Goal: Task Accomplishment & Management: Manage account settings

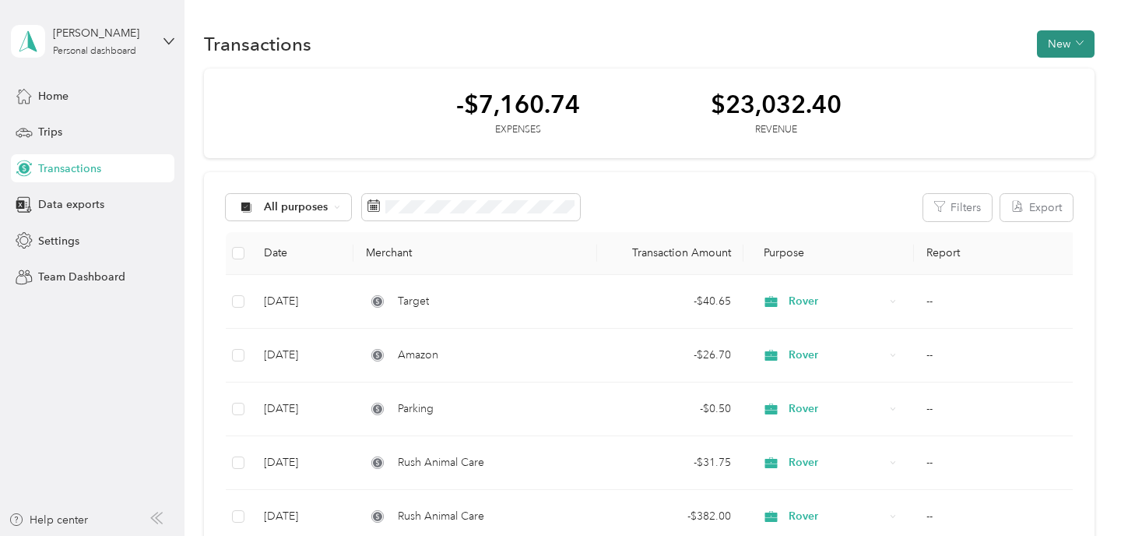
click at [1083, 44] on icon "button" at bounding box center [1079, 43] width 7 height 4
click at [1067, 106] on span "Revenue" at bounding box center [1066, 101] width 43 height 16
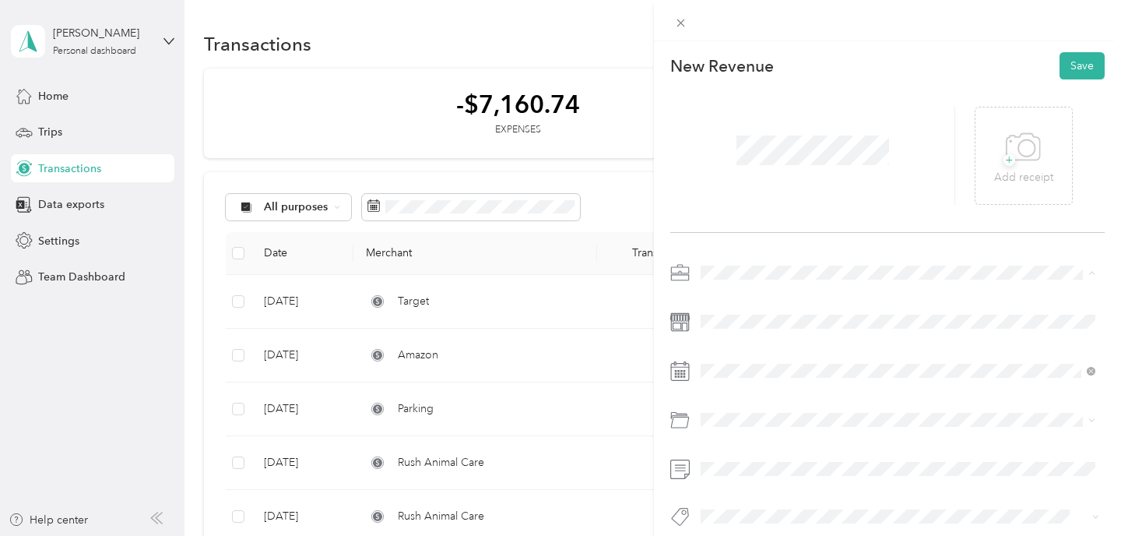
click at [756, 353] on div "Rover" at bounding box center [898, 354] width 384 height 16
click at [1080, 61] on button "Save" at bounding box center [1081, 65] width 45 height 27
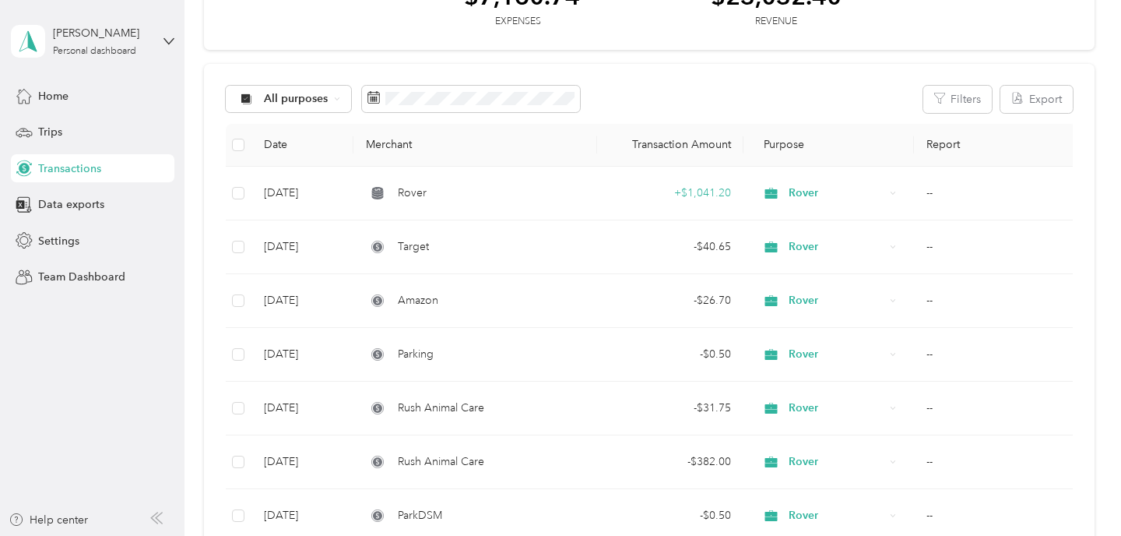
scroll to position [83, 0]
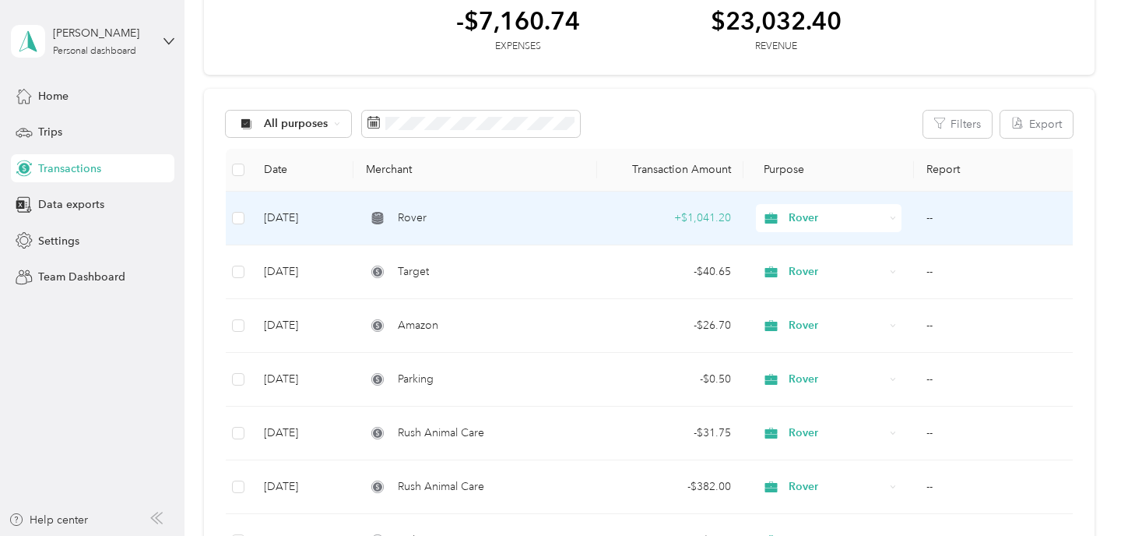
click at [823, 219] on span "Rover" at bounding box center [836, 217] width 95 height 17
click at [838, 253] on li "Work" at bounding box center [829, 246] width 146 height 27
click at [854, 216] on span "Rover" at bounding box center [836, 217] width 95 height 17
click at [790, 251] on li "Work" at bounding box center [829, 246] width 146 height 27
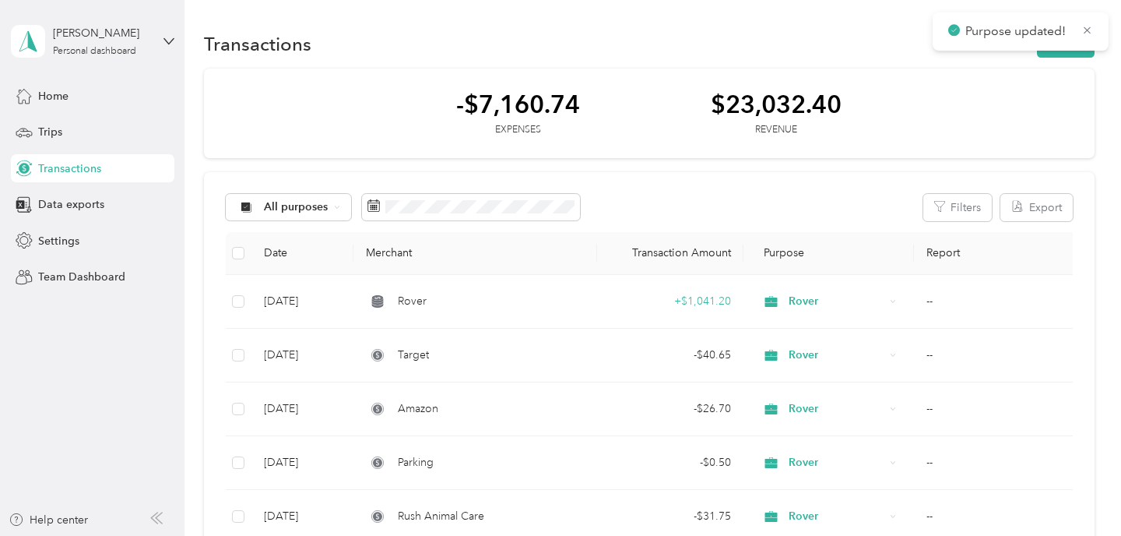
scroll to position [0, 0]
click at [1085, 34] on icon at bounding box center [1087, 30] width 12 height 14
click at [1083, 44] on icon "button" at bounding box center [1080, 43] width 8 height 8
click at [1060, 104] on span "Revenue" at bounding box center [1066, 101] width 43 height 16
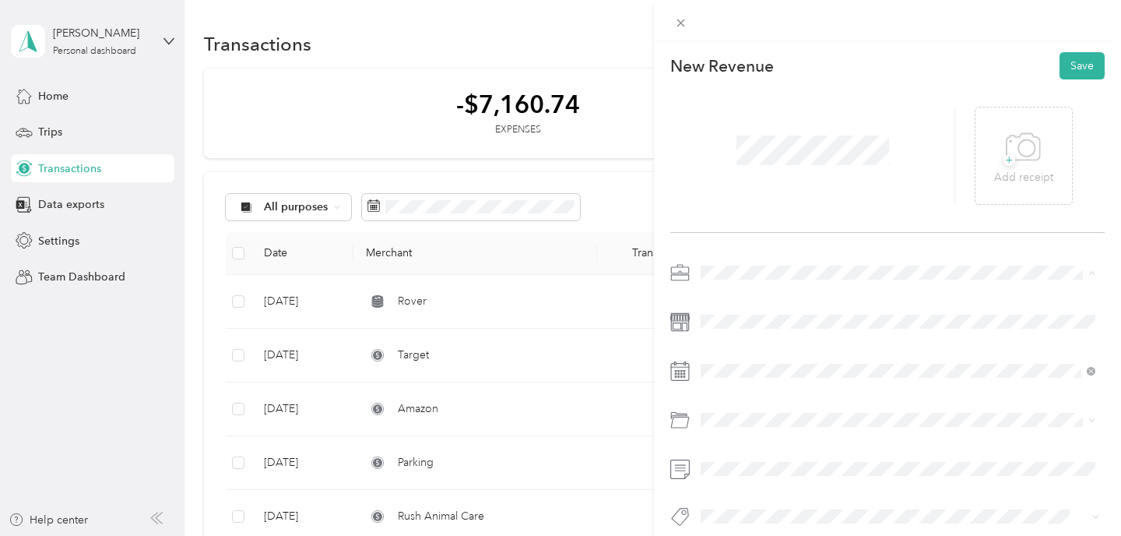
click at [734, 303] on div "Work" at bounding box center [898, 300] width 384 height 16
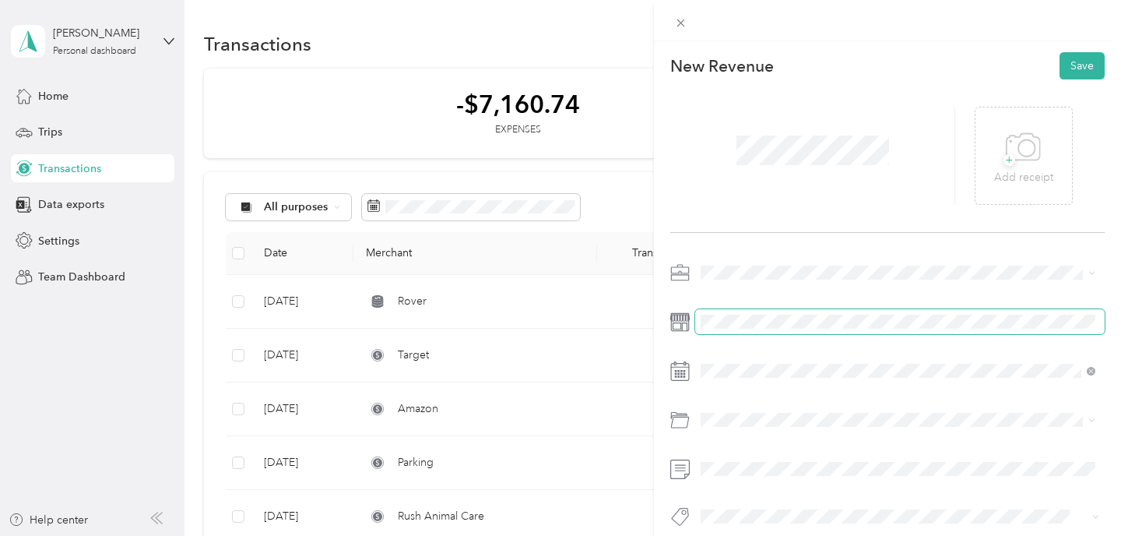
click at [740, 332] on span at bounding box center [899, 321] width 409 height 25
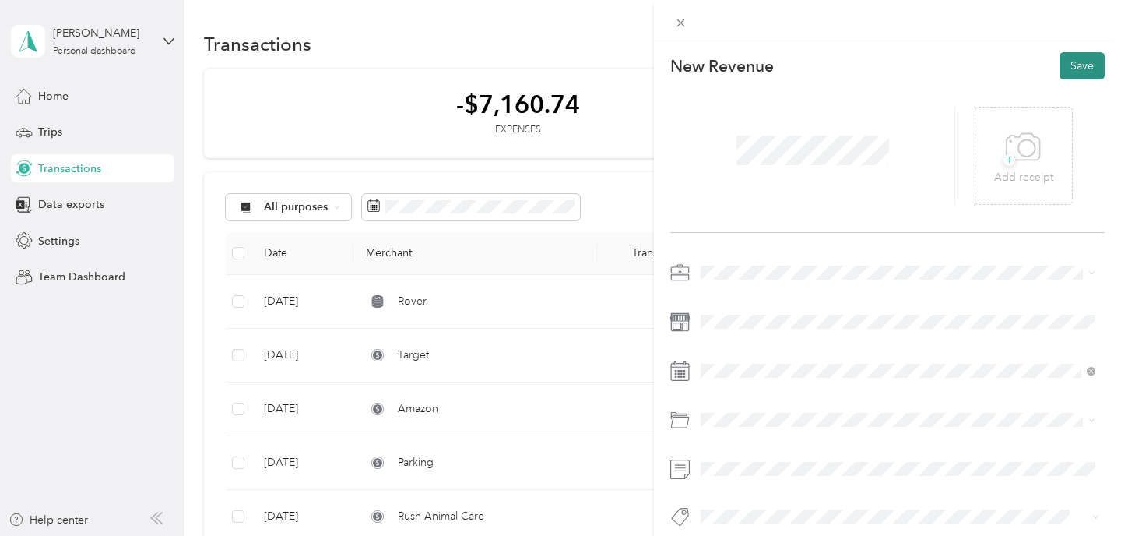
click at [1089, 75] on button "Save" at bounding box center [1081, 65] width 45 height 27
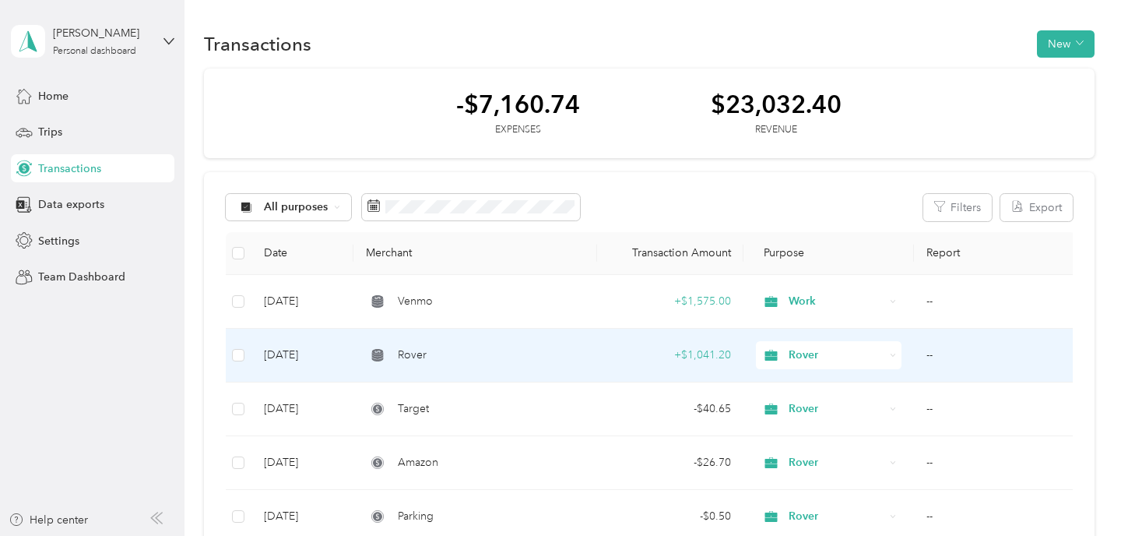
click at [403, 360] on span "Rover" at bounding box center [412, 354] width 29 height 17
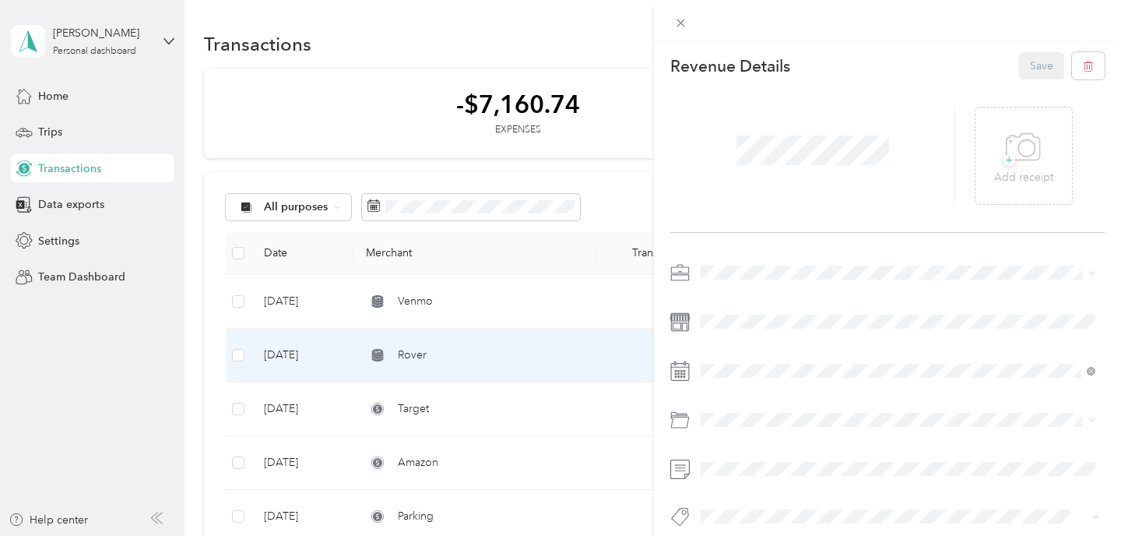
click at [723, 298] on div "Work" at bounding box center [898, 294] width 384 height 16
click at [1045, 66] on button "Save" at bounding box center [1041, 65] width 45 height 27
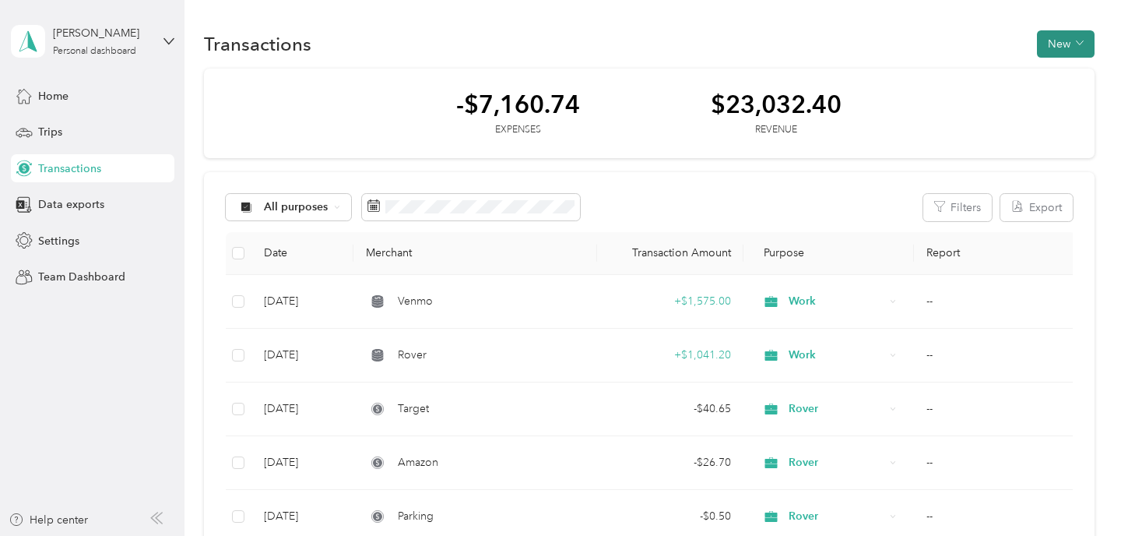
click at [1073, 40] on button "New" at bounding box center [1066, 43] width 58 height 27
click at [1071, 81] on span "Expense" at bounding box center [1066, 73] width 42 height 16
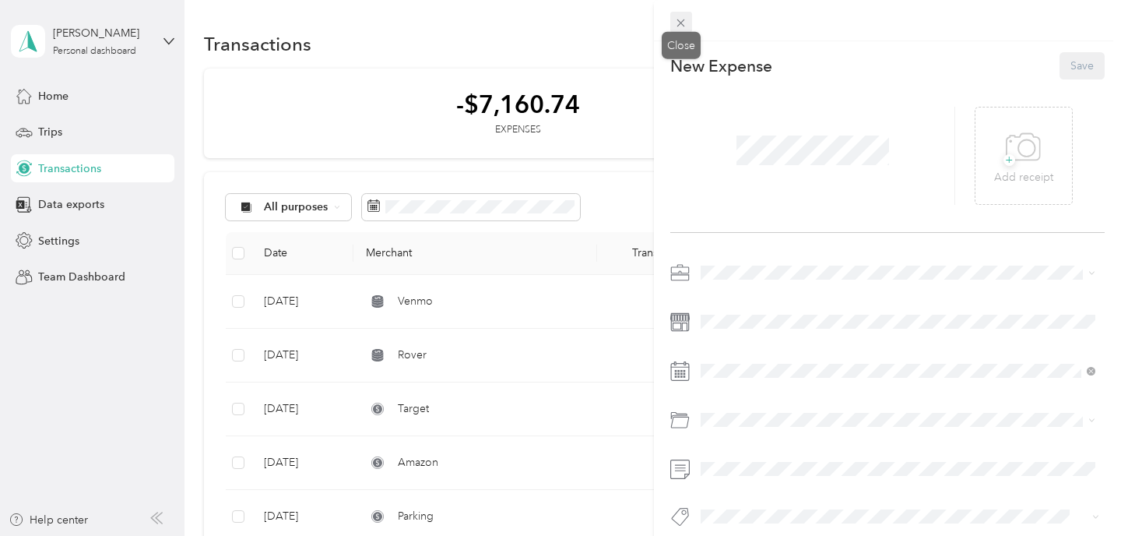
click at [687, 24] on icon at bounding box center [680, 22] width 13 height 13
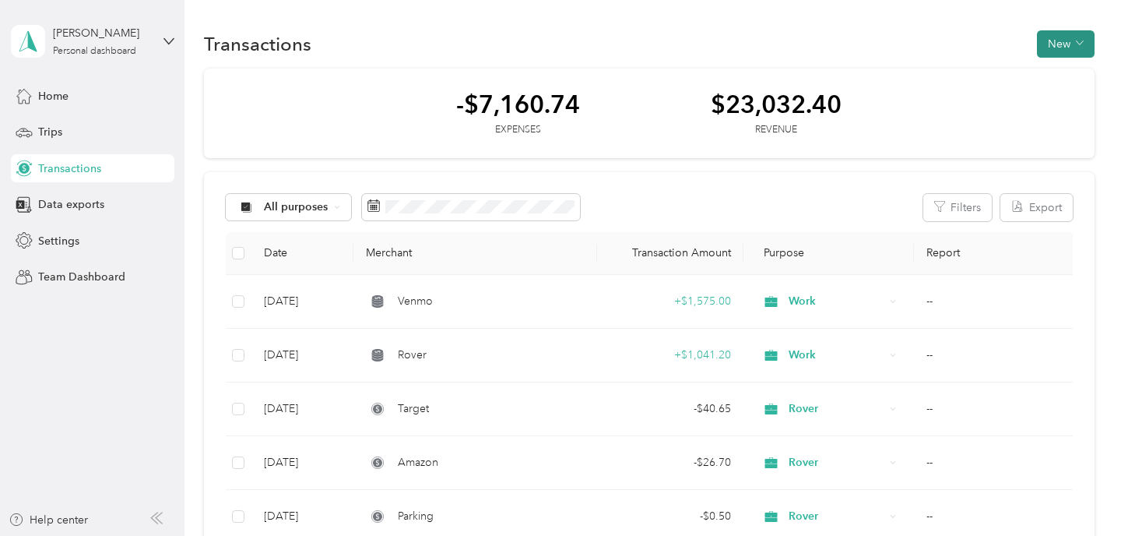
click at [1071, 38] on button "New" at bounding box center [1066, 43] width 58 height 27
click at [1066, 66] on span "Expense" at bounding box center [1066, 73] width 42 height 16
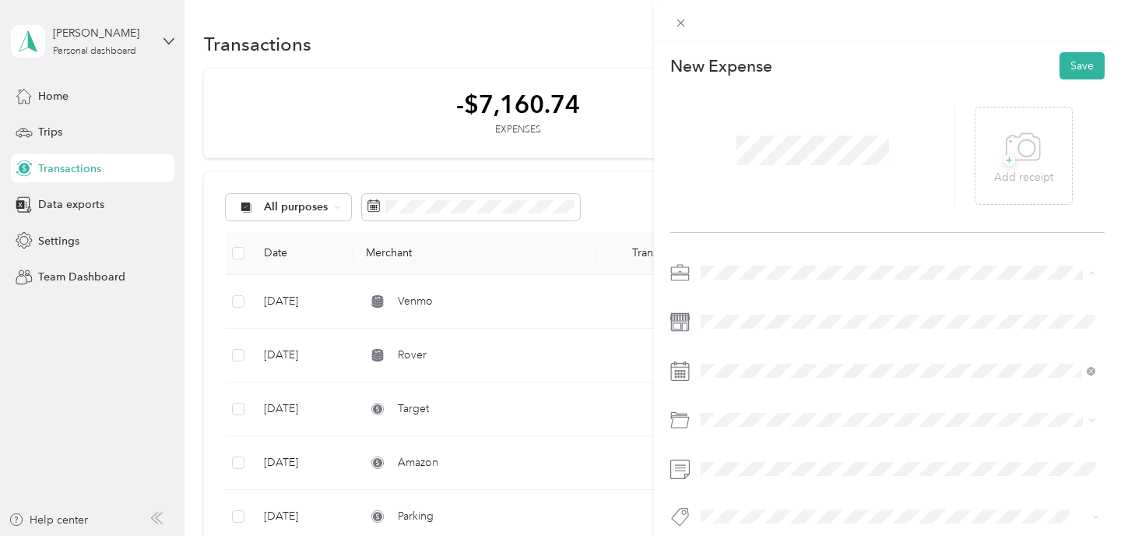
click at [750, 296] on div "Work" at bounding box center [898, 300] width 384 height 16
click at [741, 160] on icon at bounding box center [740, 159] width 16 height 16
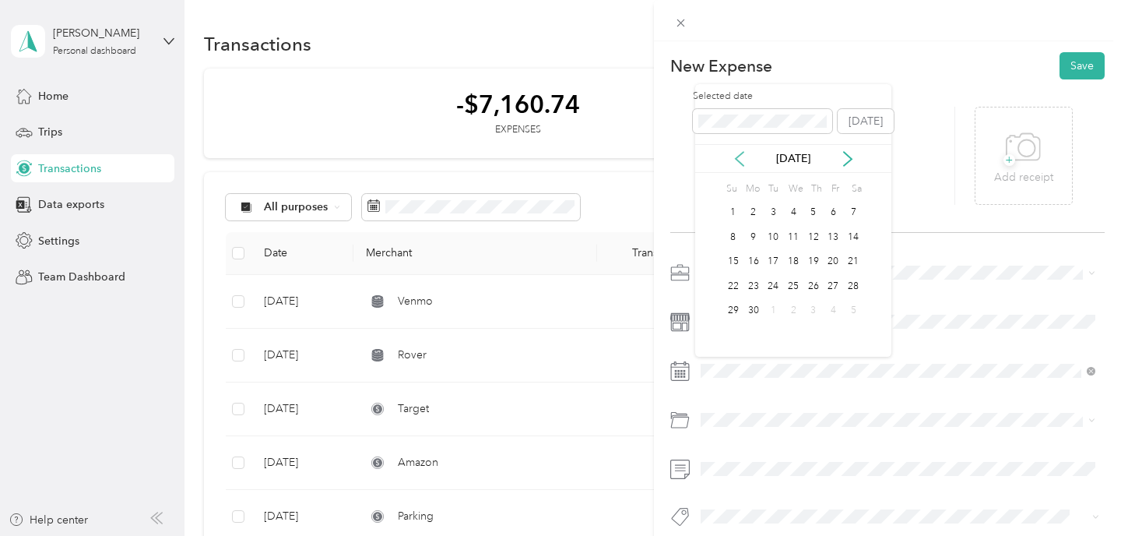
click at [741, 160] on icon at bounding box center [740, 159] width 16 height 16
click at [819, 285] on div "24" at bounding box center [813, 285] width 20 height 19
click at [1079, 70] on button "Save" at bounding box center [1081, 65] width 45 height 27
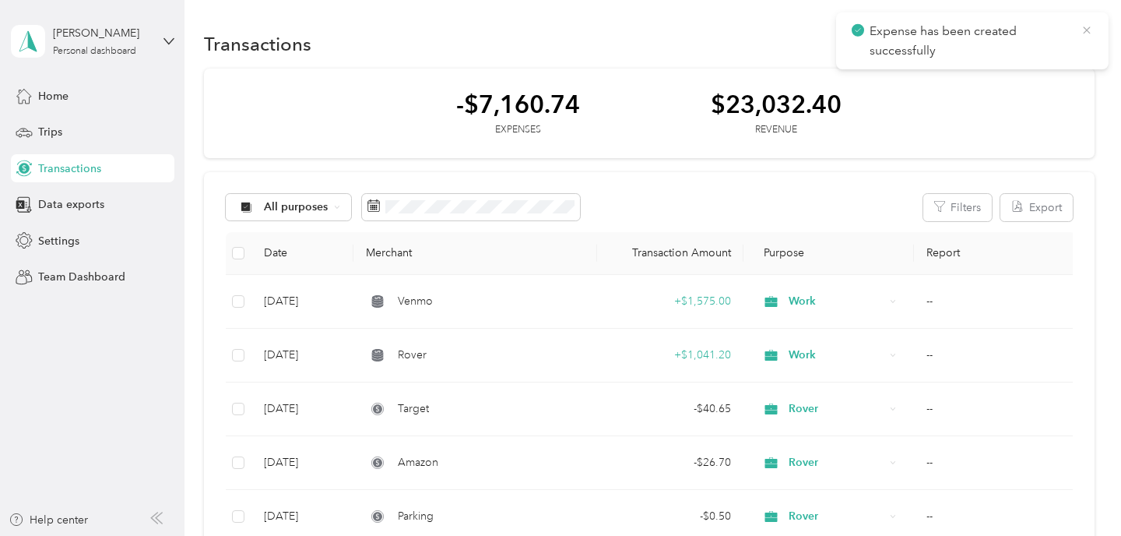
click at [1089, 27] on icon at bounding box center [1086, 30] width 12 height 14
click at [1069, 43] on button "New" at bounding box center [1066, 43] width 58 height 27
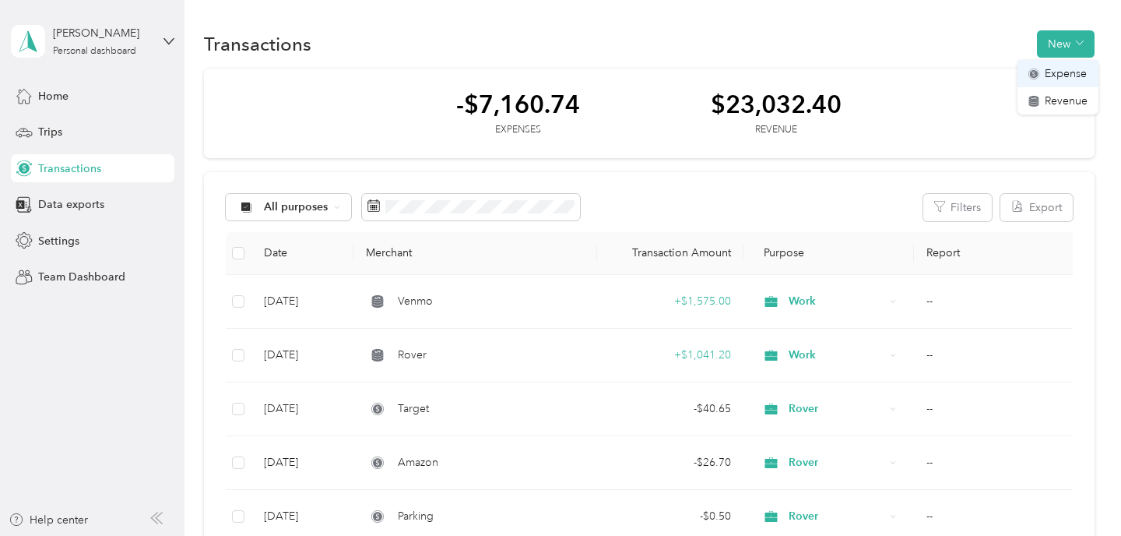
click at [1064, 72] on span "Expense" at bounding box center [1066, 73] width 42 height 16
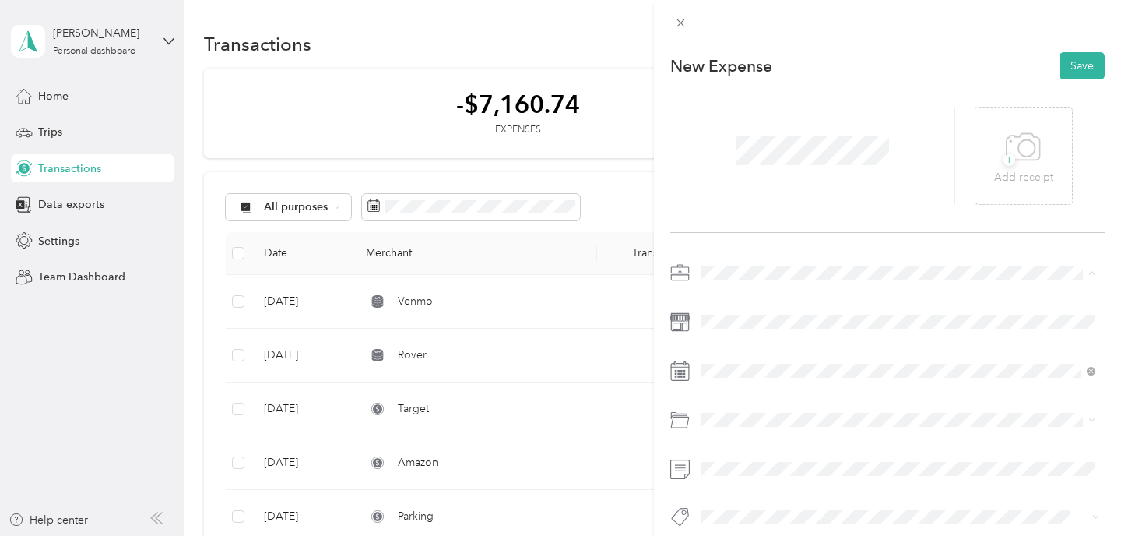
click at [743, 300] on div "Work" at bounding box center [898, 300] width 384 height 16
click at [740, 381] on span at bounding box center [899, 370] width 409 height 25
click at [742, 154] on icon at bounding box center [740, 159] width 16 height 16
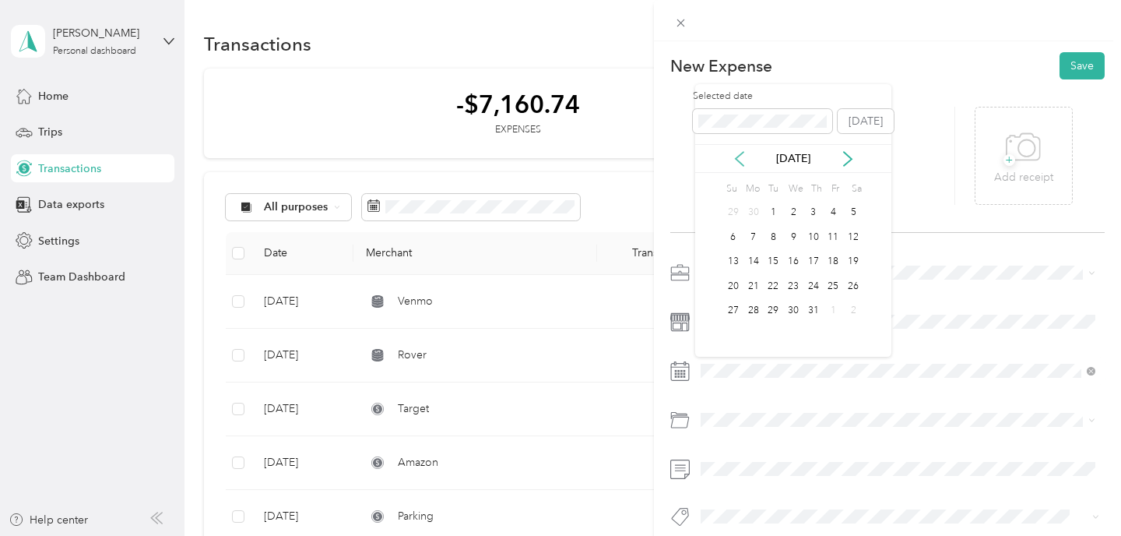
click at [742, 154] on icon at bounding box center [740, 159] width 16 height 16
click at [736, 286] on div "20" at bounding box center [733, 285] width 20 height 19
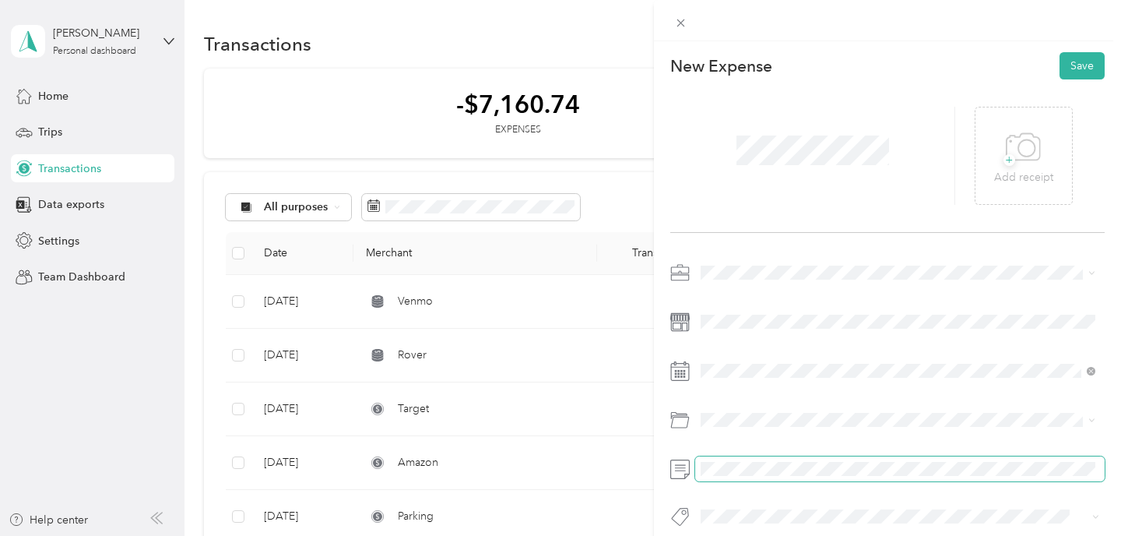
click at [747, 459] on span at bounding box center [899, 468] width 409 height 25
click at [1074, 71] on button "Save" at bounding box center [1081, 65] width 45 height 27
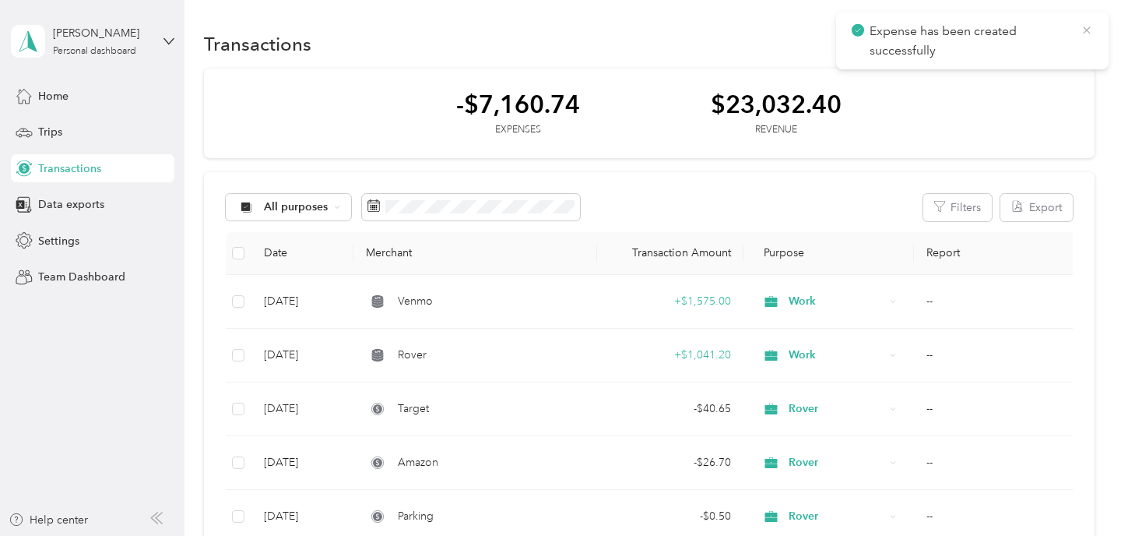
click at [1087, 28] on icon at bounding box center [1086, 30] width 12 height 14
click at [1073, 39] on button "New" at bounding box center [1066, 43] width 58 height 27
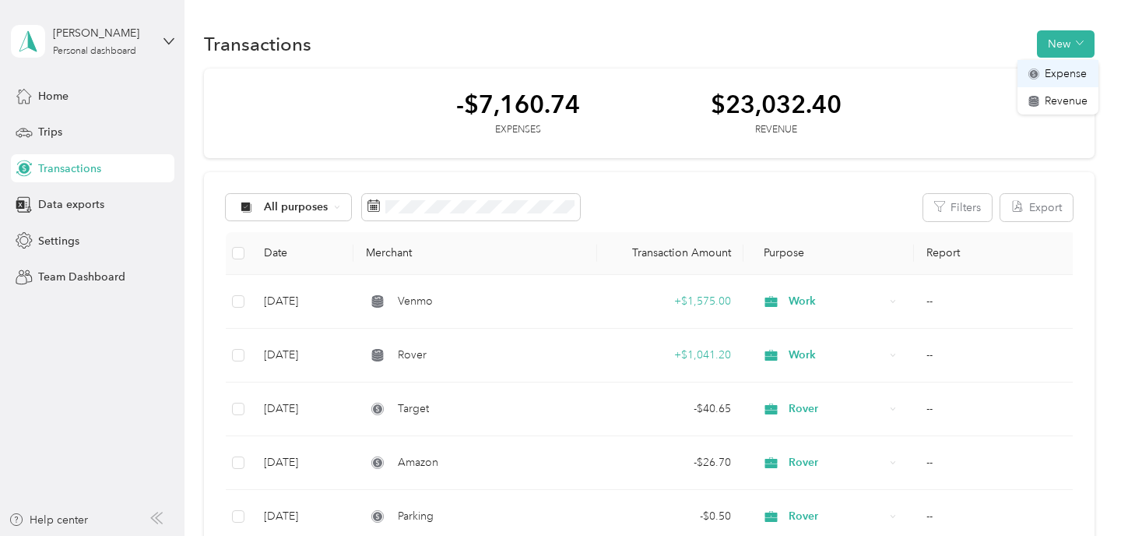
click at [1052, 74] on span "Expense" at bounding box center [1066, 73] width 42 height 16
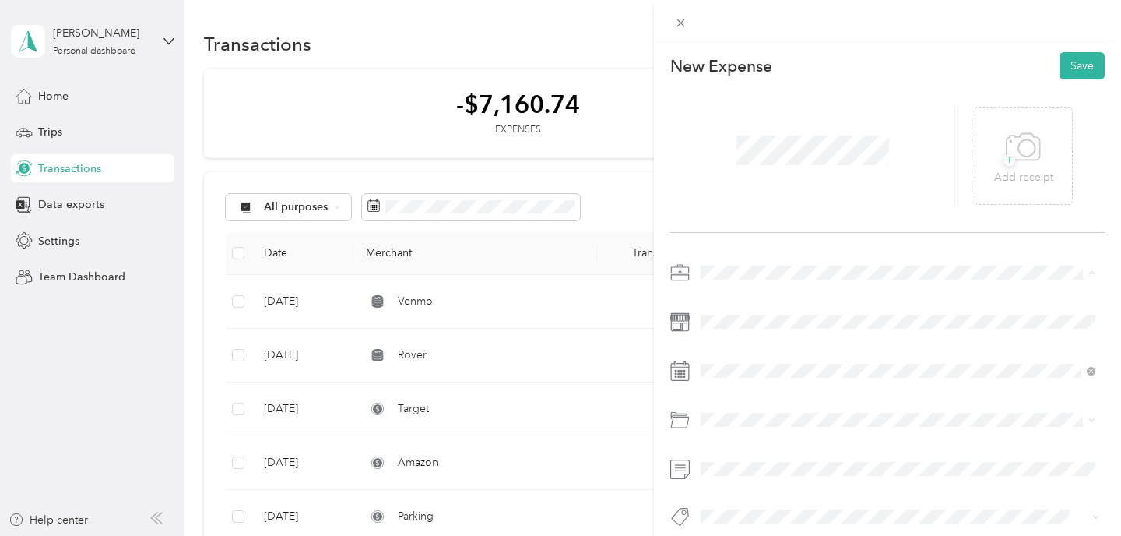
click at [727, 300] on span "Work" at bounding box center [719, 299] width 26 height 13
click at [736, 151] on icon at bounding box center [740, 159] width 16 height 16
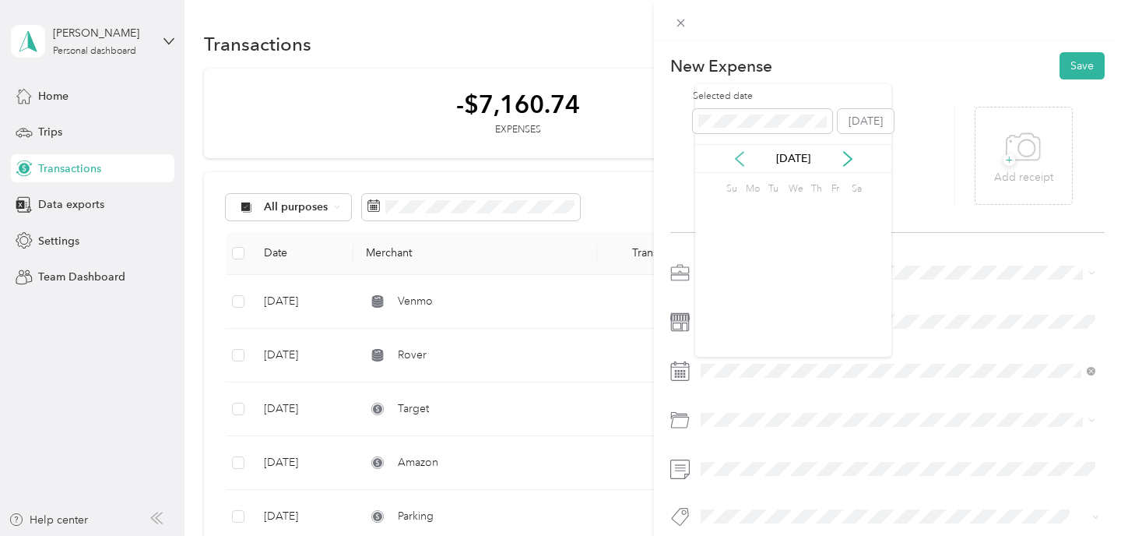
click at [736, 151] on icon at bounding box center [740, 159] width 16 height 16
click at [731, 288] on div "20" at bounding box center [733, 285] width 20 height 19
click at [1062, 65] on button "Save" at bounding box center [1081, 65] width 45 height 27
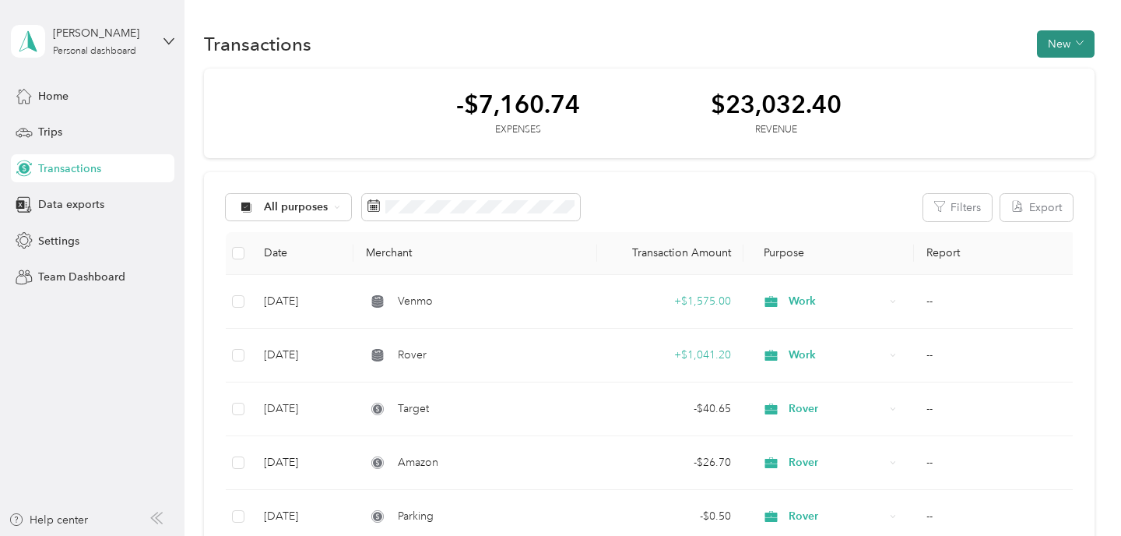
click at [1077, 44] on button "New" at bounding box center [1066, 43] width 58 height 27
click at [1062, 73] on span "Expense" at bounding box center [1066, 73] width 42 height 16
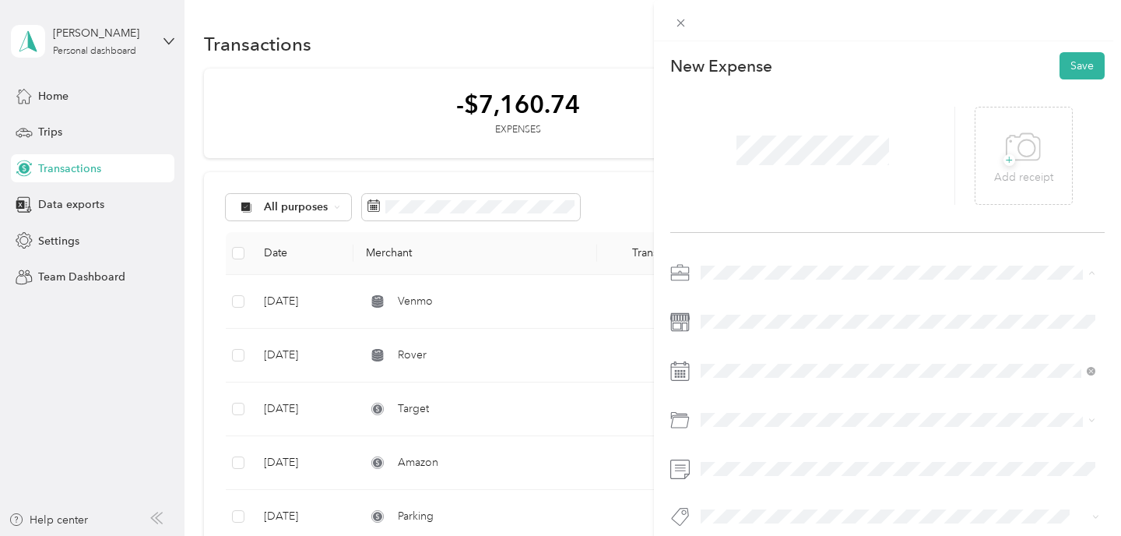
click at [734, 304] on div "Work" at bounding box center [898, 300] width 384 height 16
click at [738, 159] on icon at bounding box center [740, 159] width 16 height 16
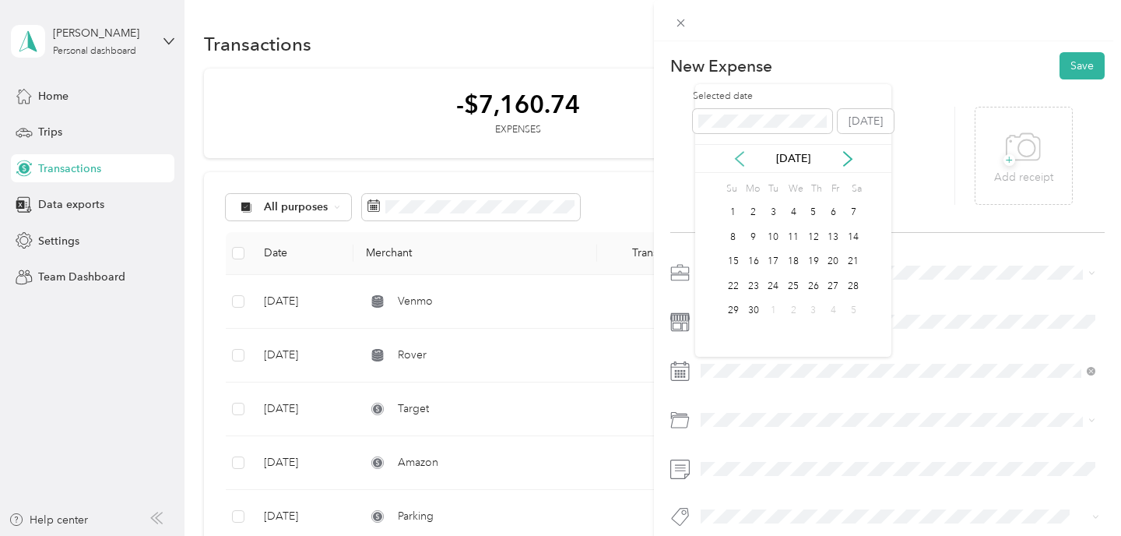
click at [738, 159] on icon at bounding box center [740, 159] width 16 height 16
click at [832, 260] on div "18" at bounding box center [834, 261] width 20 height 19
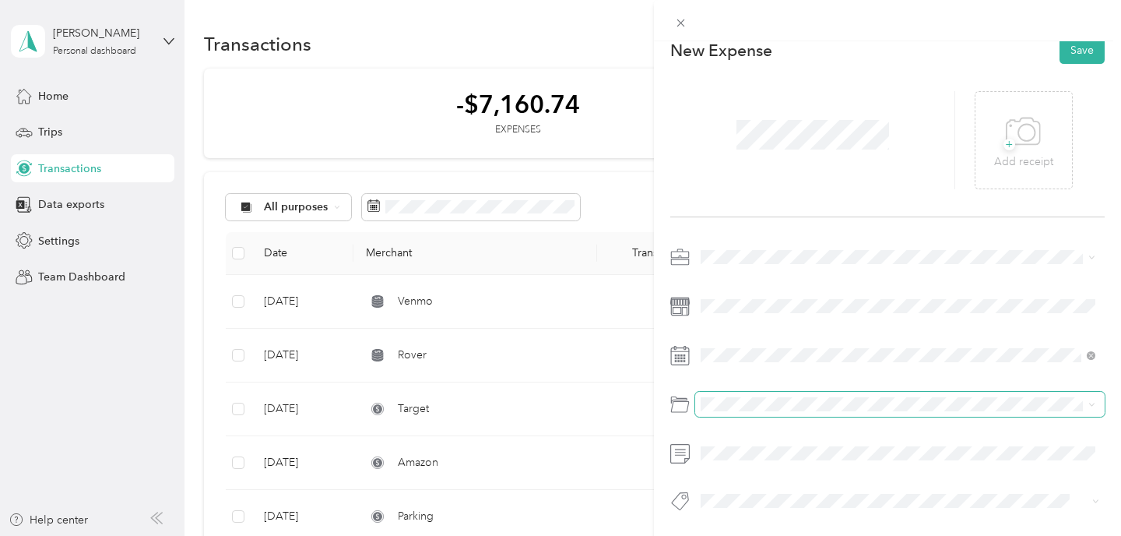
scroll to position [20, 0]
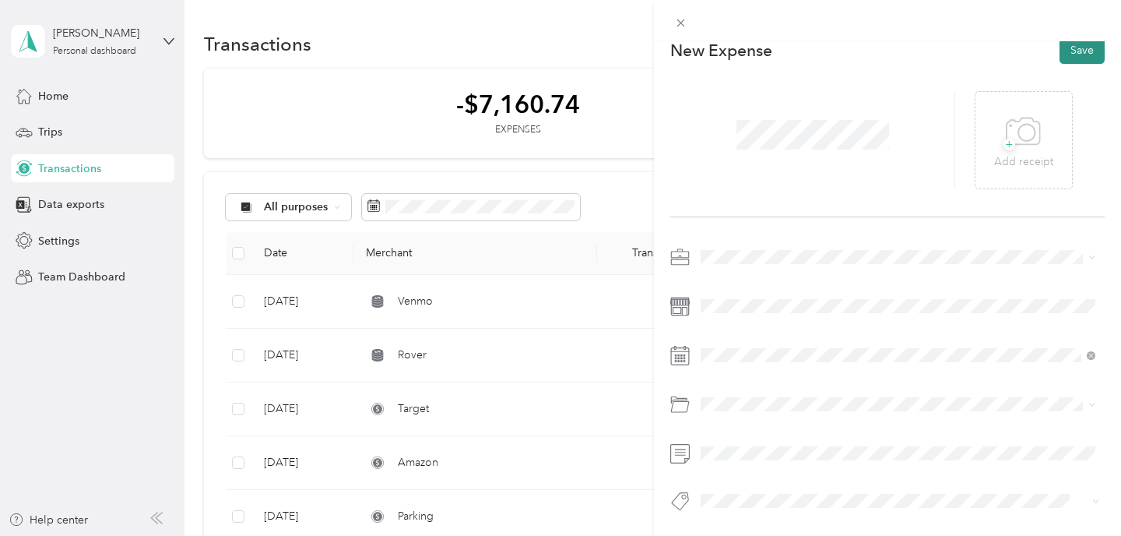
click at [1081, 57] on button "Save" at bounding box center [1081, 50] width 45 height 27
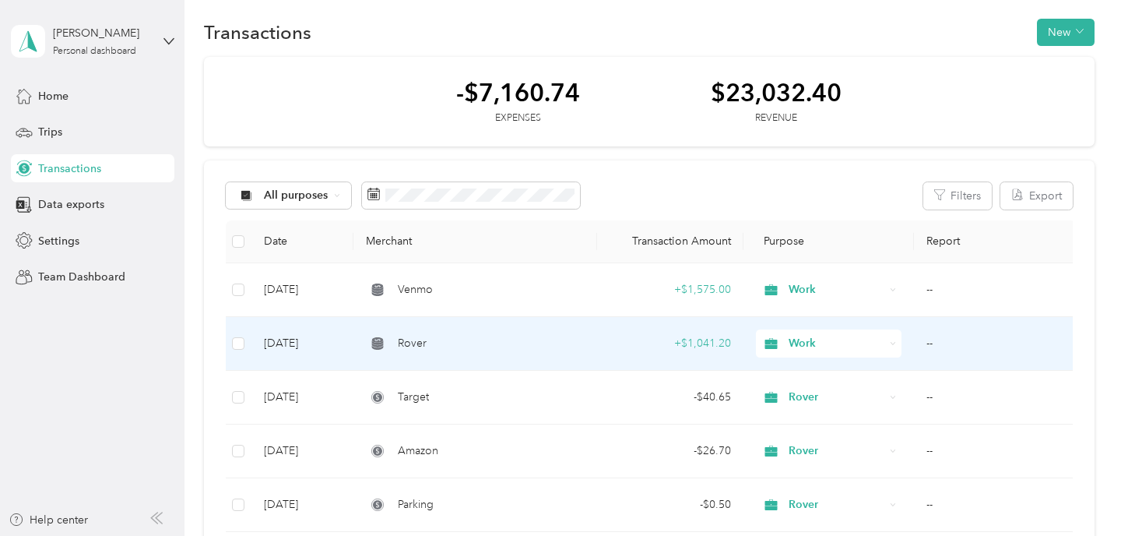
scroll to position [9, 0]
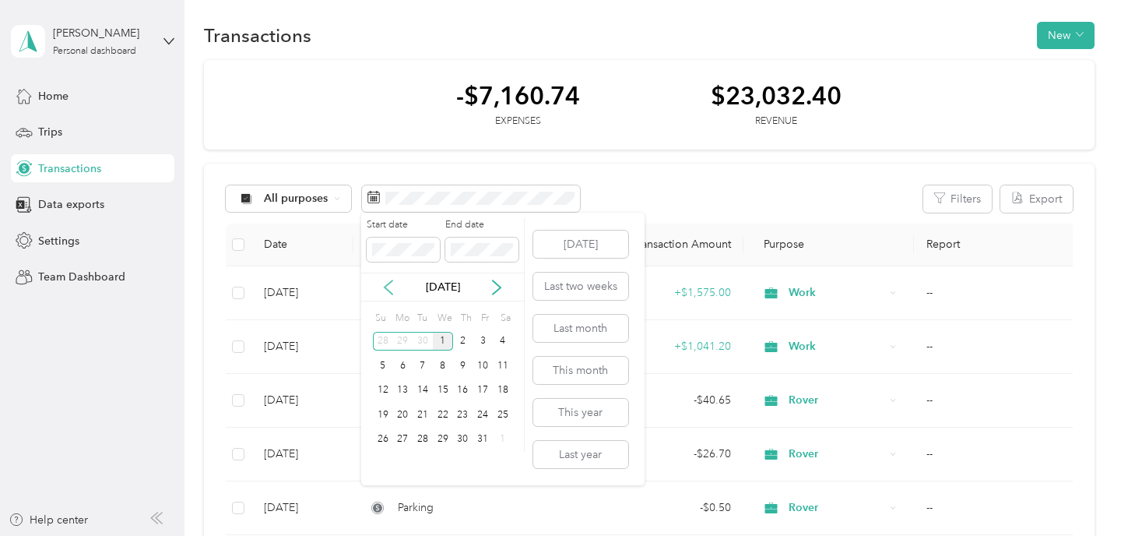
click at [385, 284] on icon at bounding box center [389, 287] width 16 height 16
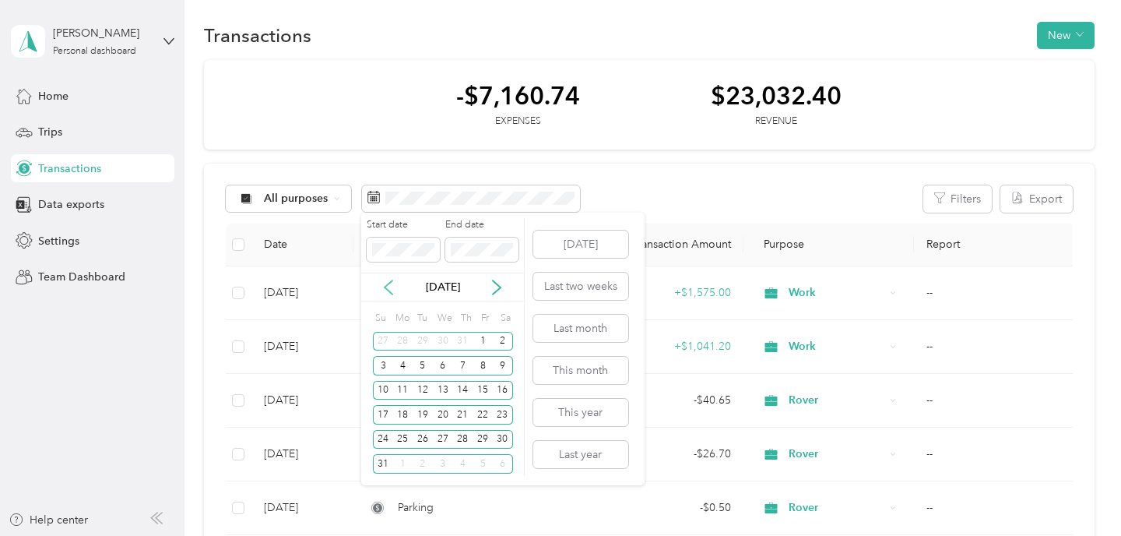
click at [385, 284] on icon at bounding box center [389, 287] width 16 height 16
click at [386, 284] on icon at bounding box center [389, 287] width 16 height 16
click at [423, 343] on div "1" at bounding box center [423, 341] width 20 height 19
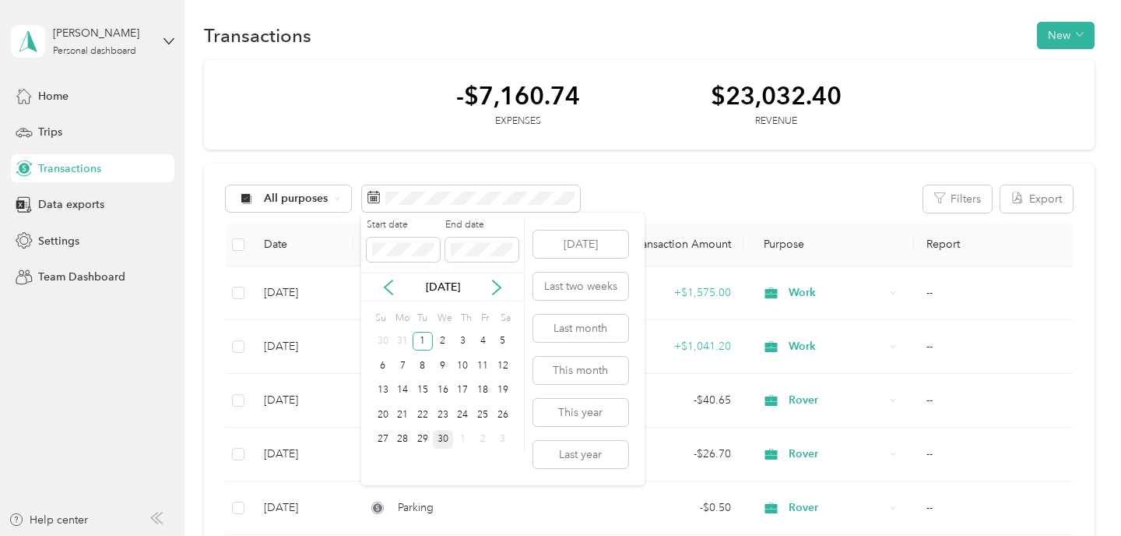
click at [444, 442] on div "30" at bounding box center [443, 439] width 20 height 19
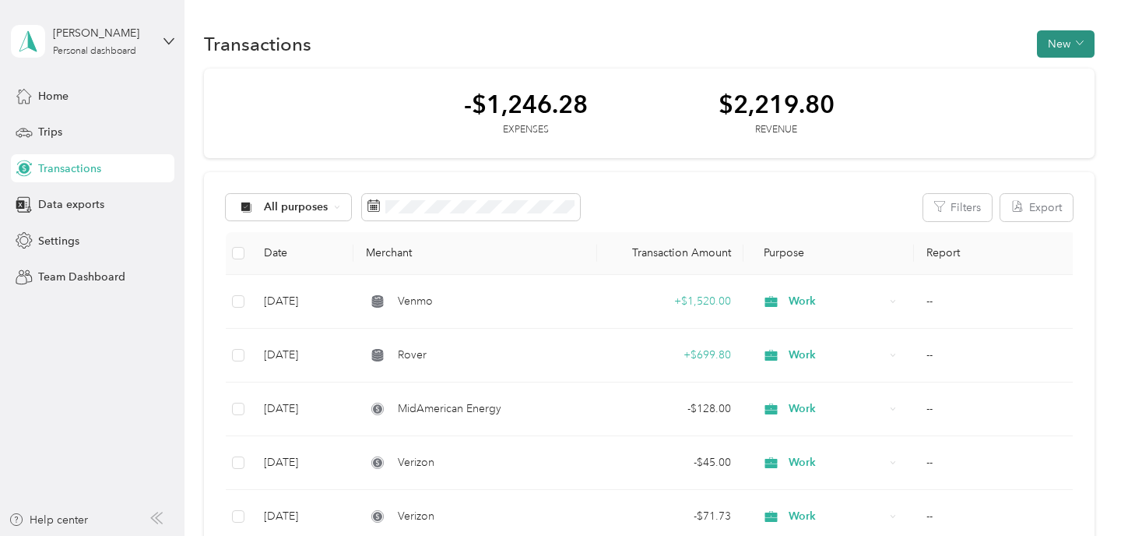
click at [1056, 49] on button "New" at bounding box center [1066, 43] width 58 height 27
click at [1050, 77] on span "Expense" at bounding box center [1066, 73] width 42 height 16
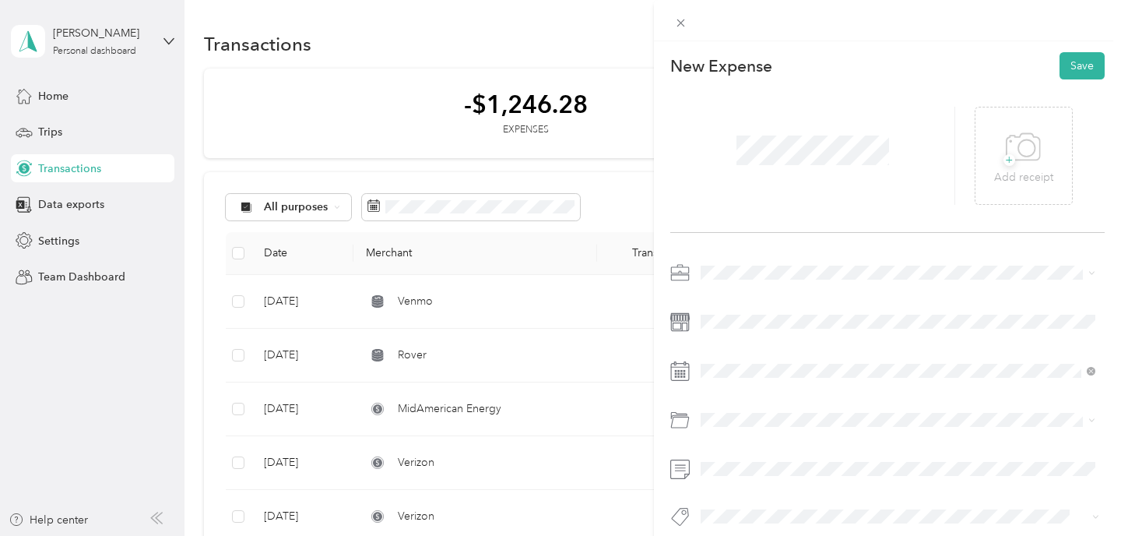
click at [732, 299] on span "Work" at bounding box center [719, 299] width 26 height 13
click at [741, 157] on icon at bounding box center [740, 159] width 16 height 16
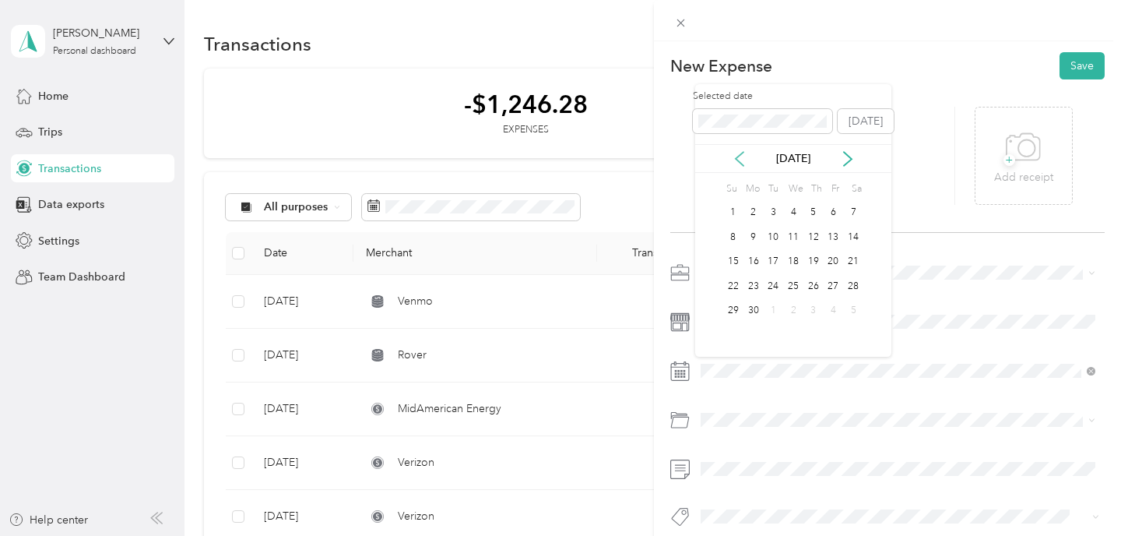
click at [741, 157] on icon at bounding box center [740, 159] width 16 height 16
click at [834, 246] on div "11" at bounding box center [834, 237] width 20 height 25
click at [836, 237] on div "11" at bounding box center [834, 236] width 20 height 19
click at [1085, 65] on button "Save" at bounding box center [1081, 65] width 45 height 27
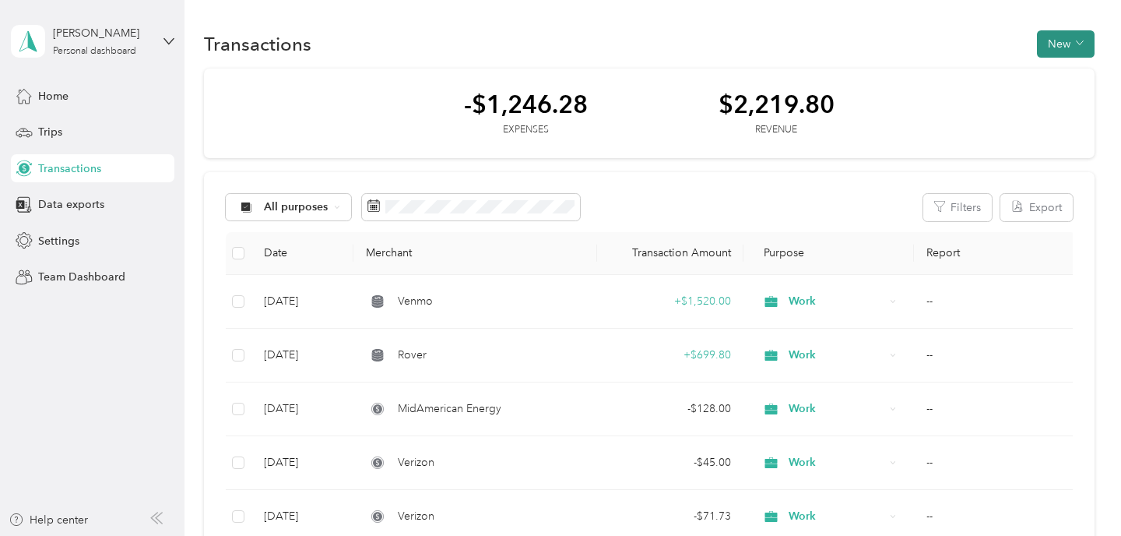
click at [1066, 54] on button "New" at bounding box center [1066, 43] width 58 height 27
click at [1063, 74] on span "Expense" at bounding box center [1066, 73] width 42 height 16
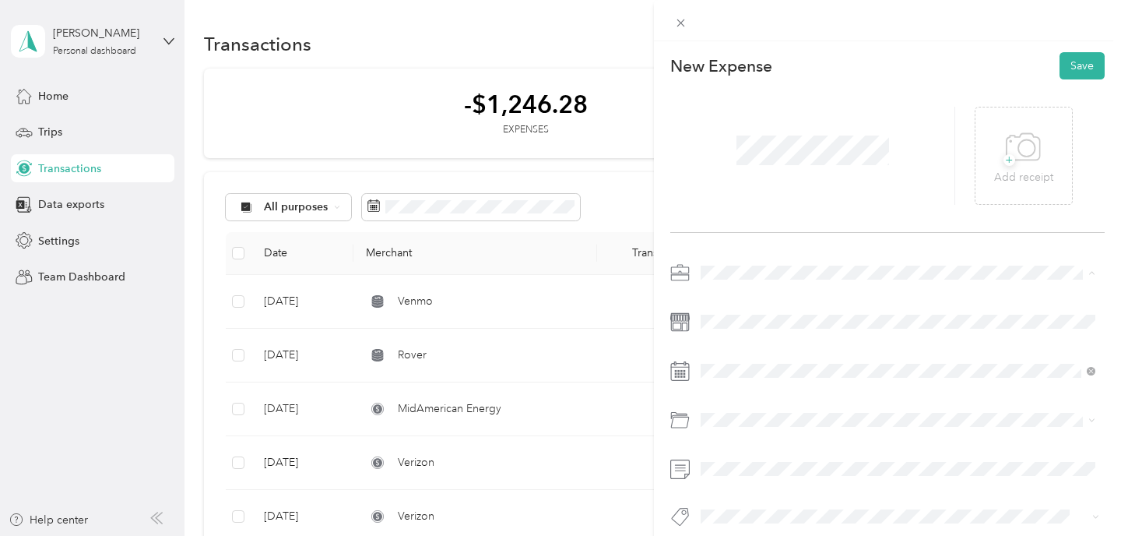
click at [734, 300] on div "Work" at bounding box center [898, 300] width 384 height 16
click at [745, 156] on icon at bounding box center [740, 159] width 16 height 16
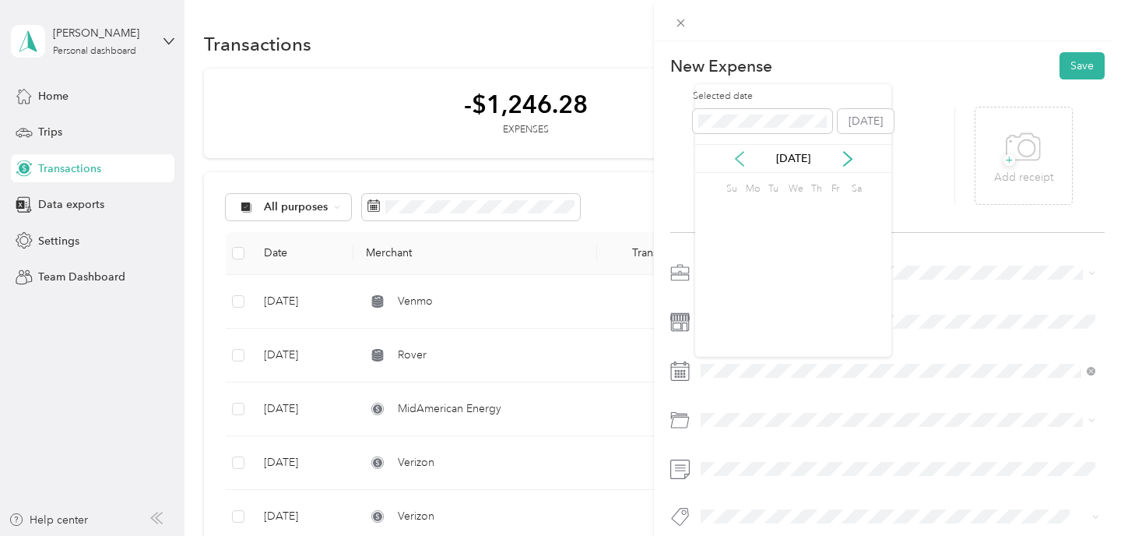
click at [745, 156] on icon at bounding box center [740, 159] width 16 height 16
click at [756, 234] on div "7" at bounding box center [753, 236] width 20 height 19
click at [1081, 73] on button "Save" at bounding box center [1081, 65] width 45 height 27
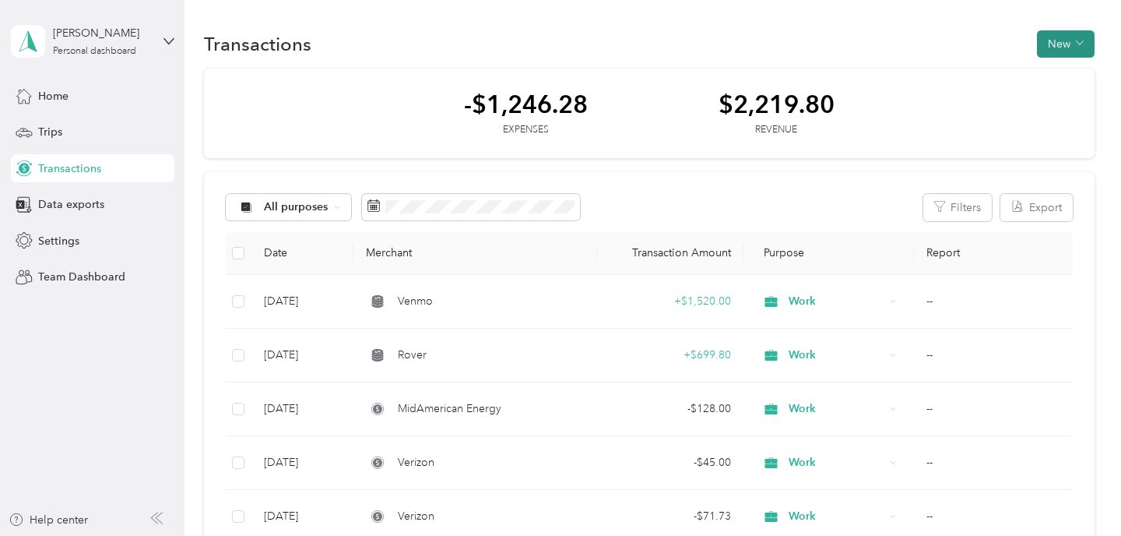
click at [1083, 44] on icon "button" at bounding box center [1080, 43] width 8 height 8
click at [1057, 69] on span "Expense" at bounding box center [1066, 73] width 42 height 16
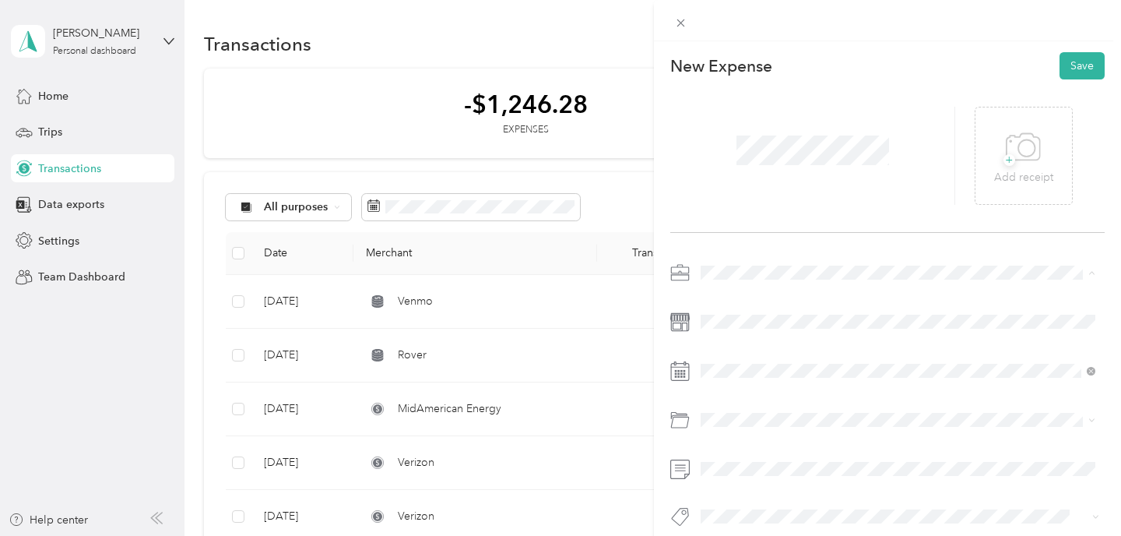
click at [728, 300] on span "Work" at bounding box center [719, 299] width 26 height 13
click at [734, 159] on icon at bounding box center [740, 159] width 16 height 16
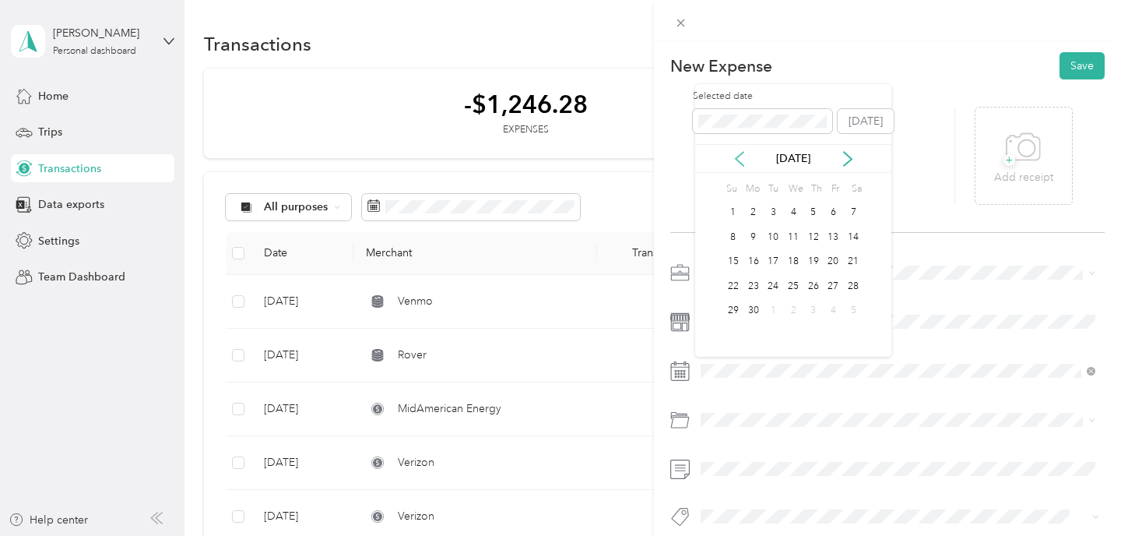
click at [734, 159] on icon at bounding box center [740, 159] width 16 height 16
click at [825, 213] on div "4" at bounding box center [834, 212] width 20 height 19
click at [1082, 69] on button "Save" at bounding box center [1081, 65] width 45 height 27
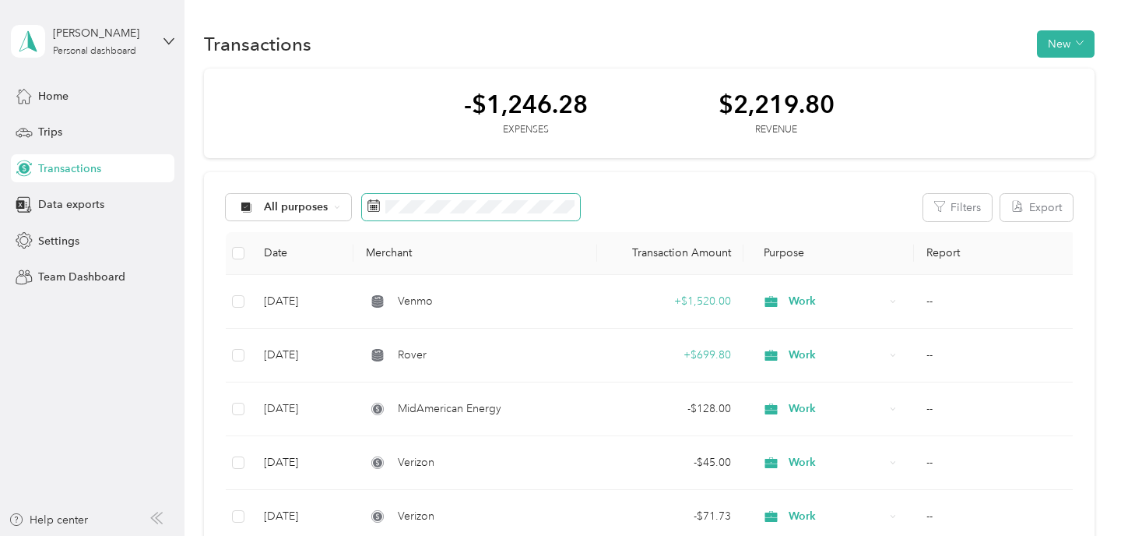
click at [421, 197] on span at bounding box center [471, 207] width 218 height 26
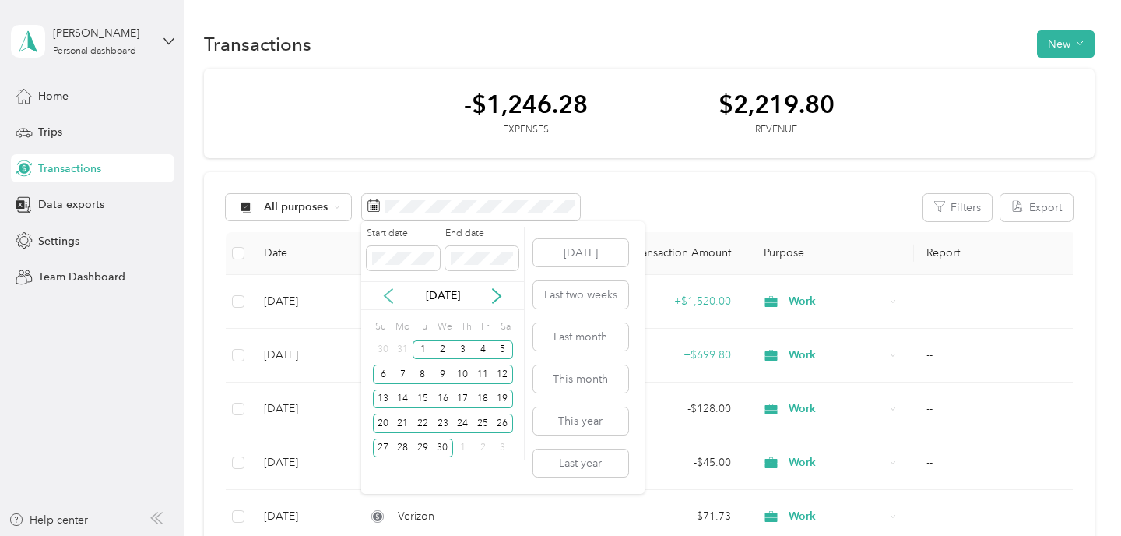
click at [385, 293] on icon at bounding box center [389, 296] width 16 height 16
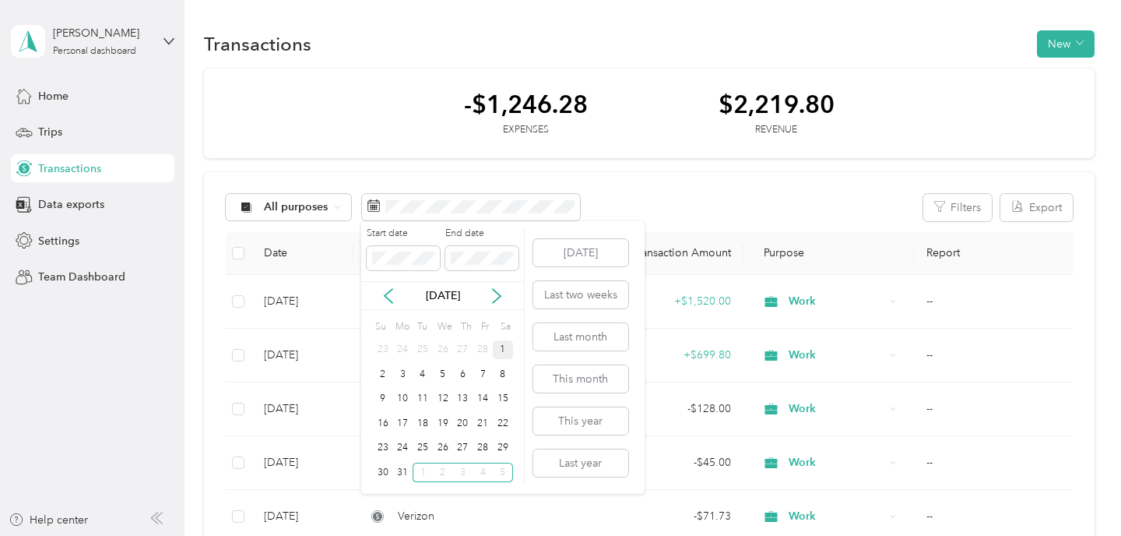
click at [508, 348] on div "1" at bounding box center [503, 349] width 20 height 19
click at [406, 474] on div "31" at bounding box center [402, 471] width 20 height 19
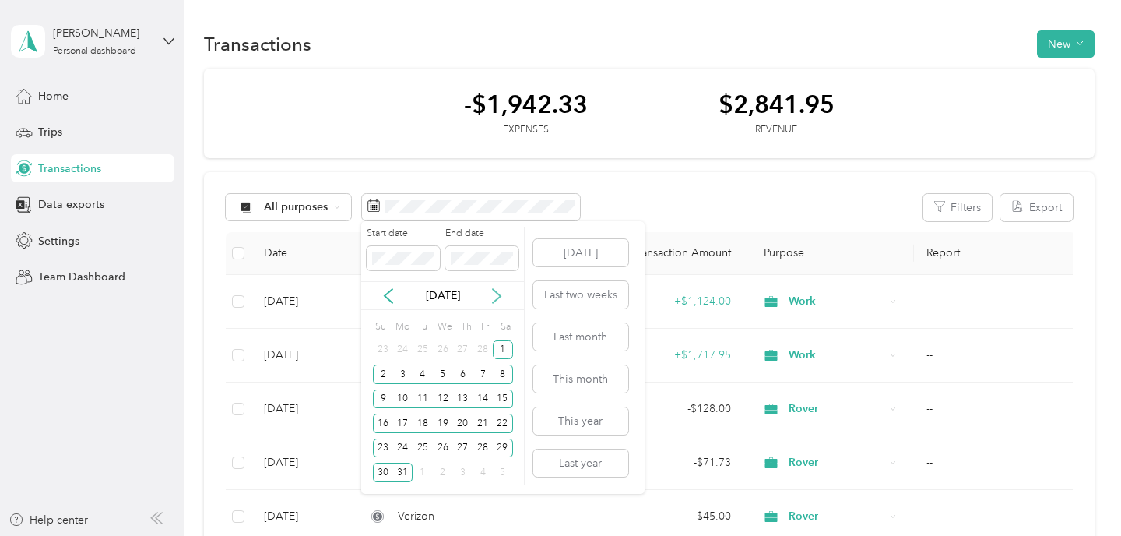
click at [500, 290] on icon at bounding box center [497, 296] width 16 height 16
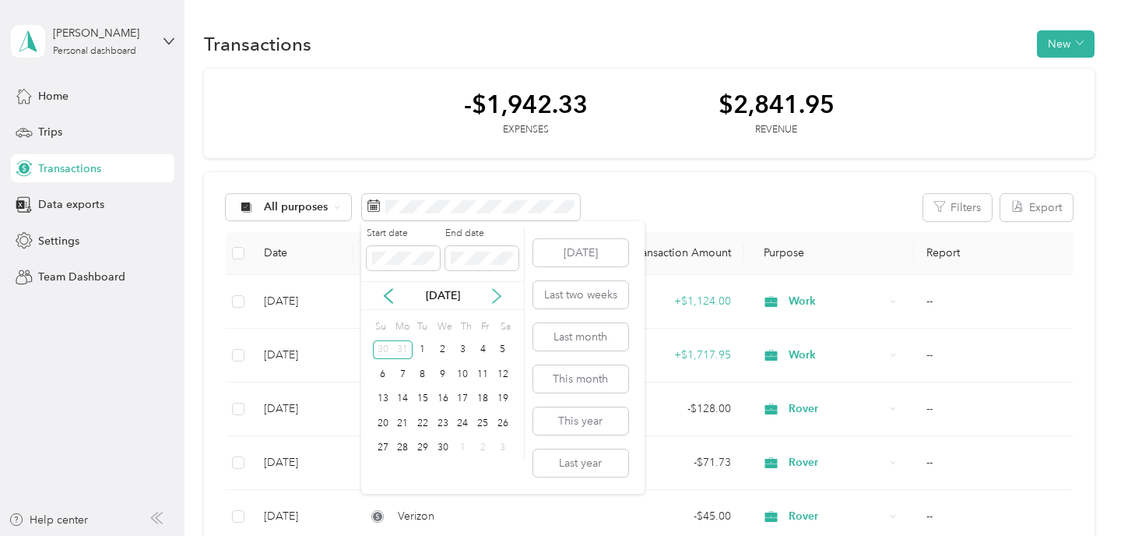
click at [500, 290] on icon at bounding box center [497, 296] width 16 height 16
click at [467, 350] on div "1" at bounding box center [463, 349] width 20 height 19
click at [497, 449] on div "31" at bounding box center [503, 447] width 20 height 19
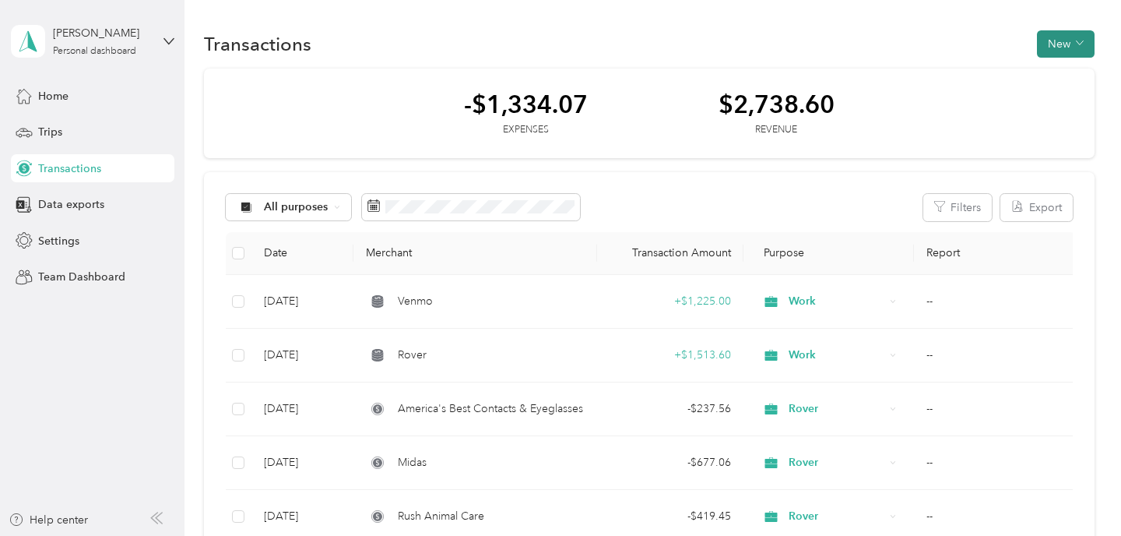
click at [1075, 40] on button "New" at bounding box center [1066, 43] width 58 height 27
click at [1056, 79] on span "Expense" at bounding box center [1066, 73] width 42 height 16
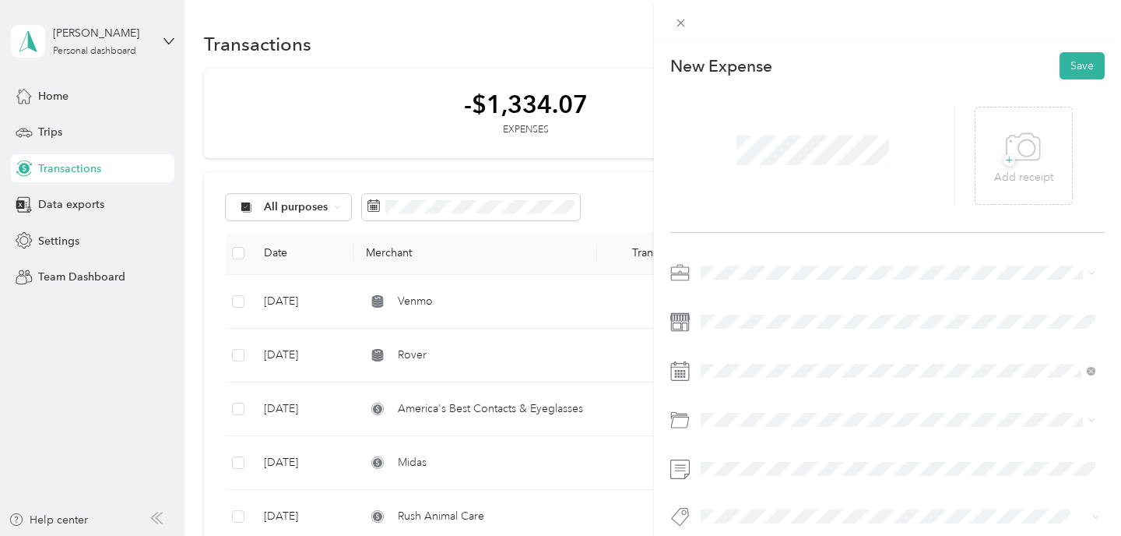
click at [729, 304] on span "Work" at bounding box center [719, 299] width 26 height 13
click at [725, 384] on div at bounding box center [887, 399] width 434 height 278
click at [739, 163] on icon at bounding box center [740, 159] width 16 height 16
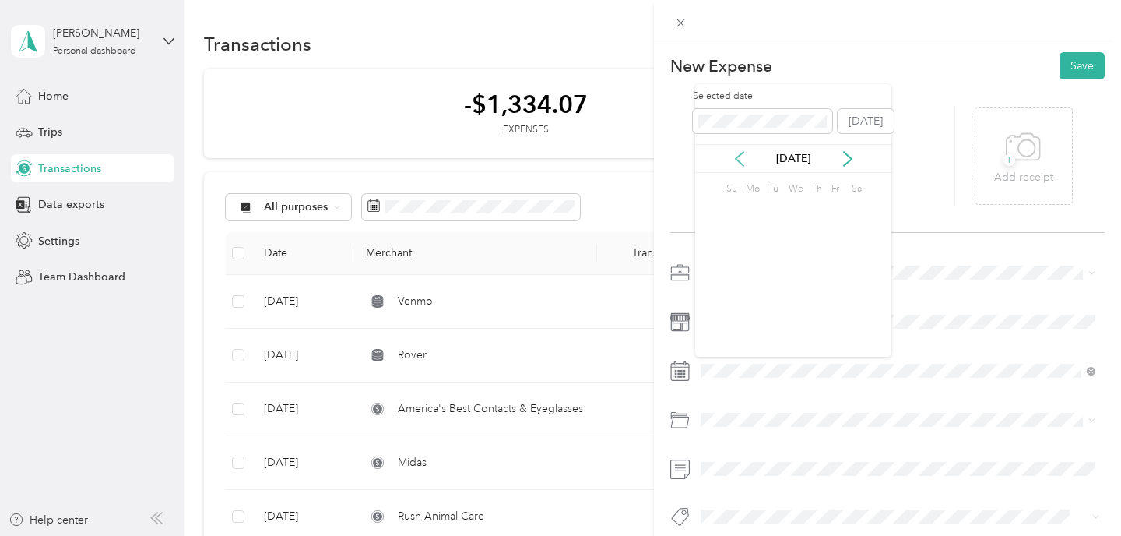
click at [739, 163] on icon at bounding box center [740, 159] width 16 height 16
click at [834, 312] on div "30" at bounding box center [834, 310] width 20 height 19
click at [1070, 66] on button "Save" at bounding box center [1081, 65] width 45 height 27
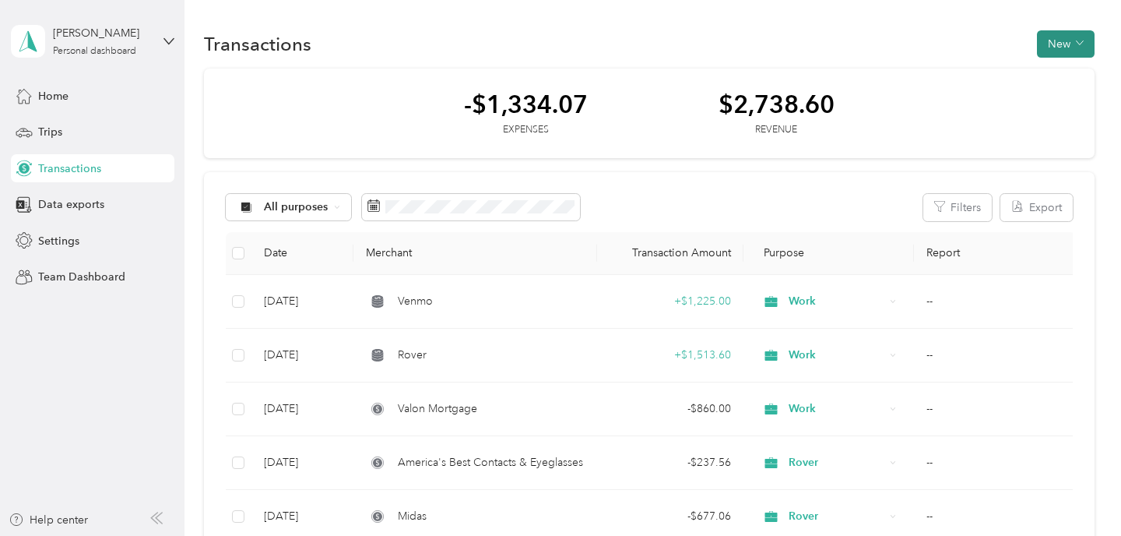
click at [1065, 45] on button "New" at bounding box center [1066, 43] width 58 height 27
click at [1055, 77] on span "Expense" at bounding box center [1066, 73] width 42 height 16
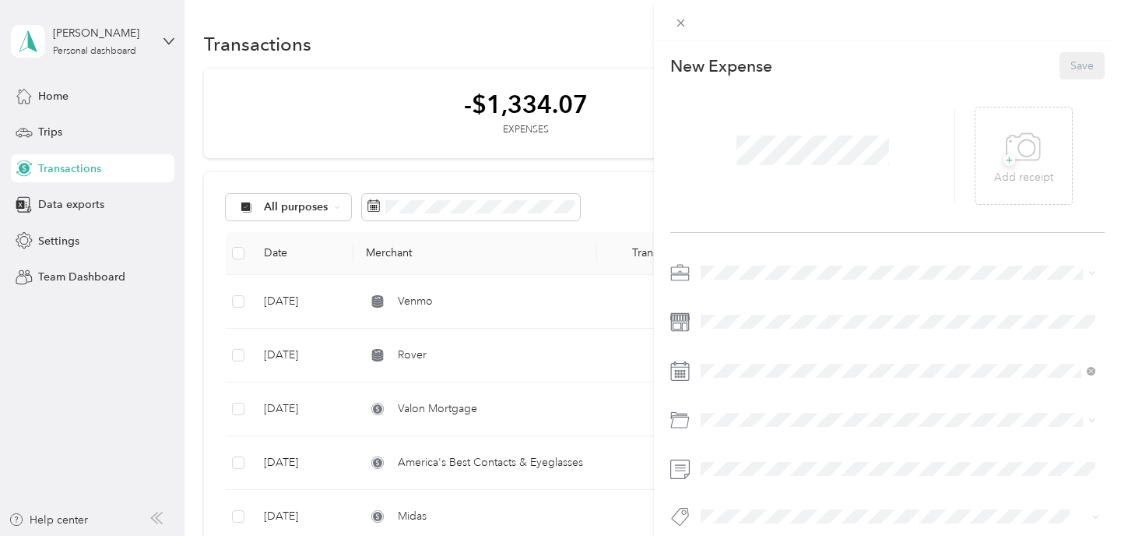
click at [729, 353] on div at bounding box center [887, 399] width 434 height 278
click at [742, 153] on icon at bounding box center [740, 159] width 16 height 16
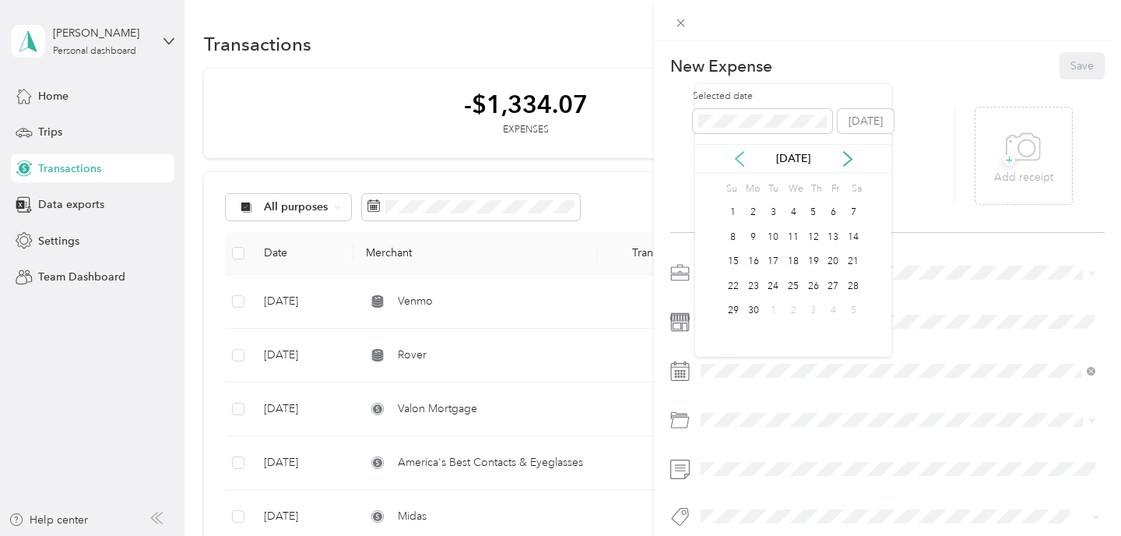
click at [742, 153] on icon at bounding box center [740, 159] width 16 height 16
click at [786, 290] on div "21" at bounding box center [793, 285] width 20 height 19
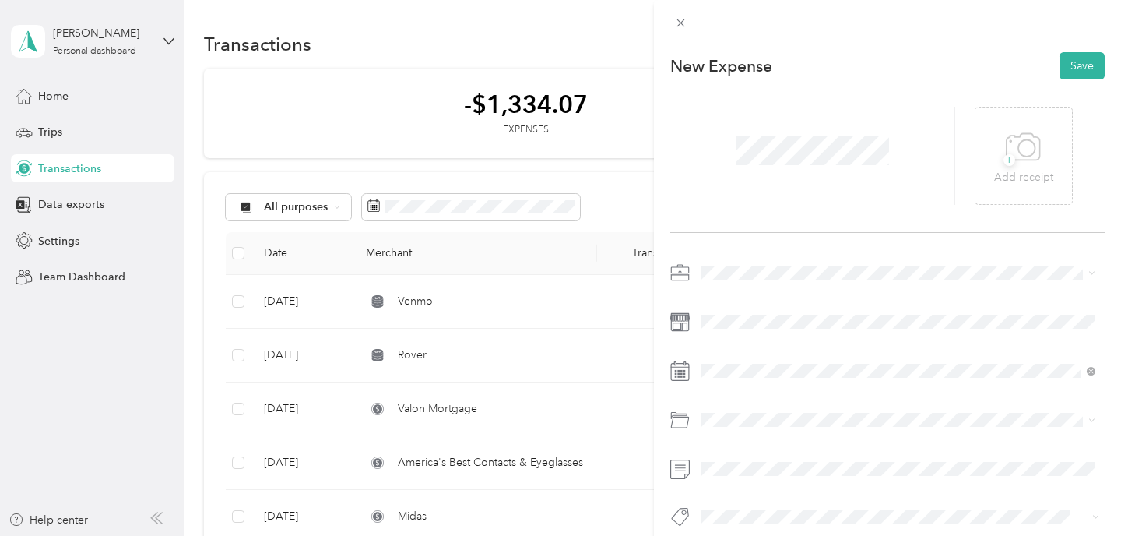
click at [743, 286] on div at bounding box center [887, 399] width 434 height 278
click at [739, 297] on div "Work" at bounding box center [898, 300] width 384 height 16
click at [1075, 75] on button "Save" at bounding box center [1081, 65] width 45 height 27
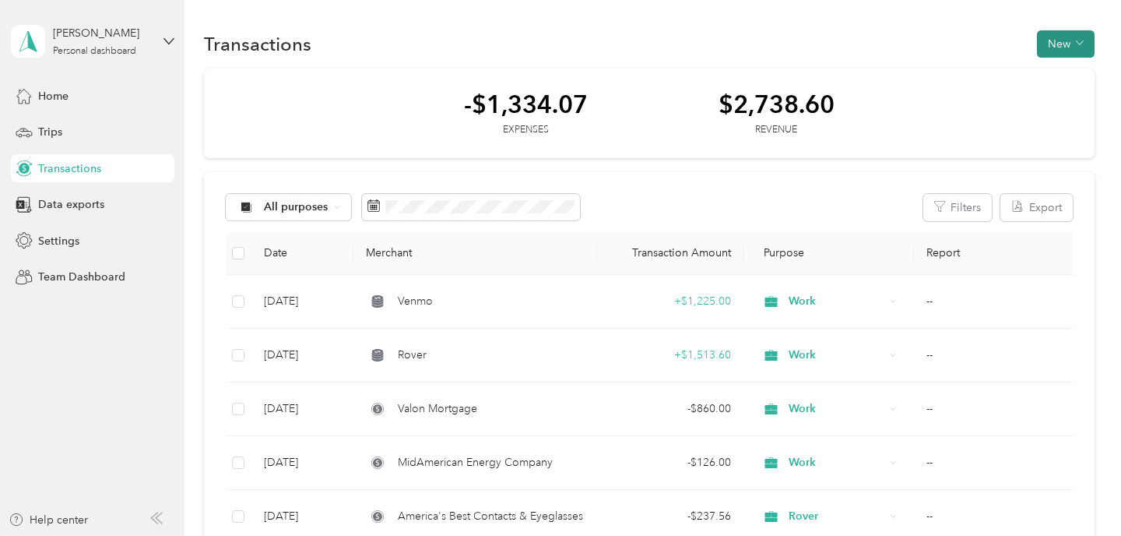
click at [1073, 39] on button "New" at bounding box center [1066, 43] width 58 height 27
click at [1056, 79] on span "Expense" at bounding box center [1066, 73] width 42 height 16
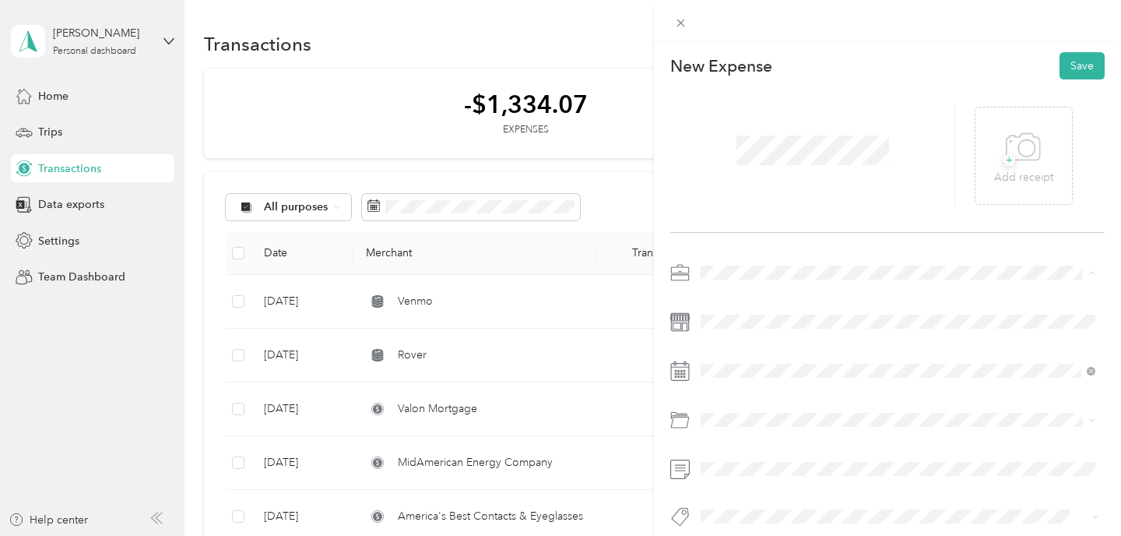
click at [726, 304] on div "Work" at bounding box center [898, 300] width 384 height 16
click at [739, 156] on icon at bounding box center [740, 159] width 16 height 16
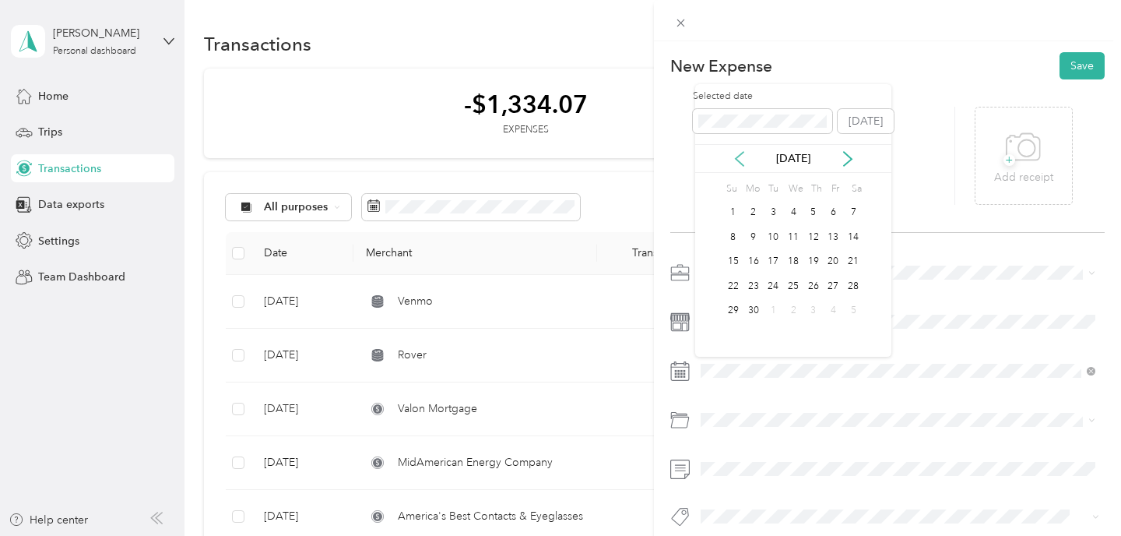
click at [739, 156] on icon at bounding box center [740, 159] width 16 height 16
click at [792, 288] on div "21" at bounding box center [793, 285] width 20 height 19
click at [1076, 79] on div "+ Add receipt" at bounding box center [887, 155] width 434 height 153
click at [1080, 65] on button "Save" at bounding box center [1081, 65] width 45 height 27
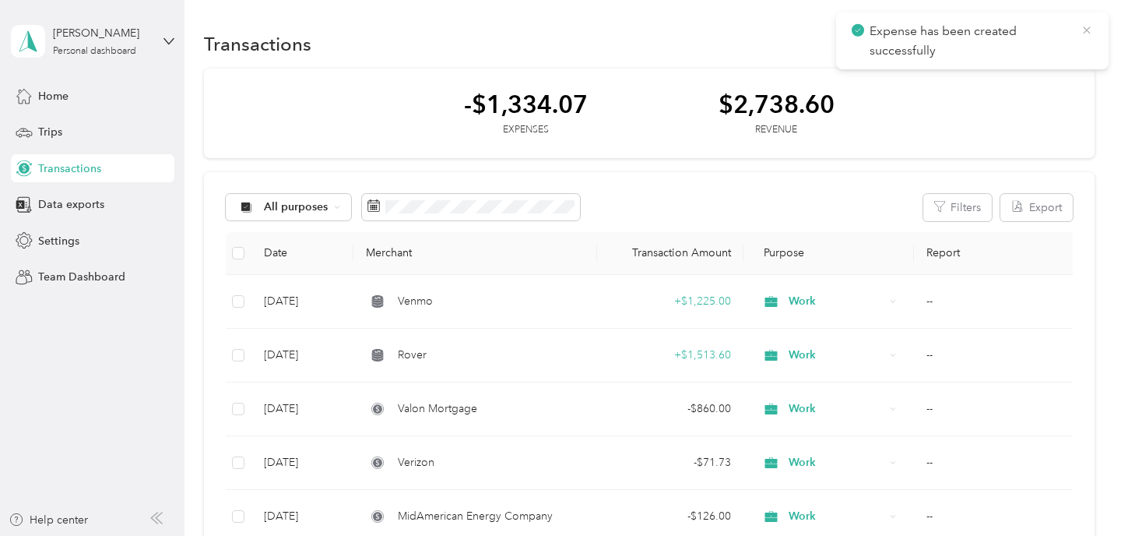
click at [1090, 29] on icon at bounding box center [1086, 30] width 12 height 14
click at [1074, 40] on button "New" at bounding box center [1066, 43] width 58 height 27
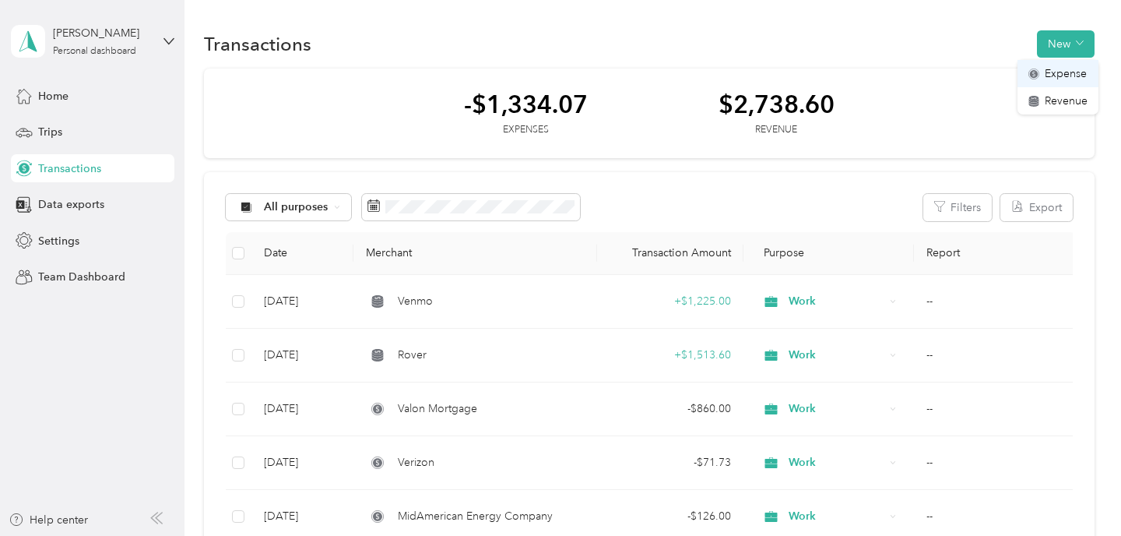
click at [1068, 71] on span "Expense" at bounding box center [1066, 73] width 42 height 16
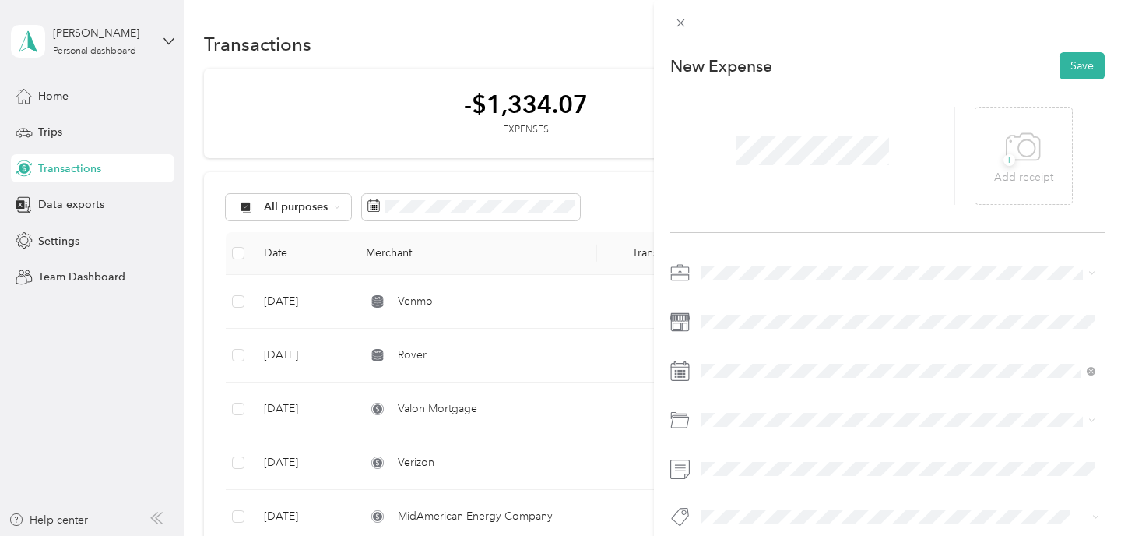
click at [736, 307] on li "Work" at bounding box center [898, 299] width 406 height 27
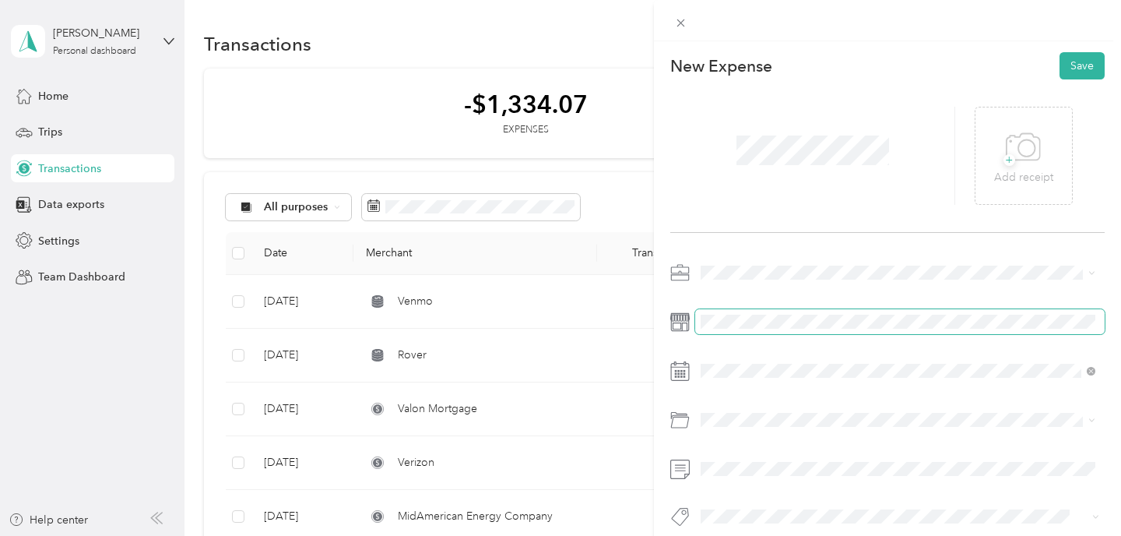
click at [736, 328] on span at bounding box center [899, 321] width 409 height 25
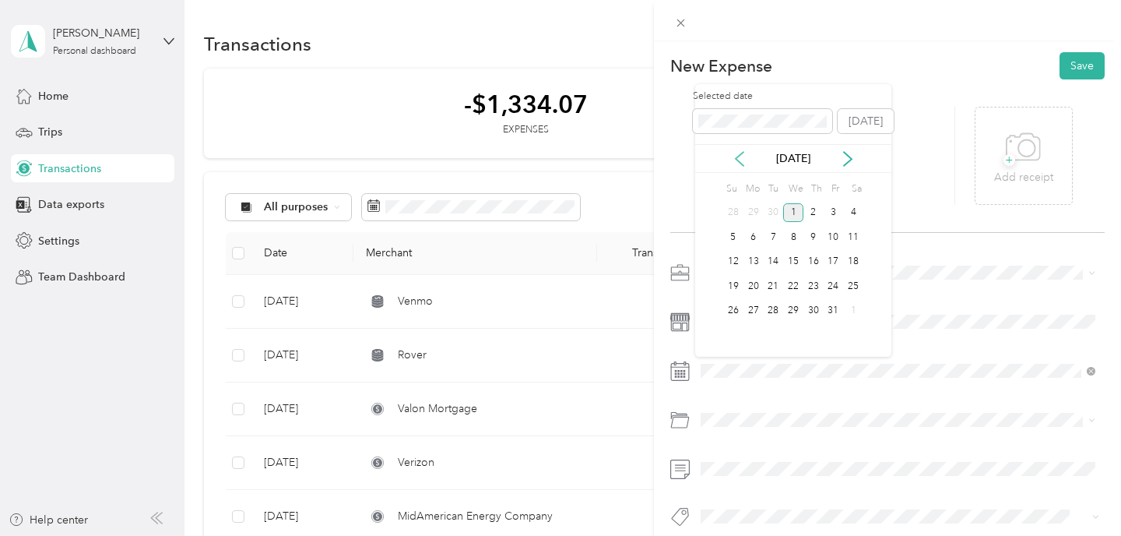
click at [737, 156] on icon at bounding box center [740, 159] width 8 height 14
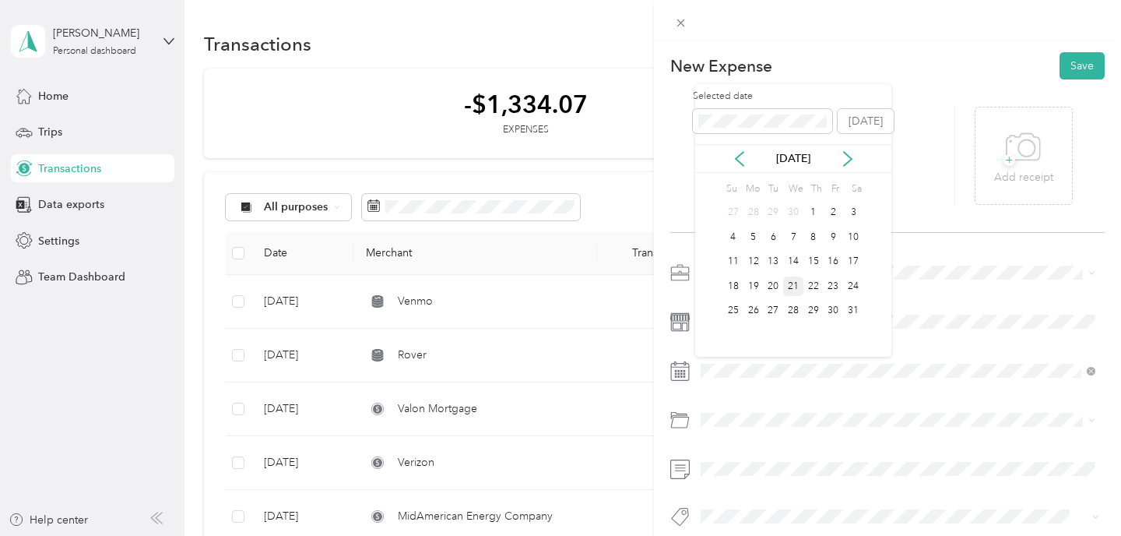
click at [794, 286] on div "21" at bounding box center [793, 285] width 20 height 19
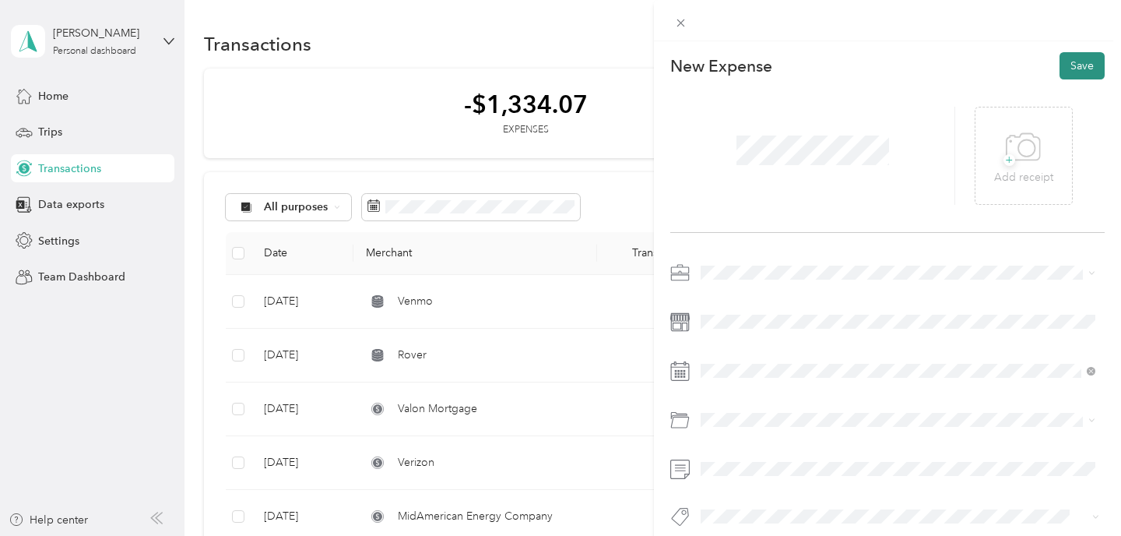
click at [1086, 66] on button "Save" at bounding box center [1081, 65] width 45 height 27
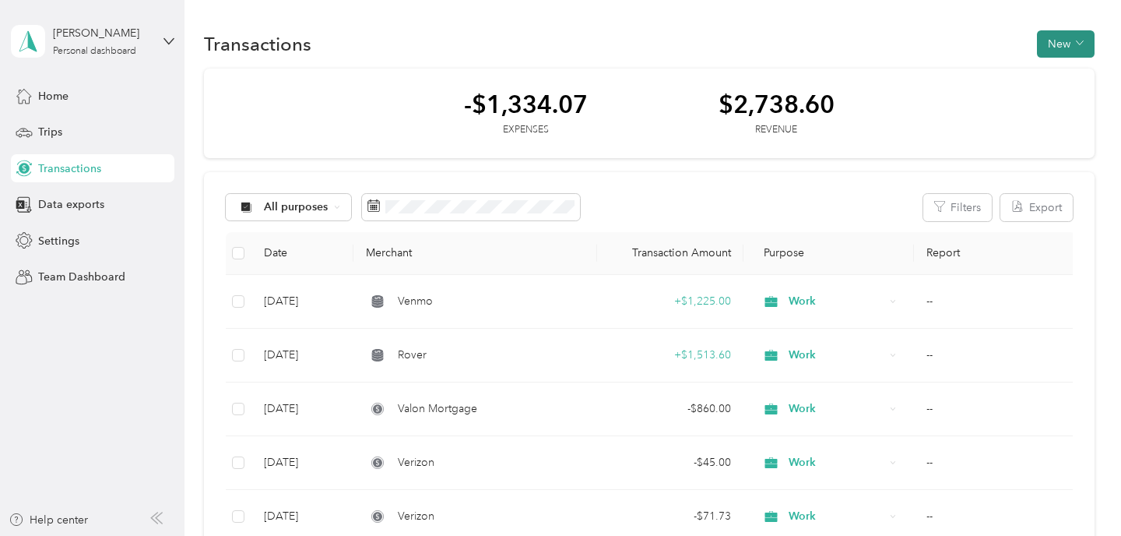
click at [1084, 47] on span "button" at bounding box center [1080, 43] width 8 height 13
click at [1069, 70] on span "Expense" at bounding box center [1066, 73] width 42 height 16
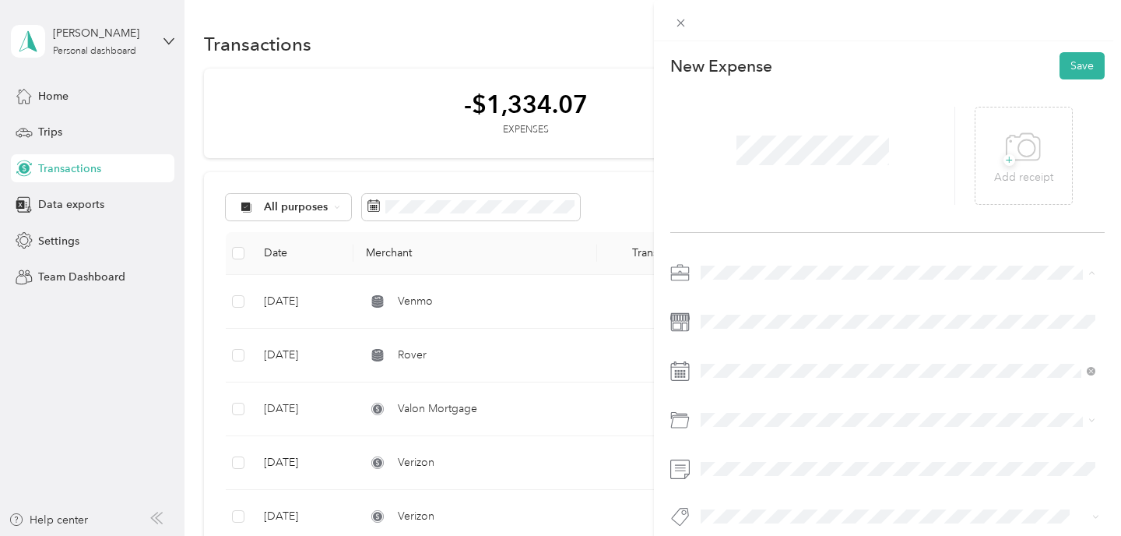
click at [722, 303] on span "Work" at bounding box center [719, 299] width 26 height 13
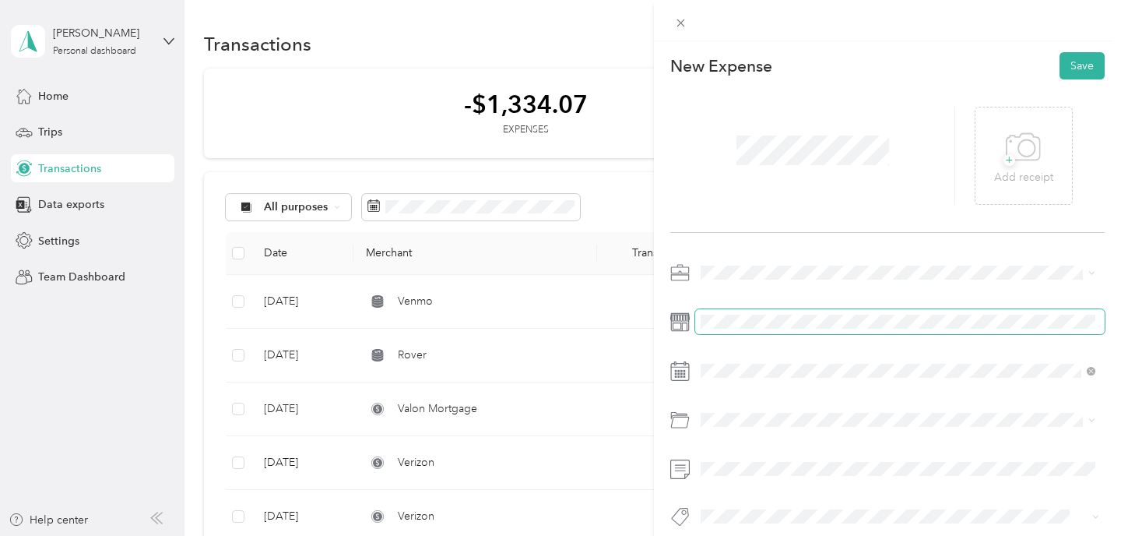
click at [725, 314] on span at bounding box center [899, 321] width 409 height 25
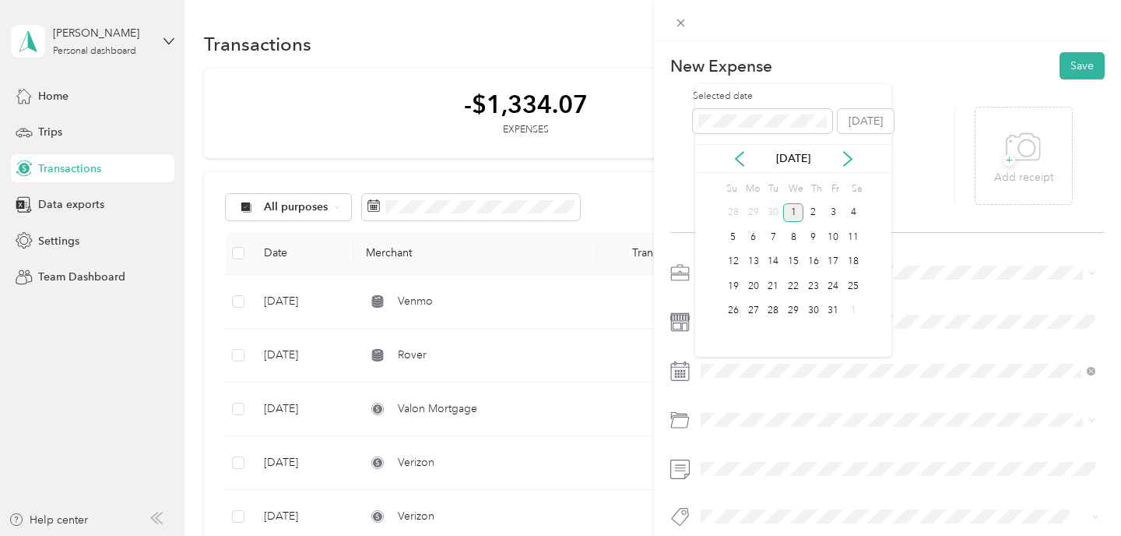
click at [737, 149] on div "[DATE]" at bounding box center [793, 158] width 196 height 29
click at [737, 154] on icon at bounding box center [740, 159] width 16 height 16
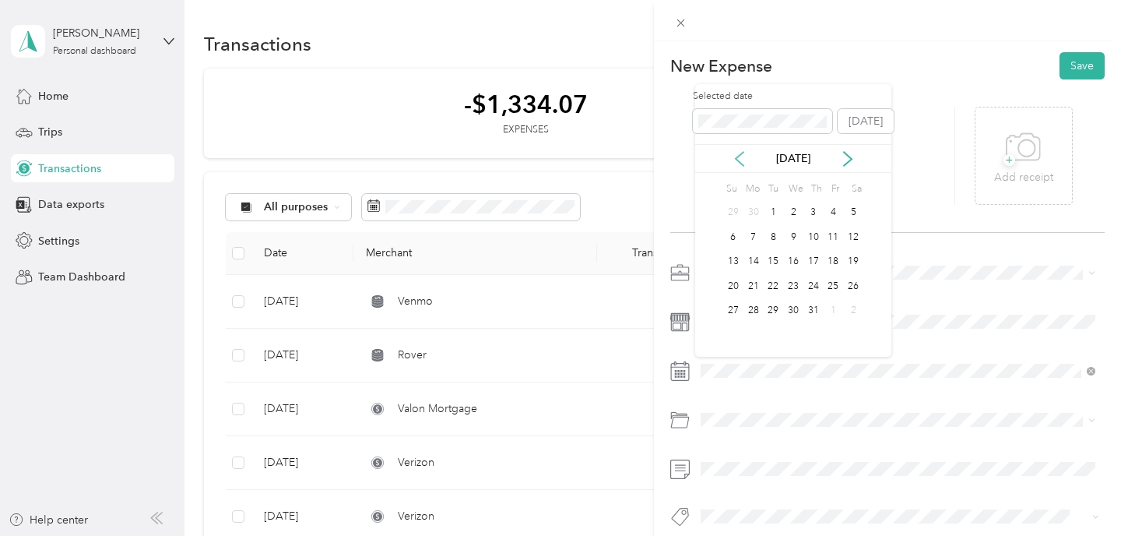
click at [737, 154] on icon at bounding box center [740, 159] width 16 height 16
click at [837, 265] on div "16" at bounding box center [834, 261] width 20 height 19
click at [1075, 62] on button "Save" at bounding box center [1081, 65] width 45 height 27
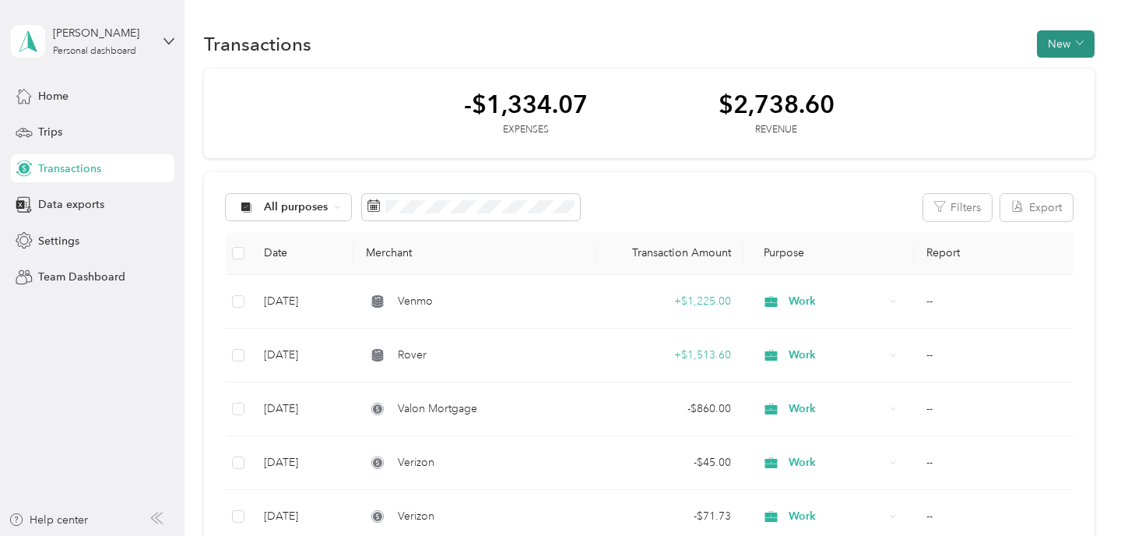
click at [1058, 46] on button "New" at bounding box center [1066, 43] width 58 height 27
click at [1052, 61] on li "Expense" at bounding box center [1057, 73] width 81 height 27
click at [1071, 69] on span "Expense" at bounding box center [1066, 73] width 42 height 16
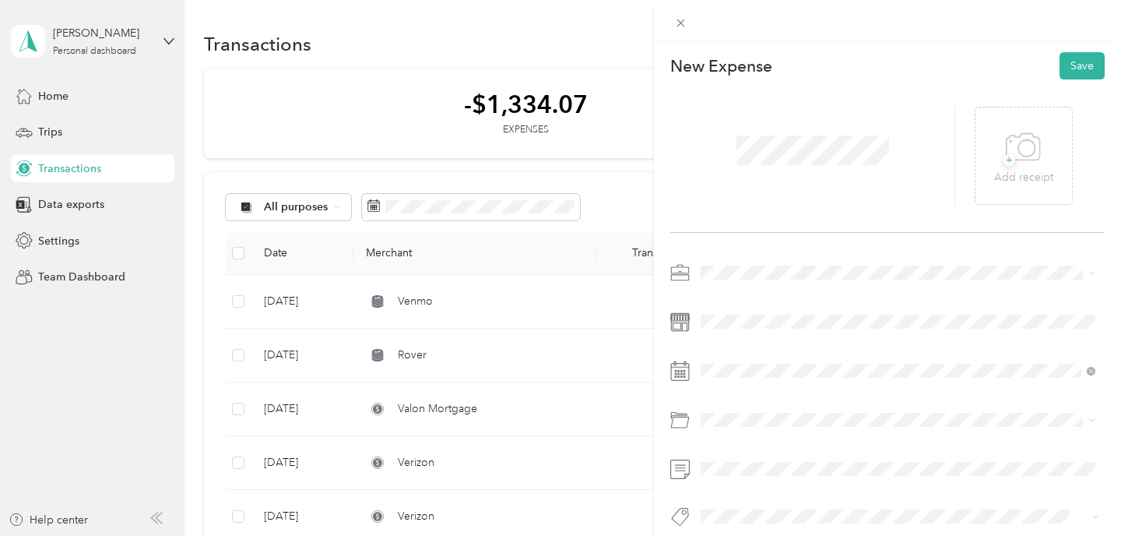
click at [718, 296] on span "Work" at bounding box center [719, 299] width 26 height 13
click at [747, 156] on div "[DATE]" at bounding box center [793, 158] width 196 height 16
click at [740, 156] on icon at bounding box center [740, 159] width 16 height 16
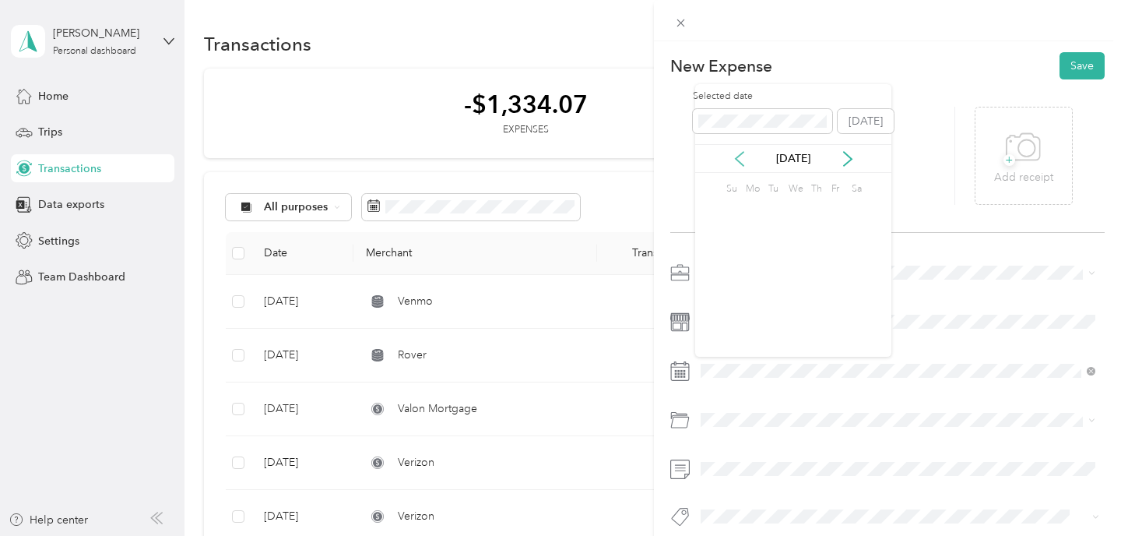
click at [740, 156] on icon at bounding box center [740, 159] width 16 height 16
click at [791, 239] on div "7" at bounding box center [793, 236] width 20 height 19
click at [1091, 75] on button "Save" at bounding box center [1081, 65] width 45 height 27
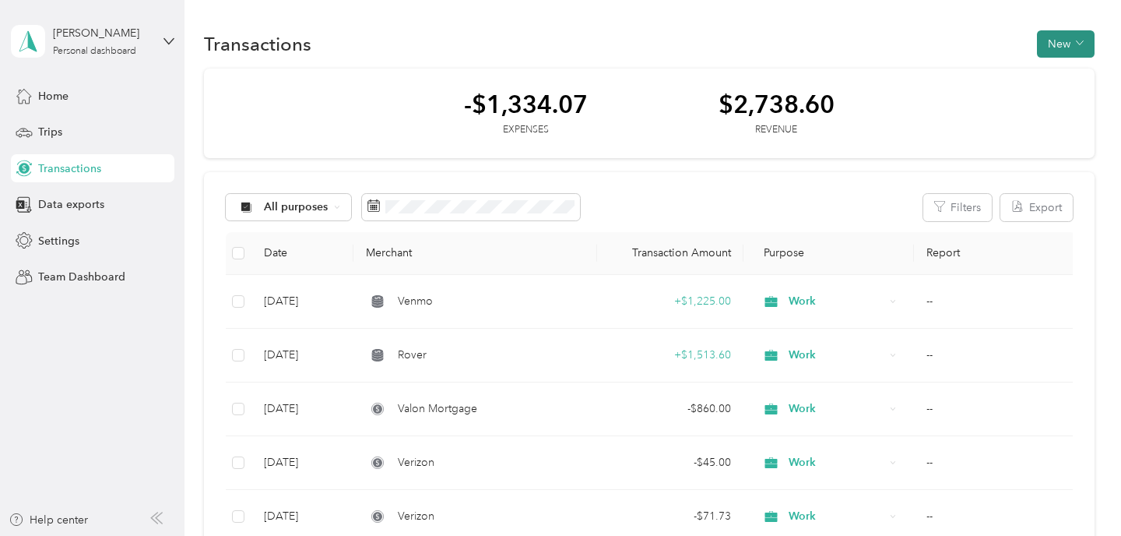
click at [1063, 38] on button "New" at bounding box center [1066, 43] width 58 height 27
click at [1045, 70] on span "Expense" at bounding box center [1066, 73] width 42 height 16
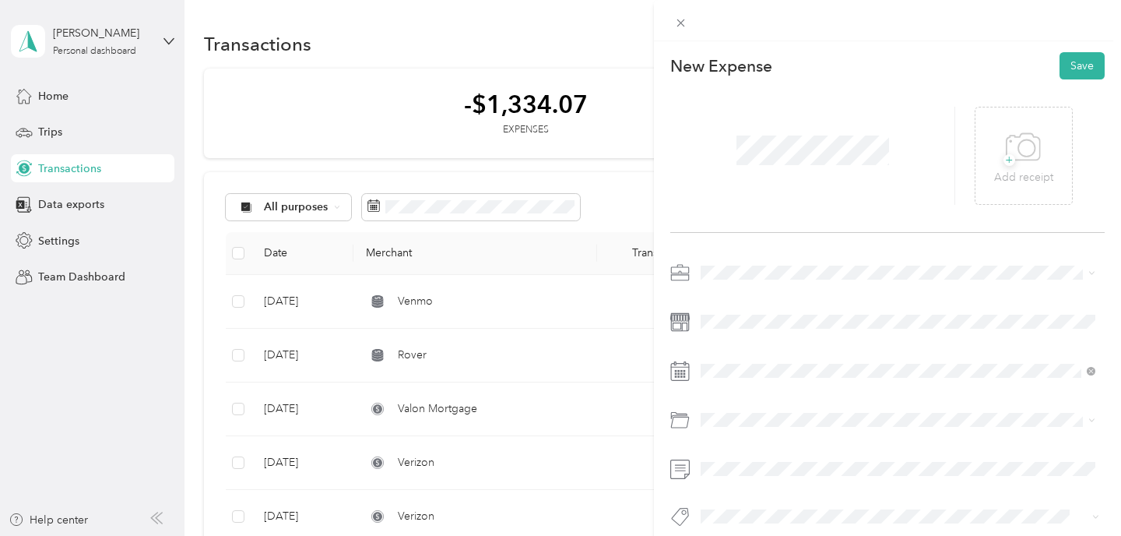
click at [746, 280] on span at bounding box center [899, 272] width 409 height 25
click at [733, 293] on div "Work" at bounding box center [898, 300] width 384 height 16
click at [736, 158] on icon at bounding box center [740, 159] width 8 height 14
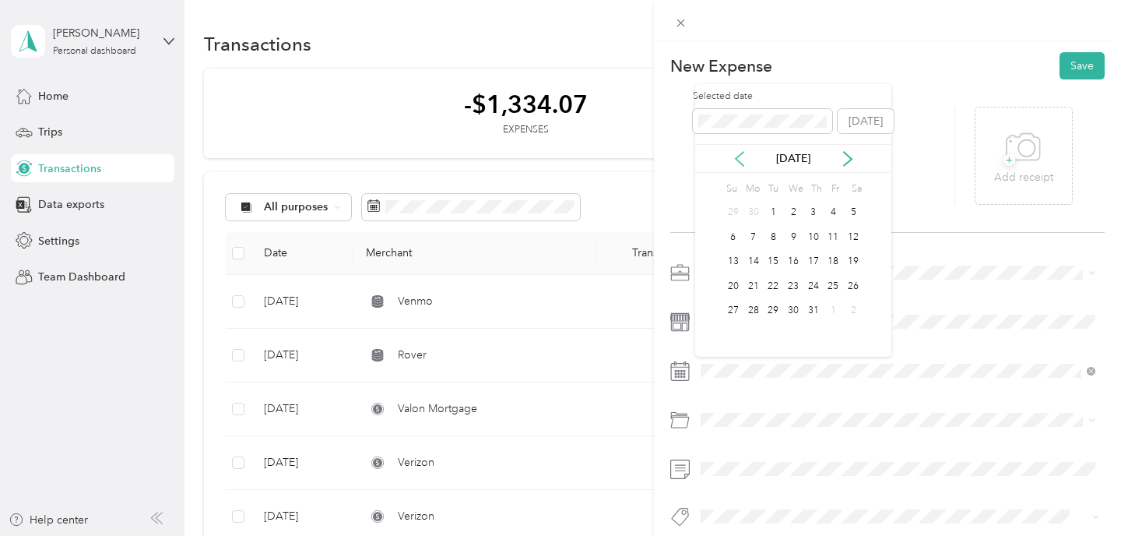
click at [736, 158] on icon at bounding box center [740, 159] width 8 height 14
click at [836, 212] on div "2" at bounding box center [834, 212] width 20 height 19
click at [1091, 69] on button "Save" at bounding box center [1081, 65] width 45 height 27
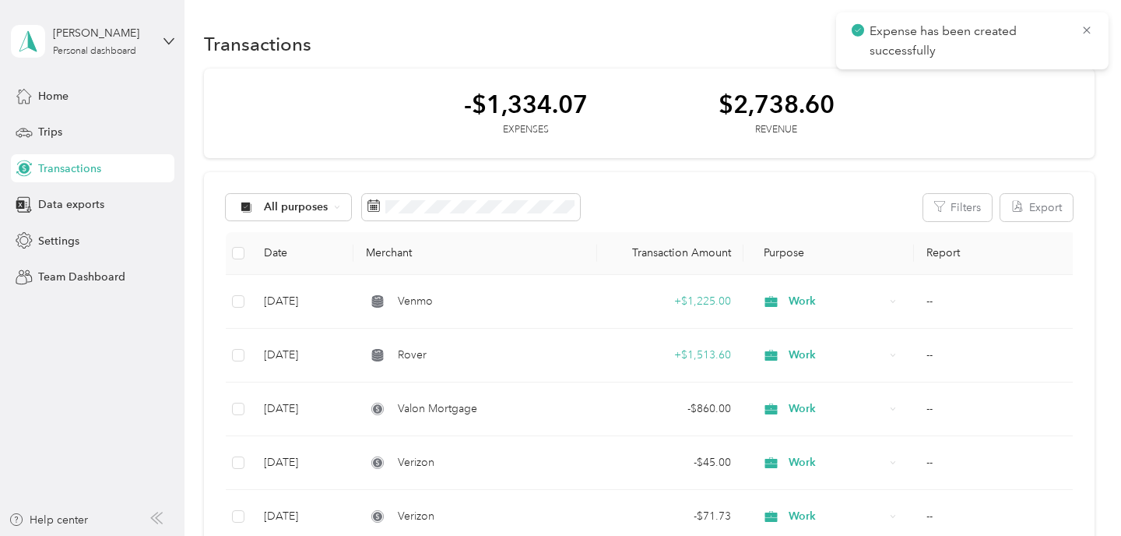
click at [967, 5] on div "Transactions New -$1,334.07 Expenses $2,738.60 Revenue All purposes Filters Exp…" at bounding box center [648, 533] width 929 height 1066
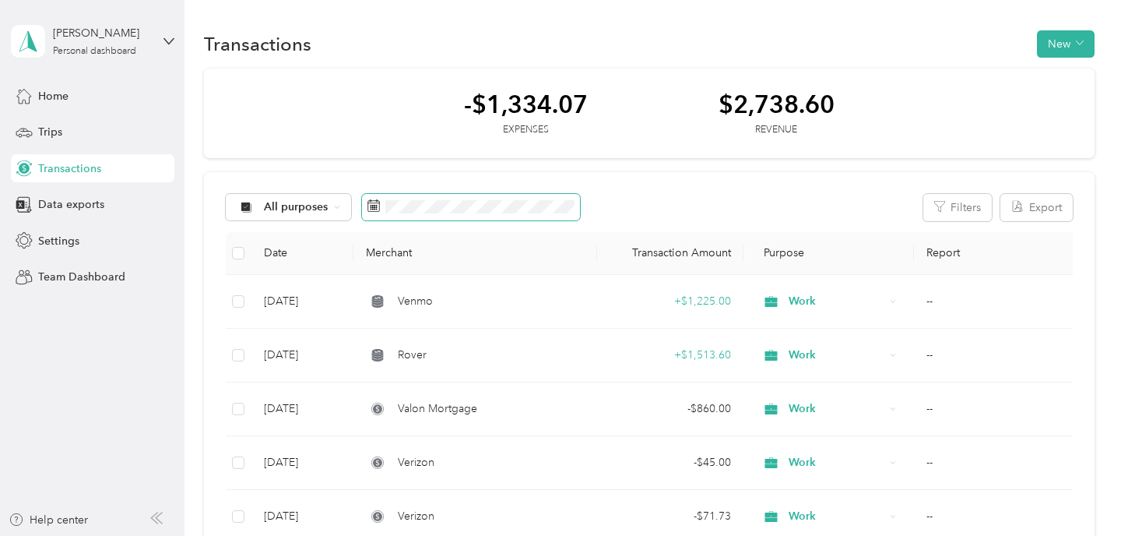
click at [402, 216] on span at bounding box center [471, 207] width 218 height 26
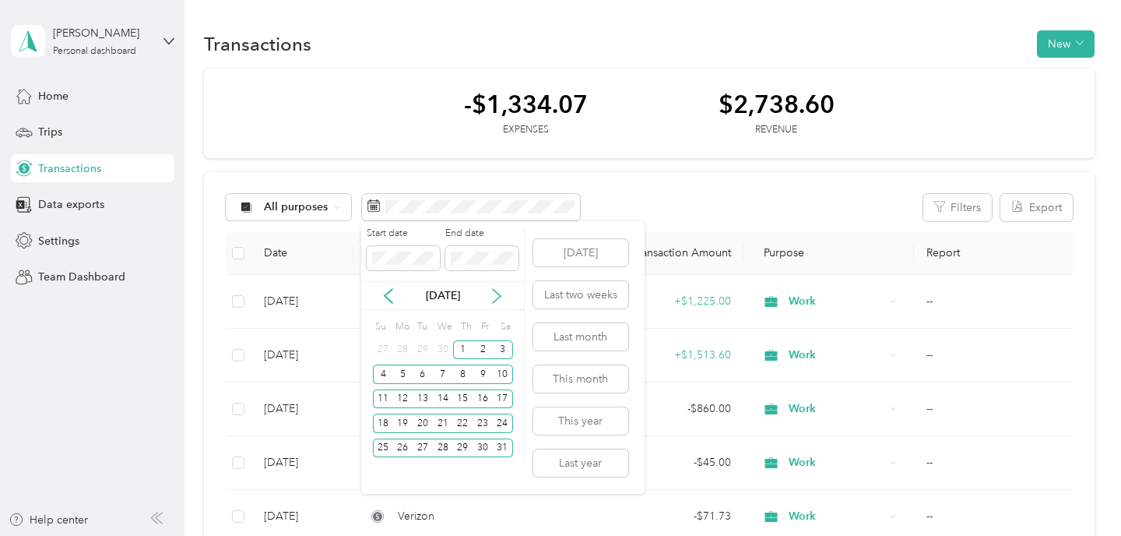
click at [497, 290] on icon at bounding box center [497, 296] width 16 height 16
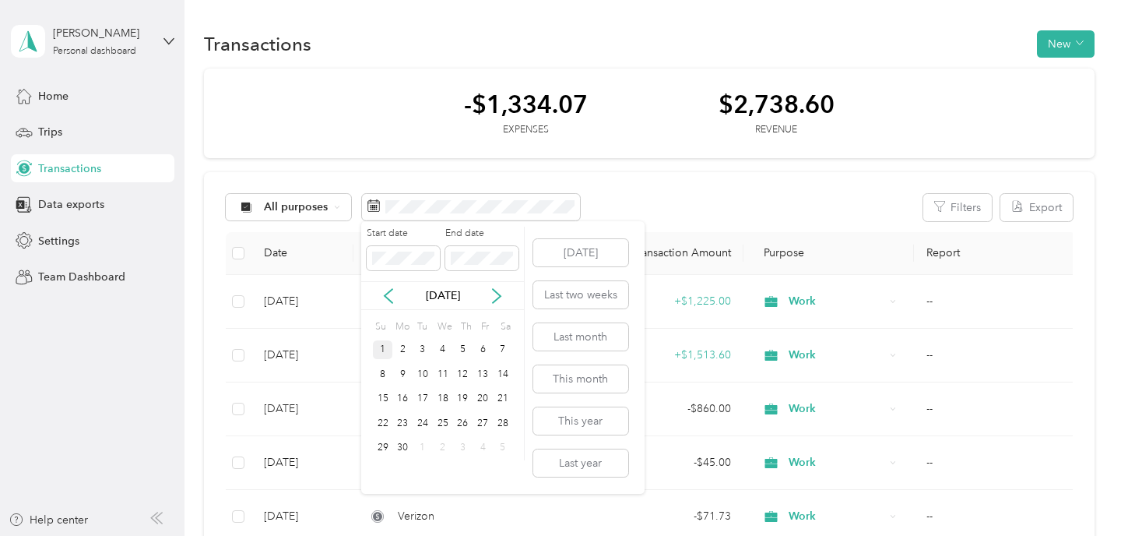
click at [385, 346] on div "1" at bounding box center [383, 349] width 20 height 19
click at [401, 444] on div "30" at bounding box center [402, 447] width 20 height 19
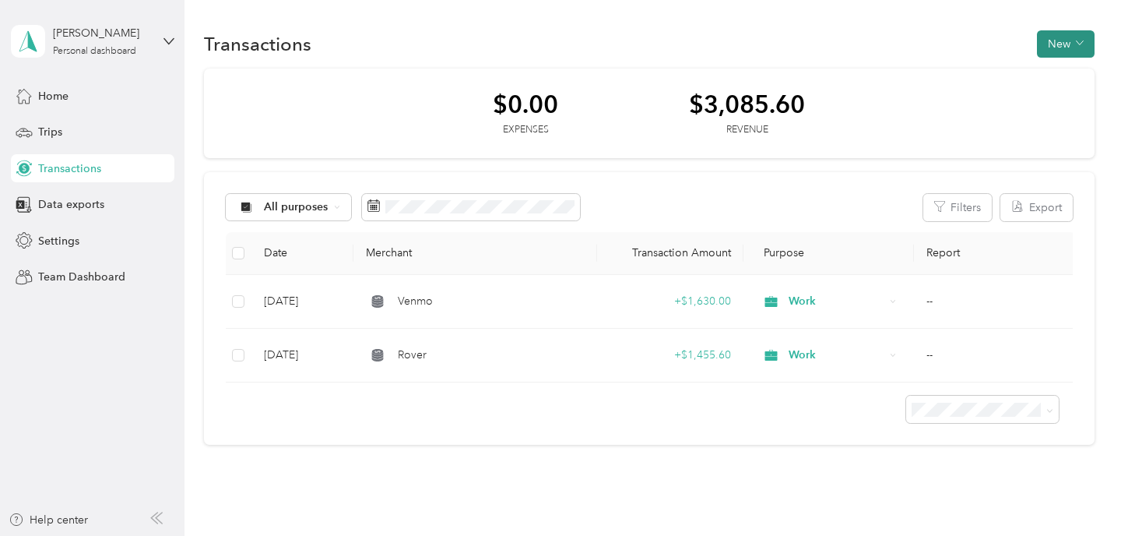
click at [1063, 52] on button "New" at bounding box center [1066, 43] width 58 height 27
click at [1056, 80] on span "Expense" at bounding box center [1066, 73] width 42 height 16
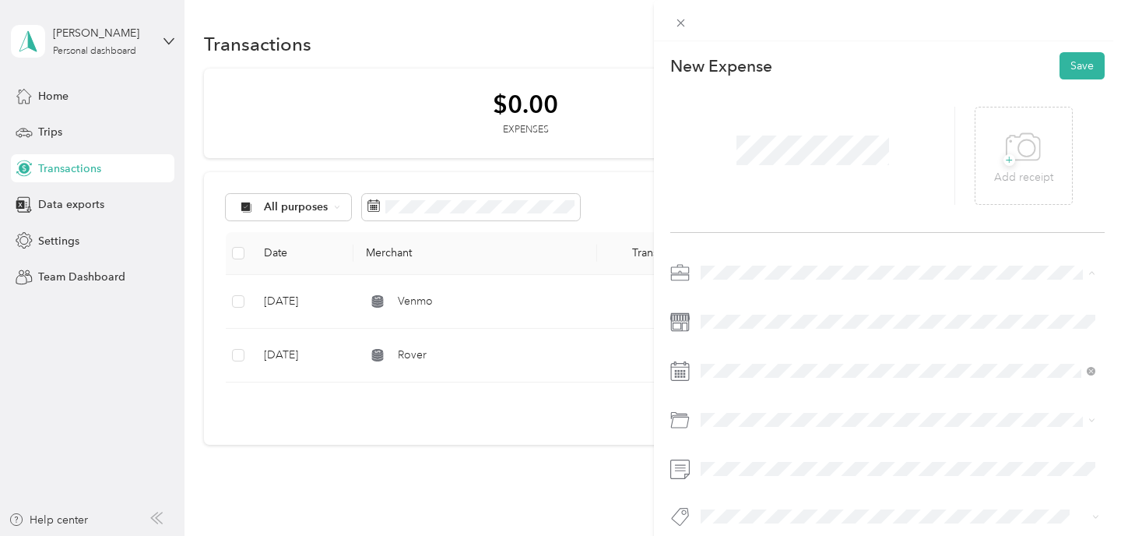
click at [725, 304] on li "Work" at bounding box center [898, 299] width 406 height 27
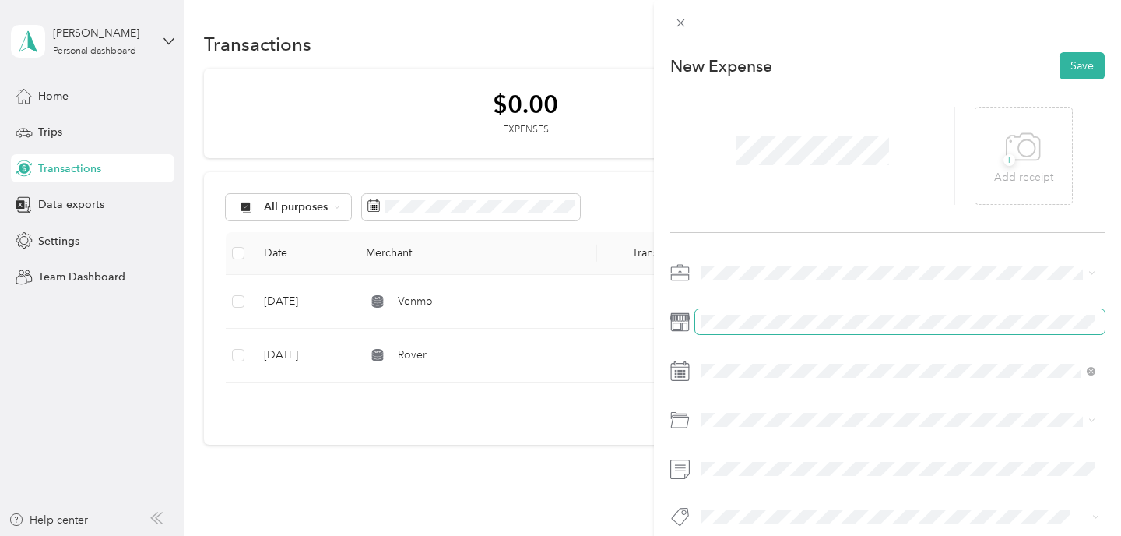
click at [728, 314] on span at bounding box center [899, 321] width 409 height 25
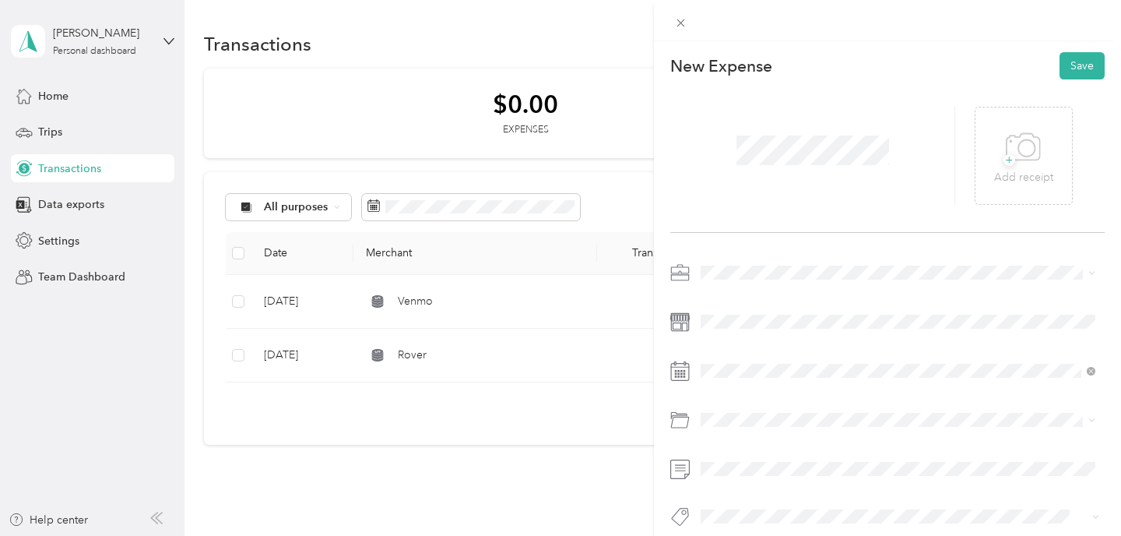
click at [752, 353] on div at bounding box center [887, 399] width 434 height 278
click at [739, 155] on icon at bounding box center [740, 159] width 8 height 14
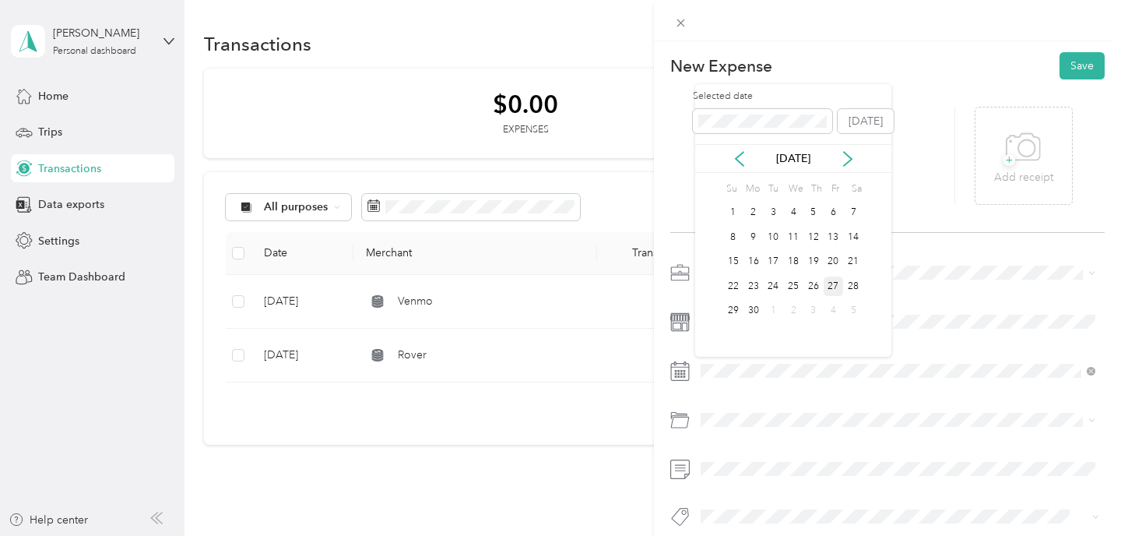
click at [835, 286] on div "27" at bounding box center [834, 285] width 20 height 19
click at [1074, 68] on button "Save" at bounding box center [1081, 65] width 45 height 27
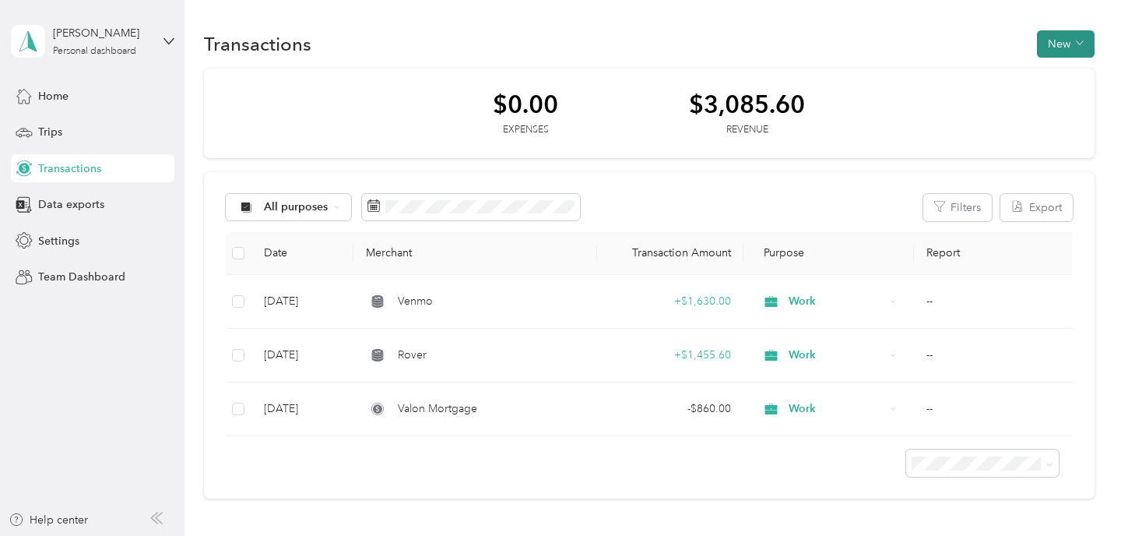
click at [1084, 45] on icon "button" at bounding box center [1080, 43] width 8 height 8
click at [1072, 69] on span "Expense" at bounding box center [1066, 73] width 42 height 16
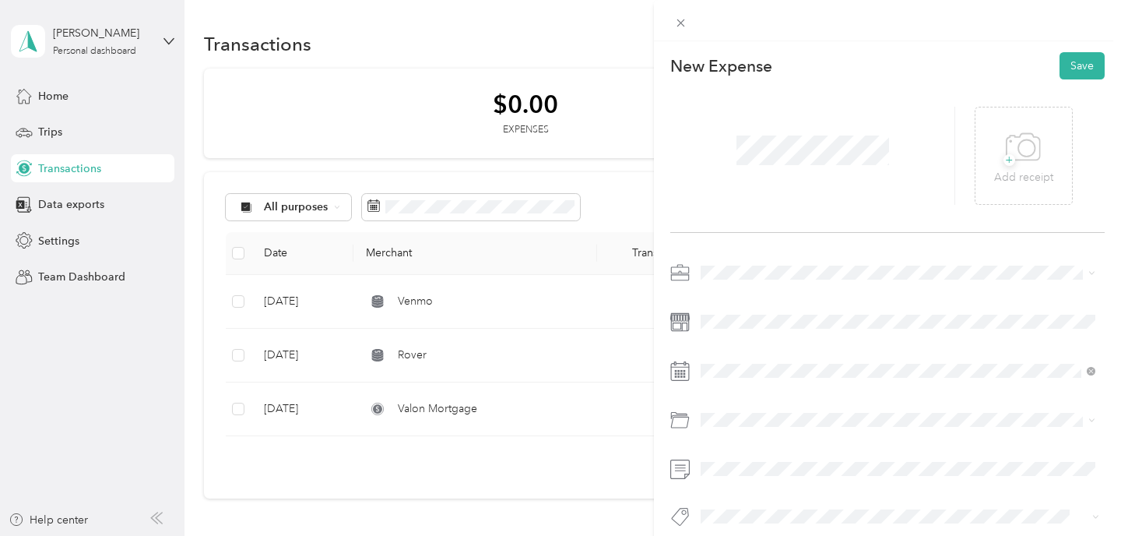
click at [742, 297] on div "Work" at bounding box center [898, 299] width 384 height 16
click at [739, 157] on icon at bounding box center [740, 159] width 16 height 16
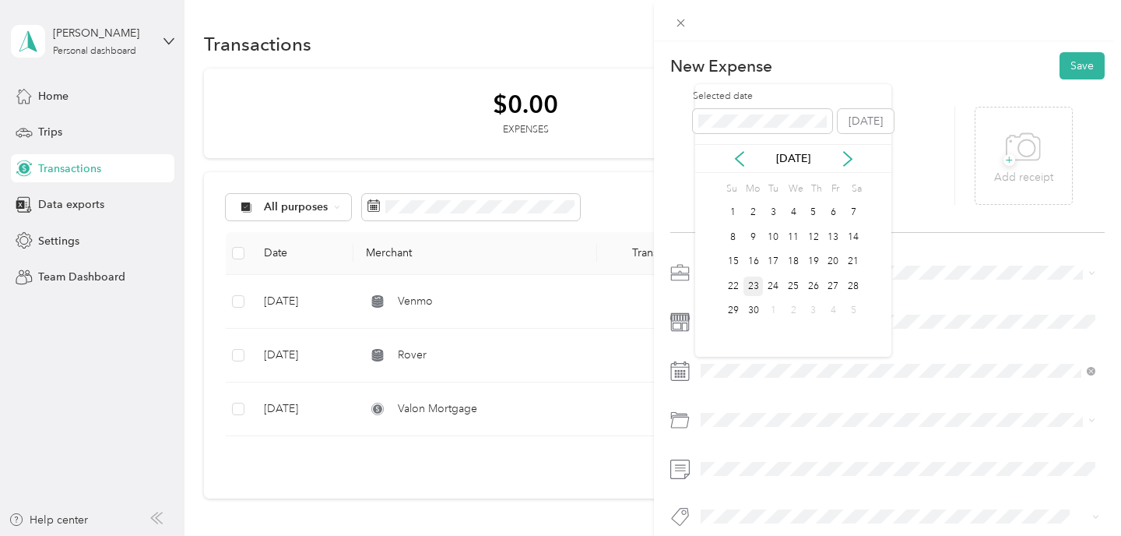
click at [747, 285] on div "23" at bounding box center [753, 285] width 20 height 19
click at [1070, 72] on button "Save" at bounding box center [1081, 65] width 45 height 27
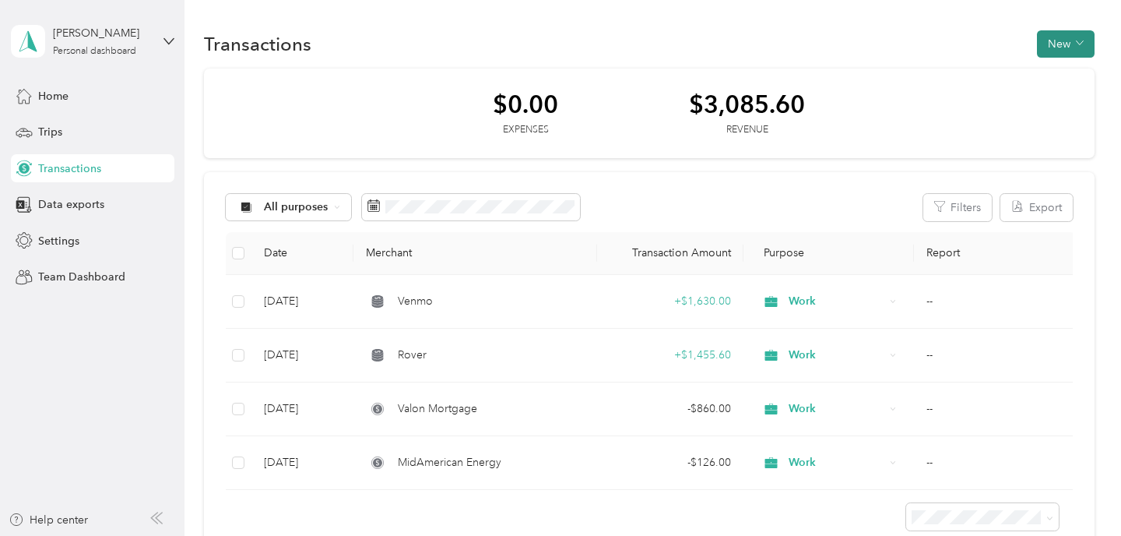
click at [1079, 36] on button "New" at bounding box center [1066, 43] width 58 height 27
click at [1055, 70] on span "Expense" at bounding box center [1066, 73] width 42 height 16
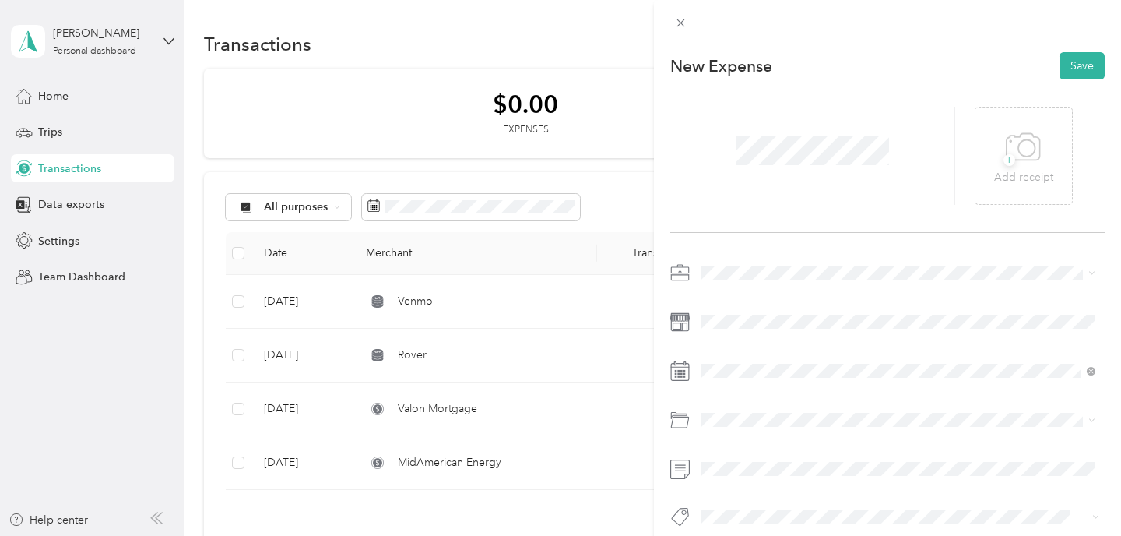
click at [746, 286] on li "Work" at bounding box center [898, 299] width 406 height 27
click at [736, 154] on icon at bounding box center [740, 159] width 16 height 16
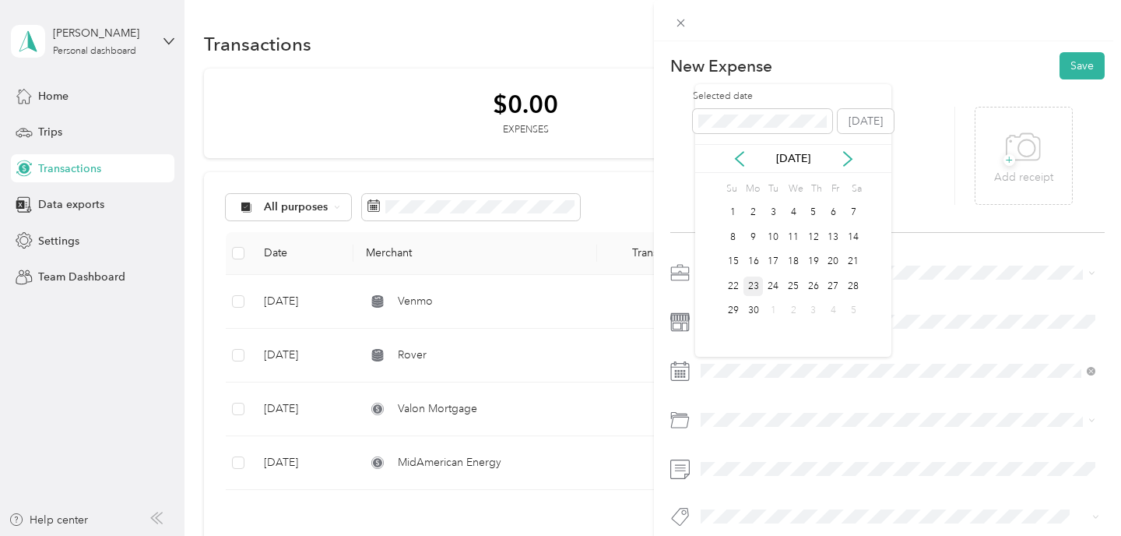
click at [753, 283] on div "23" at bounding box center [753, 285] width 20 height 19
click at [1087, 64] on button "Save" at bounding box center [1081, 65] width 45 height 27
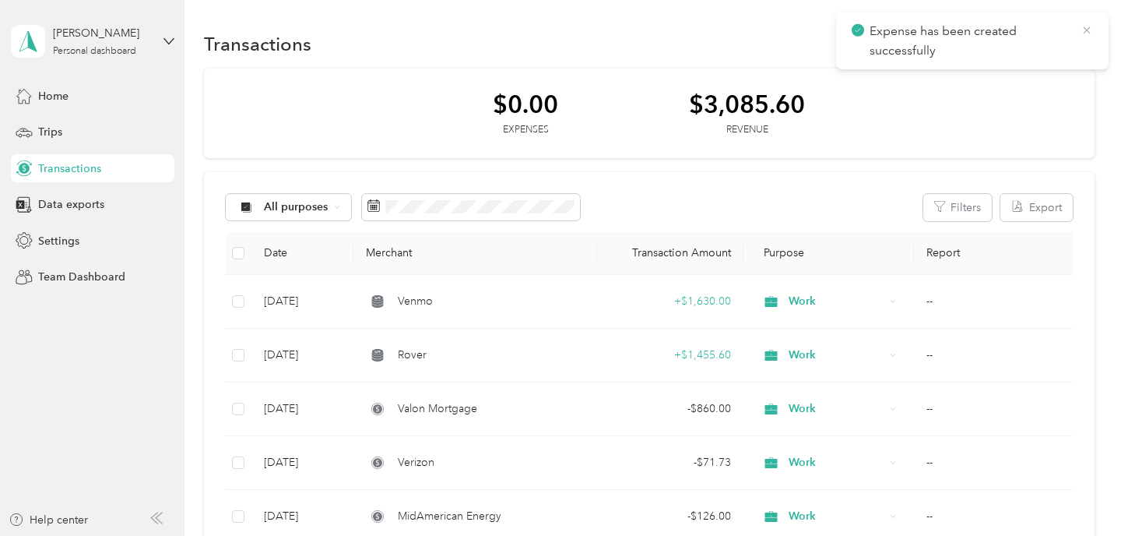
click at [1088, 27] on icon at bounding box center [1086, 30] width 12 height 14
click at [1063, 40] on button "New" at bounding box center [1066, 43] width 58 height 27
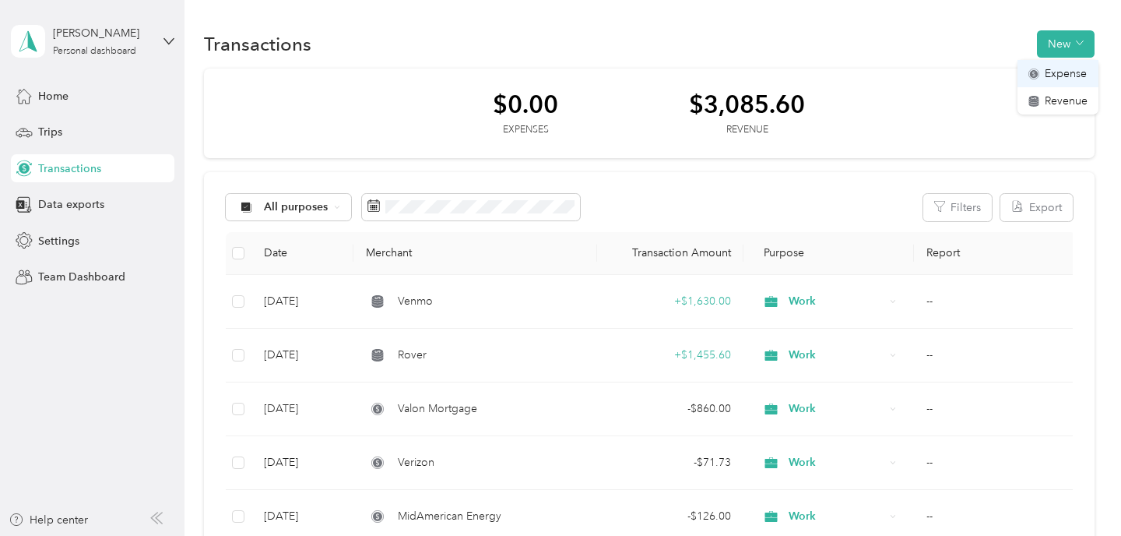
click at [1048, 69] on span "Expense" at bounding box center [1066, 73] width 42 height 16
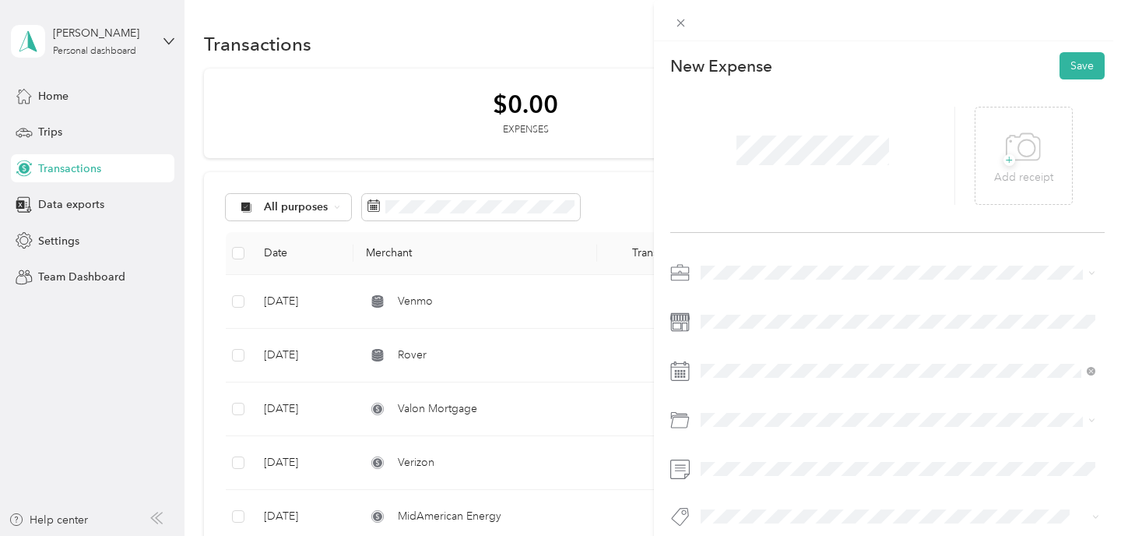
click at [719, 280] on span at bounding box center [899, 272] width 409 height 25
click at [732, 289] on li "Work" at bounding box center [898, 299] width 406 height 27
click at [722, 363] on span at bounding box center [899, 370] width 409 height 25
click at [729, 380] on span at bounding box center [899, 370] width 409 height 25
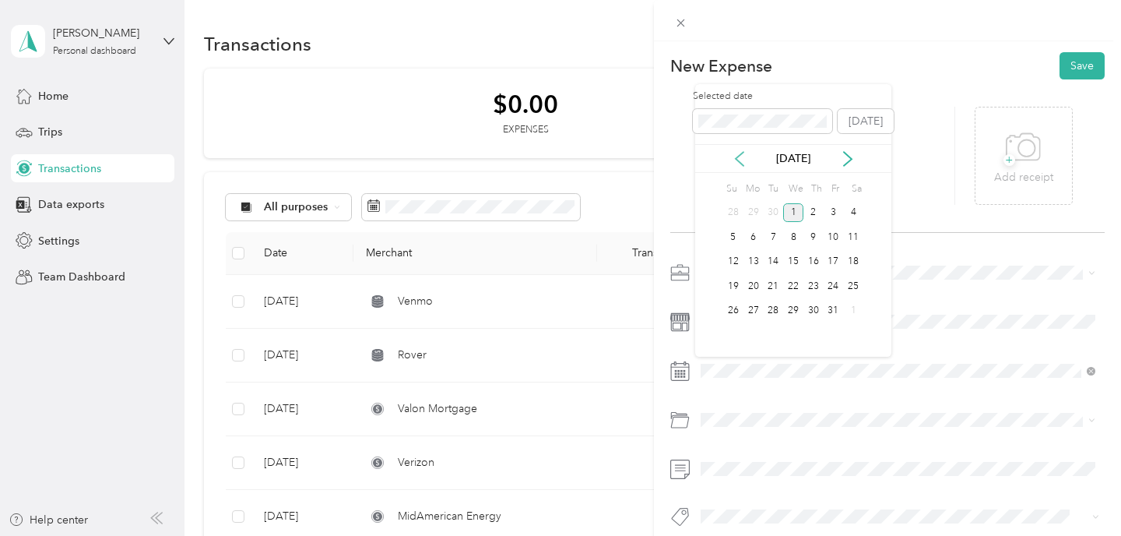
click at [743, 163] on icon at bounding box center [740, 159] width 16 height 16
click at [754, 286] on div "23" at bounding box center [753, 285] width 20 height 19
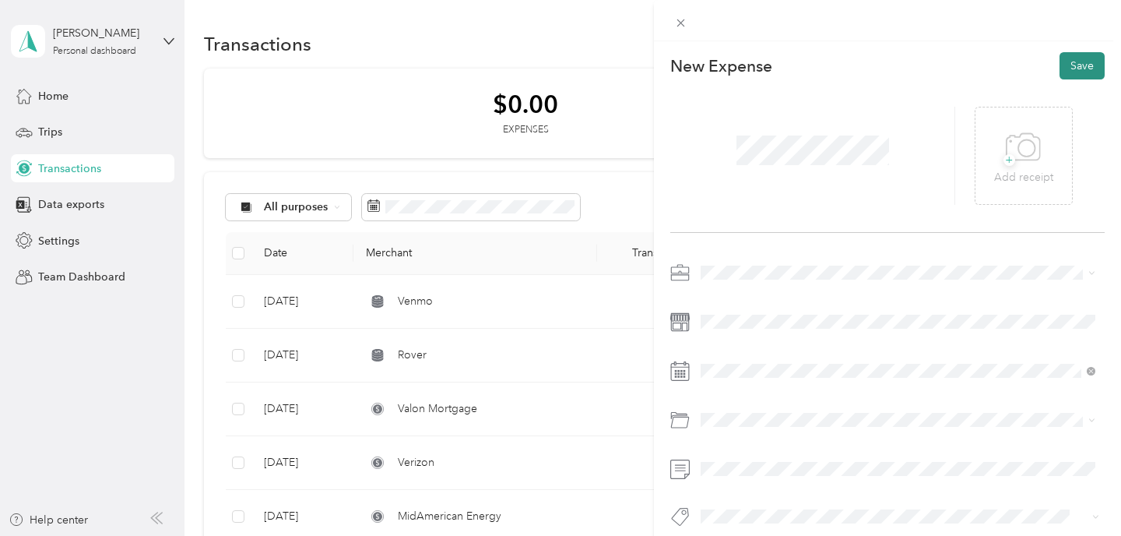
click at [1080, 79] on button "Save" at bounding box center [1081, 65] width 45 height 27
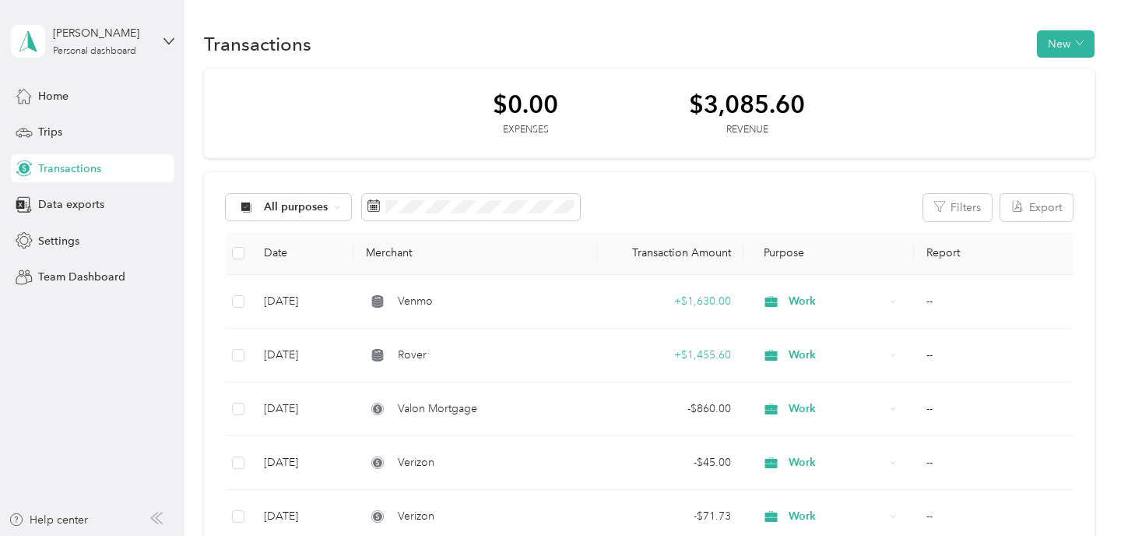
click at [1084, 29] on div "Transactions New" at bounding box center [649, 43] width 891 height 33
click at [1073, 41] on button "New" at bounding box center [1066, 43] width 58 height 27
click at [1066, 65] on span "Expense" at bounding box center [1066, 73] width 42 height 16
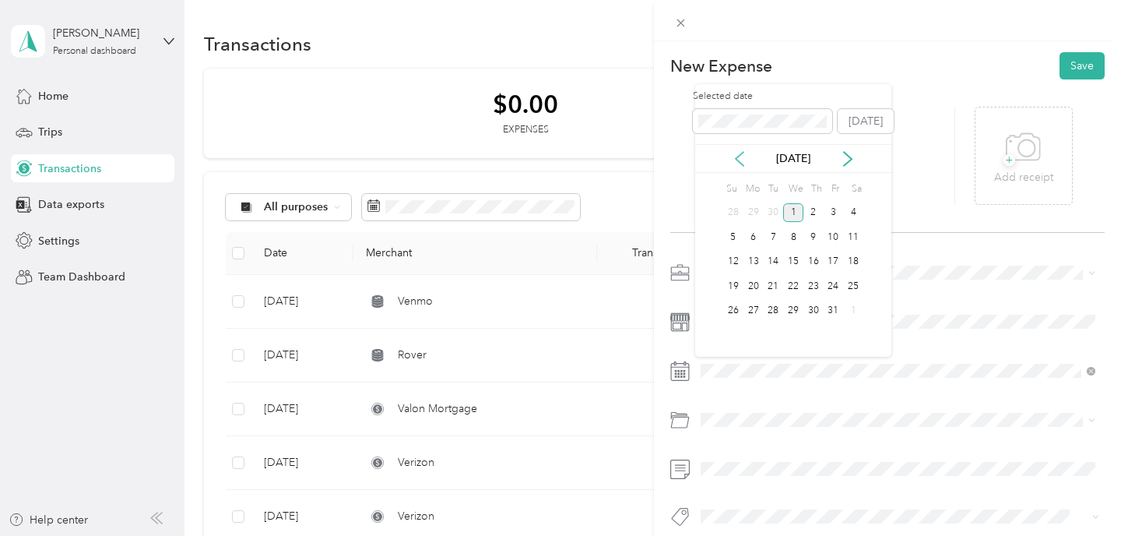
click at [738, 156] on icon at bounding box center [740, 159] width 16 height 16
click at [841, 240] on div "13" at bounding box center [834, 236] width 20 height 19
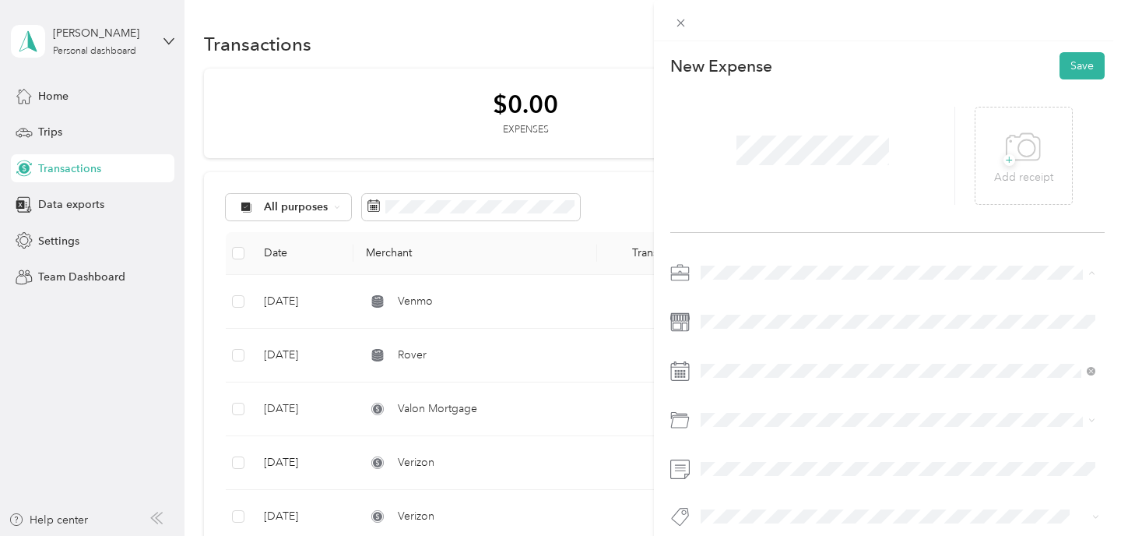
click at [741, 300] on div "Work" at bounding box center [898, 300] width 384 height 16
click at [1083, 63] on button "Save" at bounding box center [1081, 65] width 45 height 27
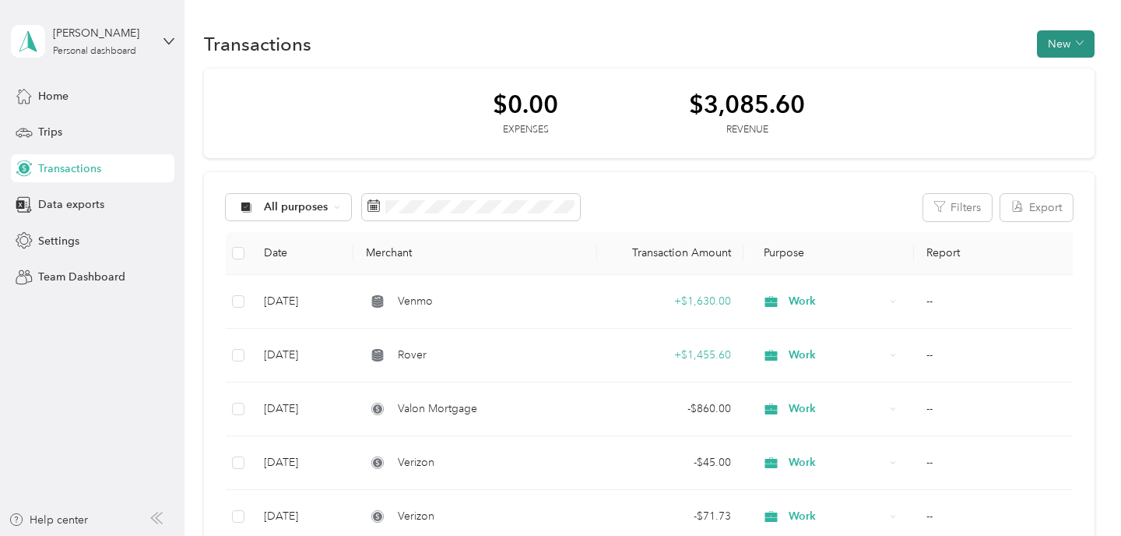
click at [1066, 41] on button "New" at bounding box center [1066, 43] width 58 height 27
click at [1039, 79] on div "Expense" at bounding box center [1057, 73] width 59 height 16
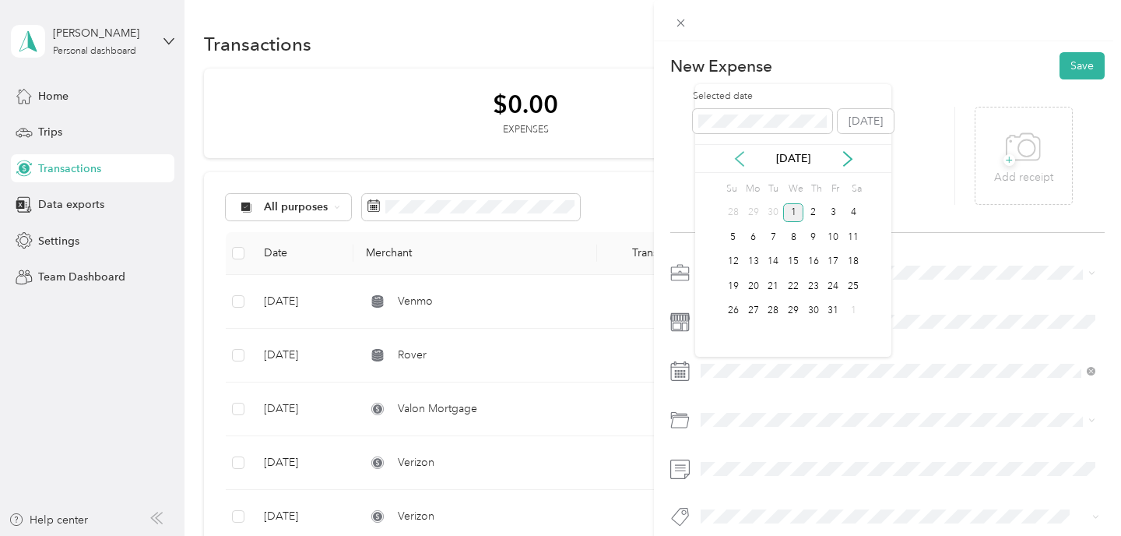
click at [735, 163] on icon at bounding box center [740, 159] width 16 height 16
click at [791, 209] on div "4" at bounding box center [793, 212] width 20 height 19
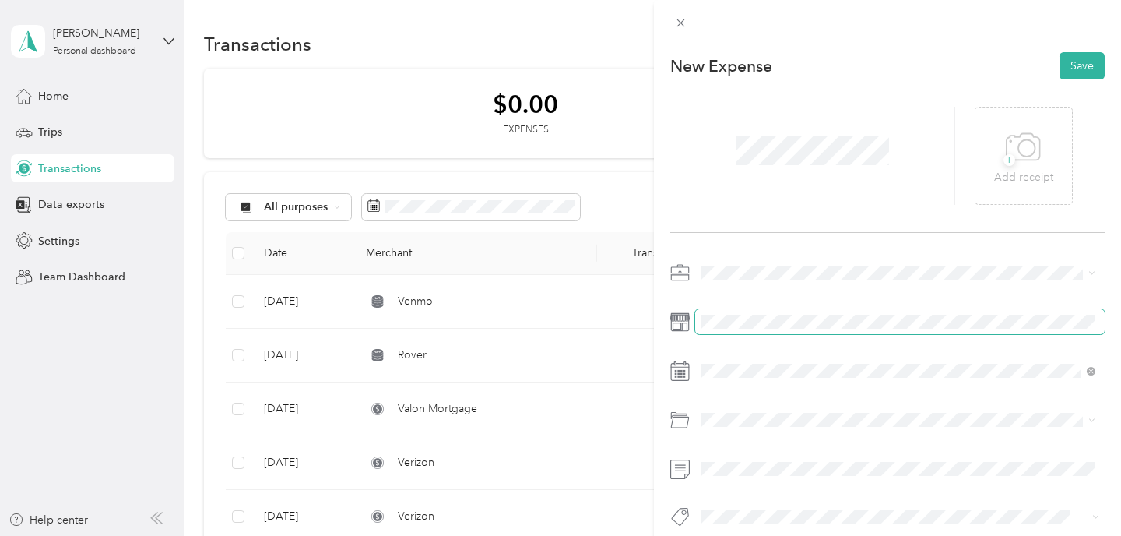
click at [736, 328] on span at bounding box center [899, 321] width 409 height 25
click at [742, 312] on span at bounding box center [899, 321] width 409 height 25
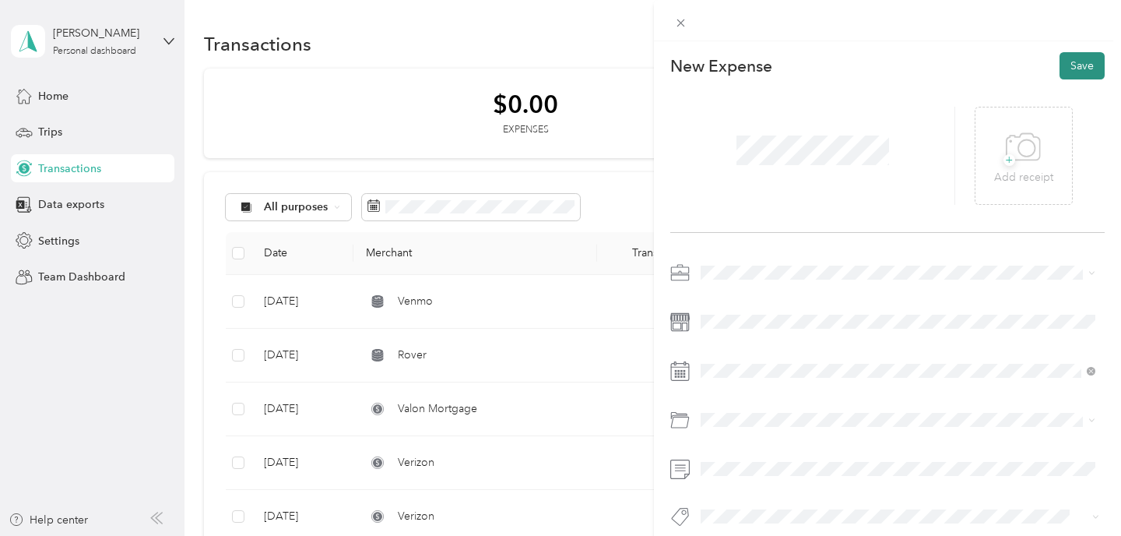
click at [1073, 68] on button "Save" at bounding box center [1081, 65] width 45 height 27
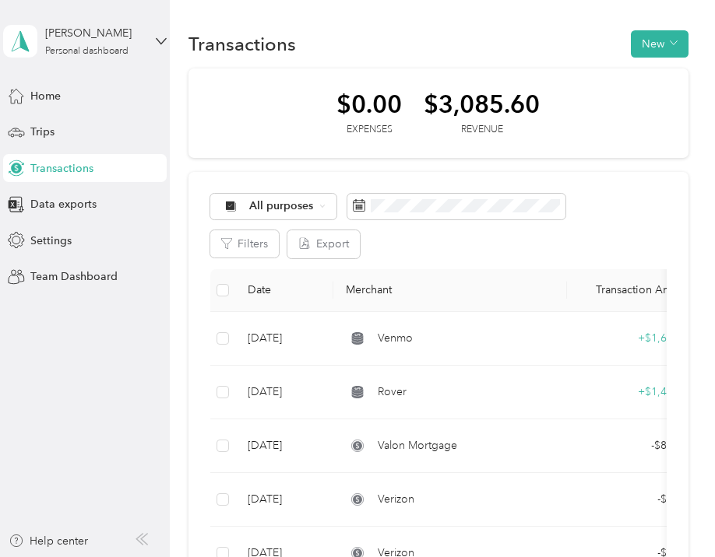
click at [147, 535] on icon at bounding box center [144, 539] width 6 height 11
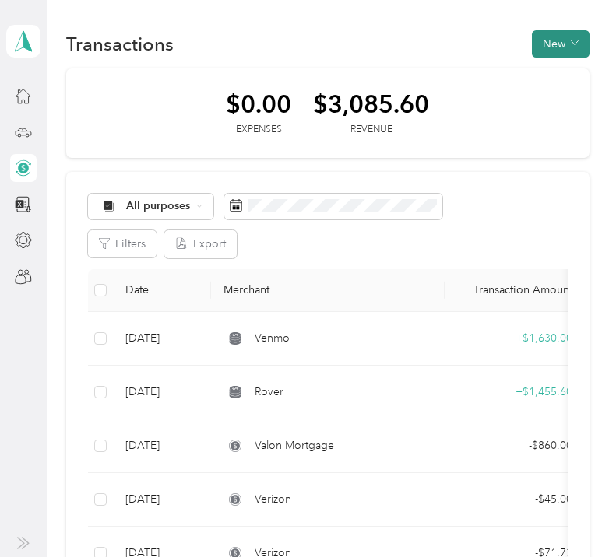
click at [567, 42] on button "New" at bounding box center [561, 43] width 58 height 27
click at [532, 194] on div "All purposes" at bounding box center [328, 207] width 480 height 26
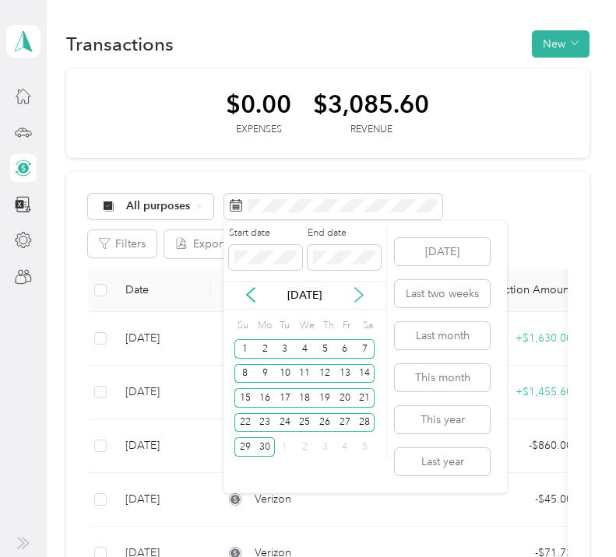
click at [357, 292] on icon at bounding box center [359, 295] width 16 height 16
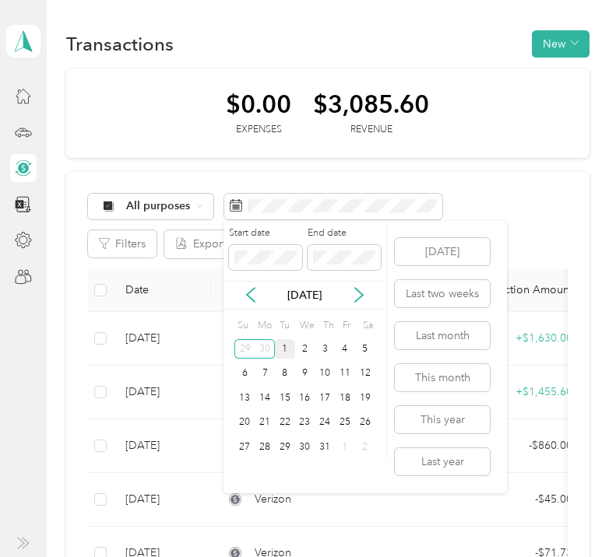
click at [290, 350] on div "1" at bounding box center [285, 348] width 20 height 19
click at [330, 450] on div "31" at bounding box center [324, 446] width 20 height 19
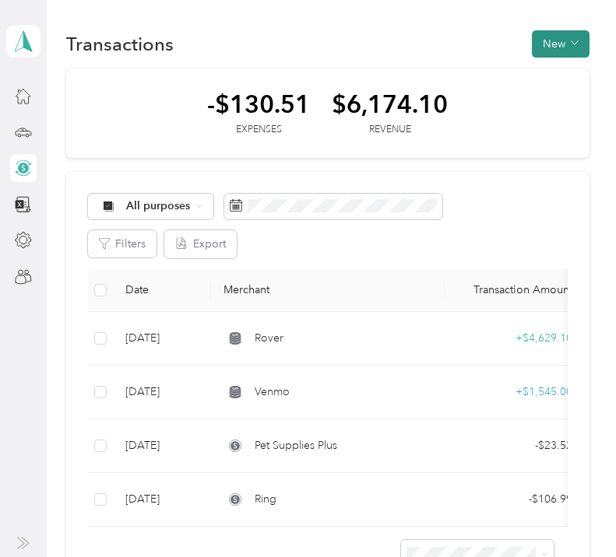
click at [571, 37] on button "New" at bounding box center [561, 43] width 58 height 27
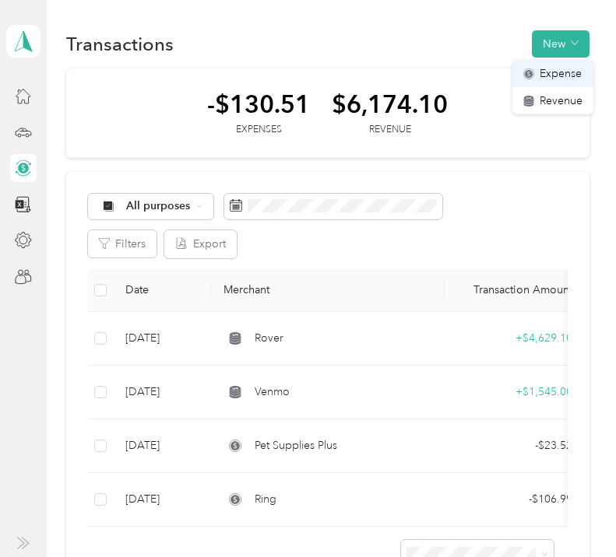
click at [562, 75] on span "Expense" at bounding box center [560, 73] width 42 height 16
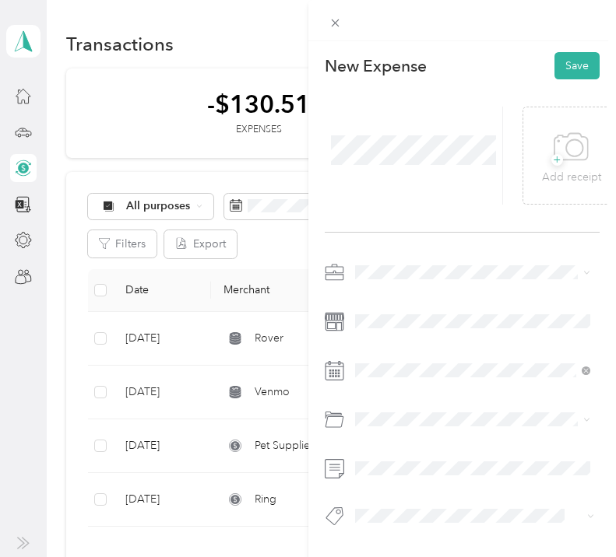
click at [402, 264] on span at bounding box center [475, 272] width 251 height 25
click at [372, 304] on span "Work" at bounding box center [373, 299] width 26 height 13
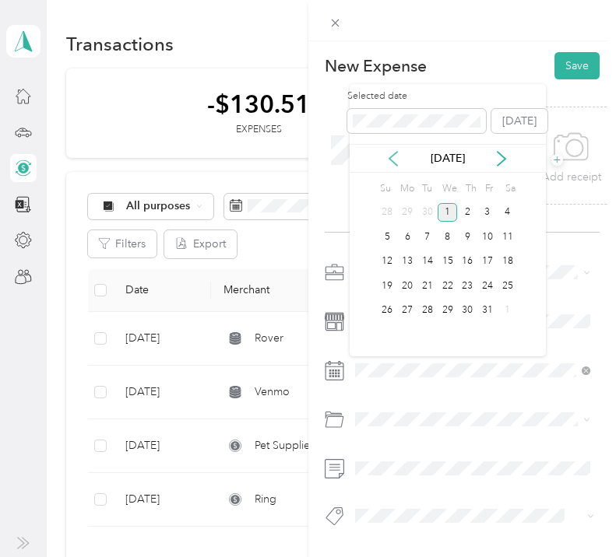
click at [392, 155] on icon at bounding box center [393, 159] width 8 height 14
click at [484, 287] on div "25" at bounding box center [487, 285] width 20 height 19
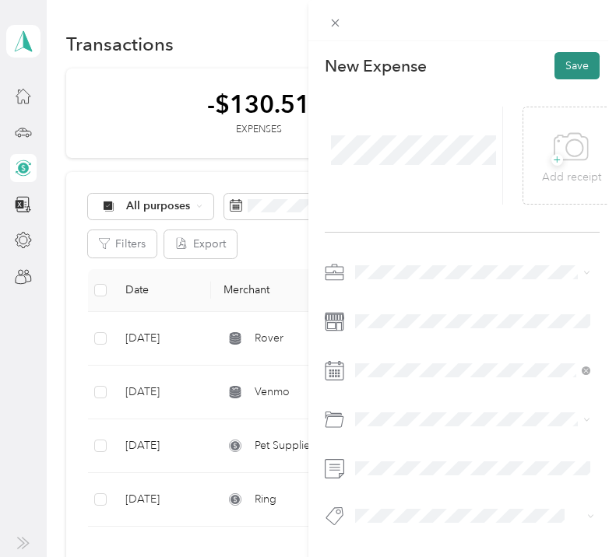
click at [580, 57] on button "Save" at bounding box center [576, 65] width 45 height 27
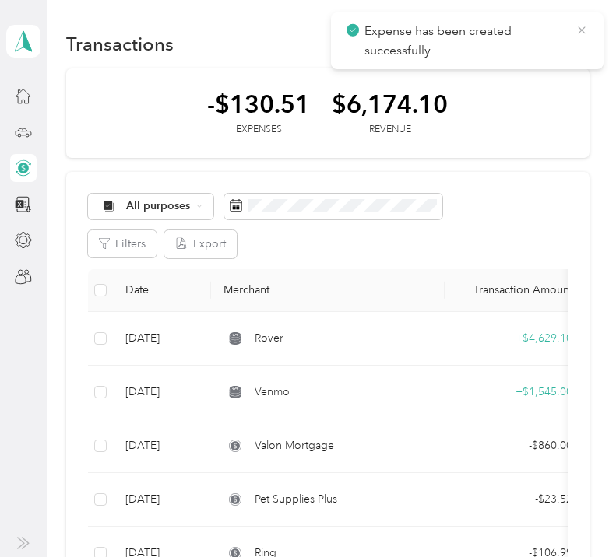
click at [578, 31] on icon at bounding box center [581, 30] width 12 height 14
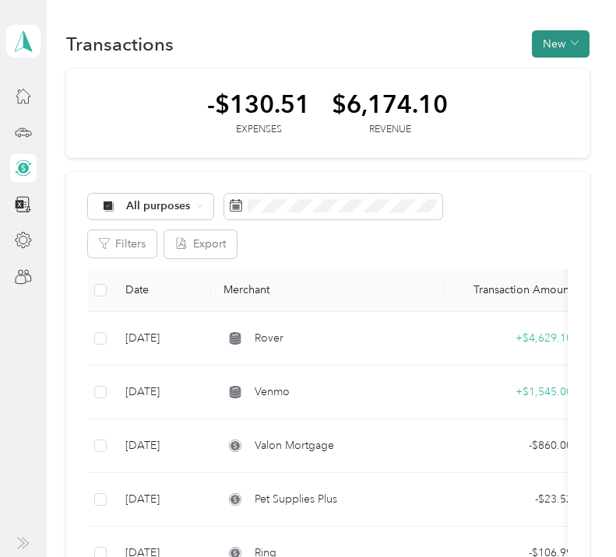
click at [565, 42] on button "New" at bounding box center [561, 43] width 58 height 27
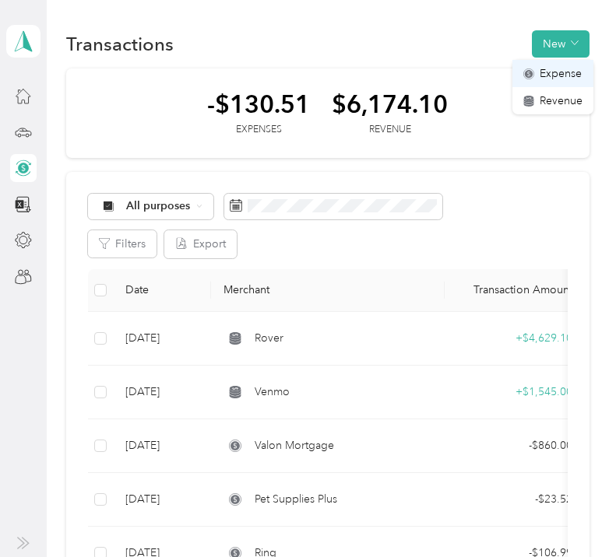
click at [552, 68] on span "Expense" at bounding box center [560, 73] width 42 height 16
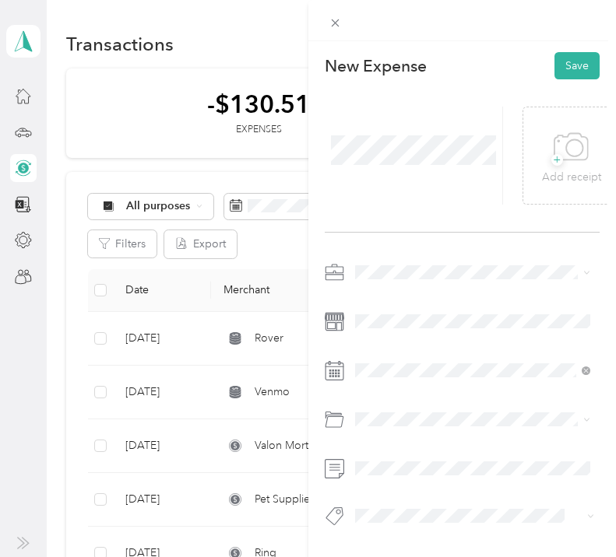
click at [384, 293] on span "Work" at bounding box center [373, 299] width 26 height 13
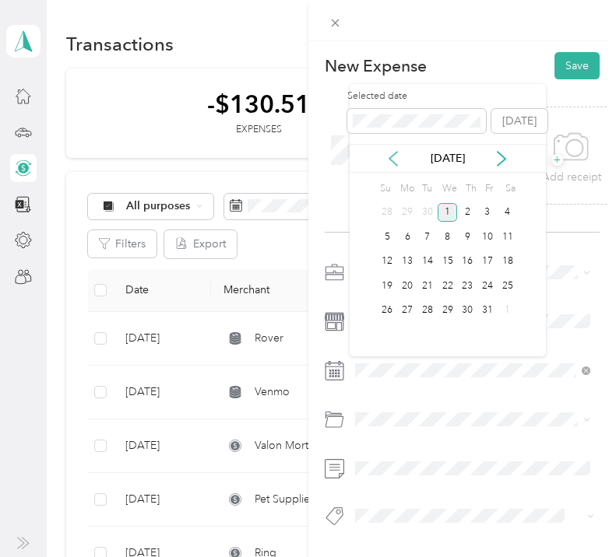
click at [394, 156] on icon at bounding box center [393, 159] width 16 height 16
click at [406, 286] on div "21" at bounding box center [407, 285] width 20 height 19
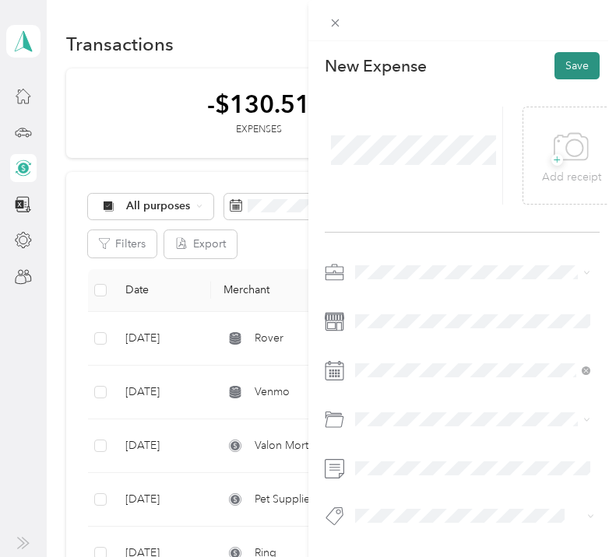
click at [572, 71] on button "Save" at bounding box center [576, 65] width 45 height 27
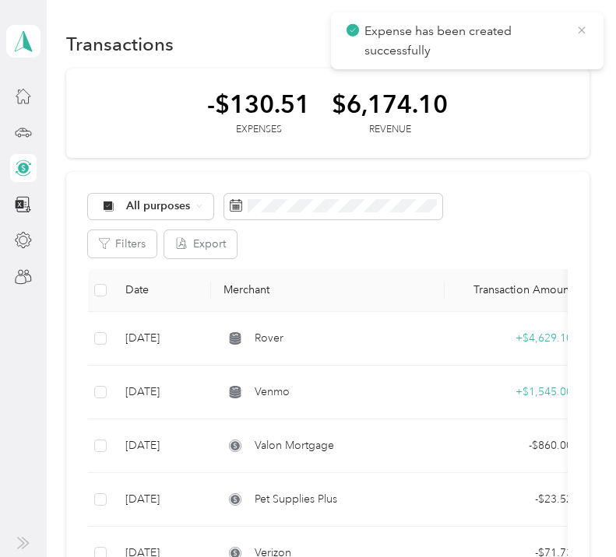
click at [586, 28] on icon at bounding box center [581, 30] width 12 height 14
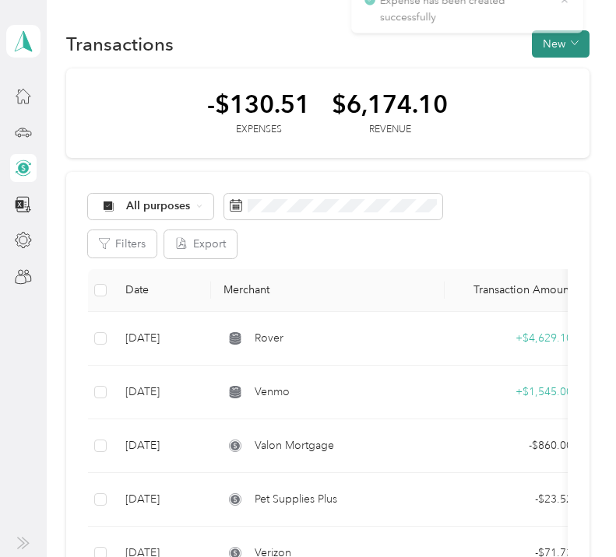
click at [571, 50] on button "New" at bounding box center [561, 43] width 58 height 27
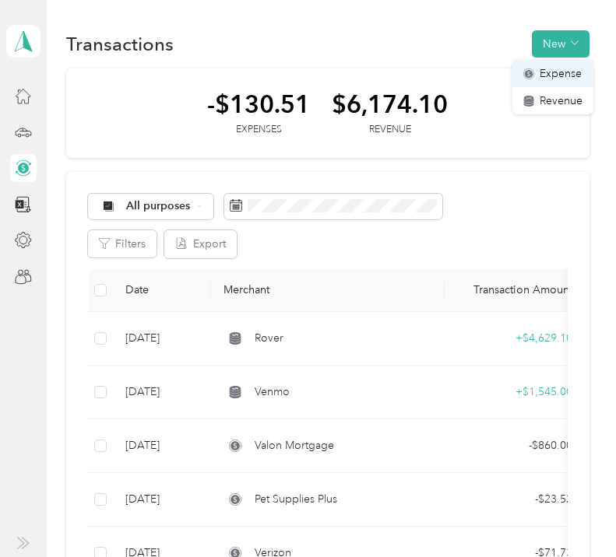
click at [560, 80] on span "Expense" at bounding box center [560, 73] width 42 height 16
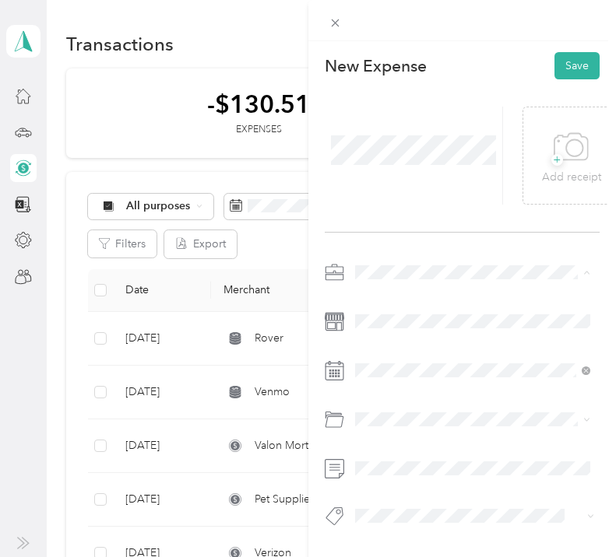
click at [377, 301] on span "Work" at bounding box center [373, 299] width 26 height 13
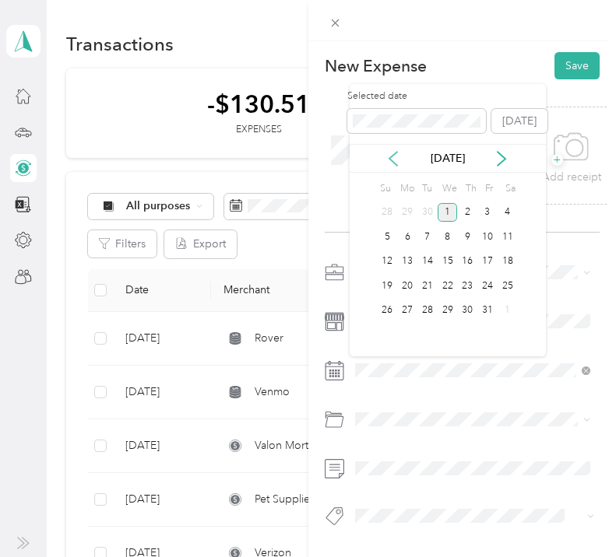
click at [396, 158] on icon at bounding box center [393, 159] width 16 height 16
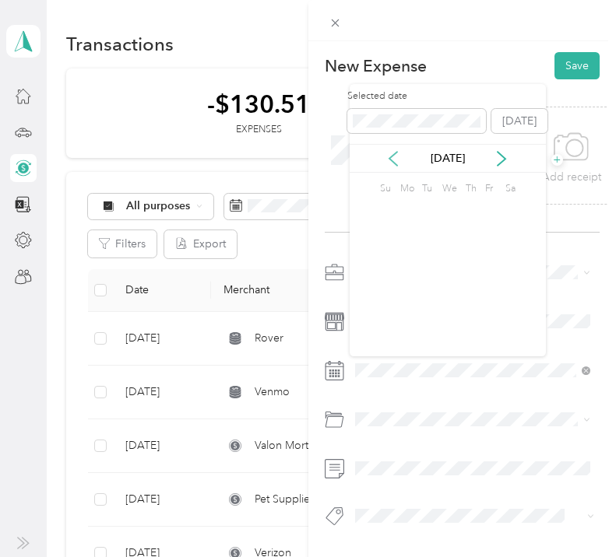
click at [396, 158] on icon at bounding box center [393, 159] width 16 height 16
click at [410, 284] on div "21" at bounding box center [407, 285] width 20 height 19
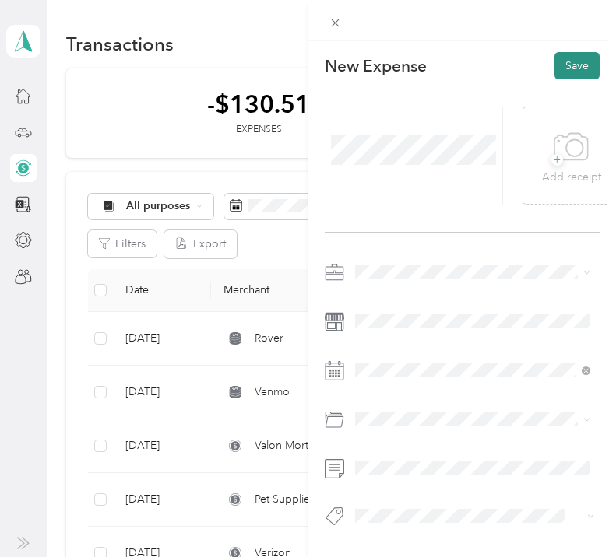
click at [579, 66] on button "Save" at bounding box center [576, 65] width 45 height 27
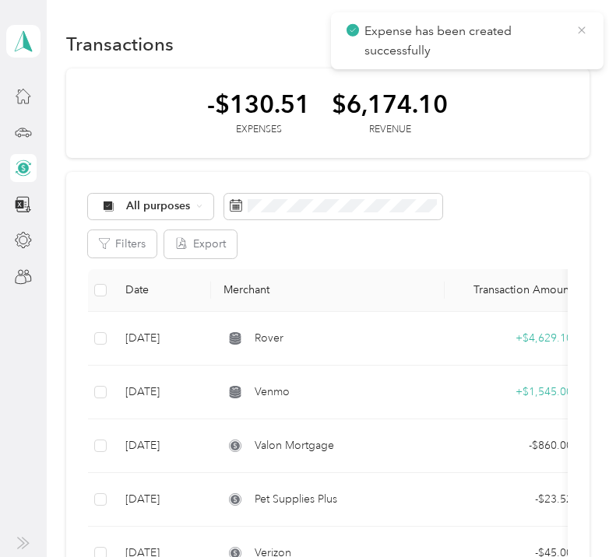
click at [582, 30] on icon at bounding box center [581, 29] width 7 height 7
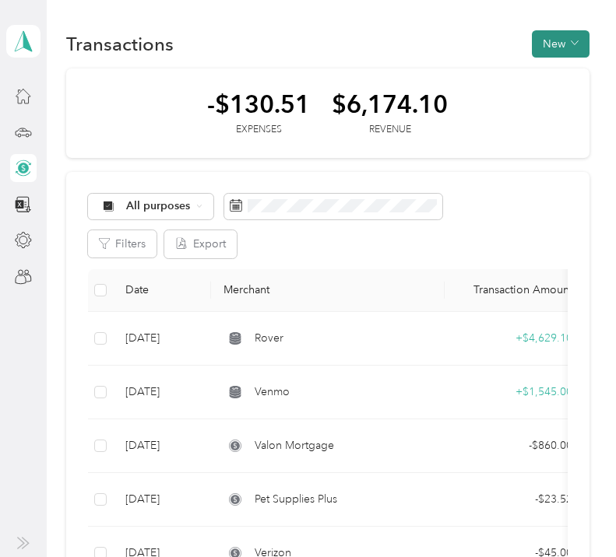
click at [583, 38] on button "New" at bounding box center [561, 43] width 58 height 27
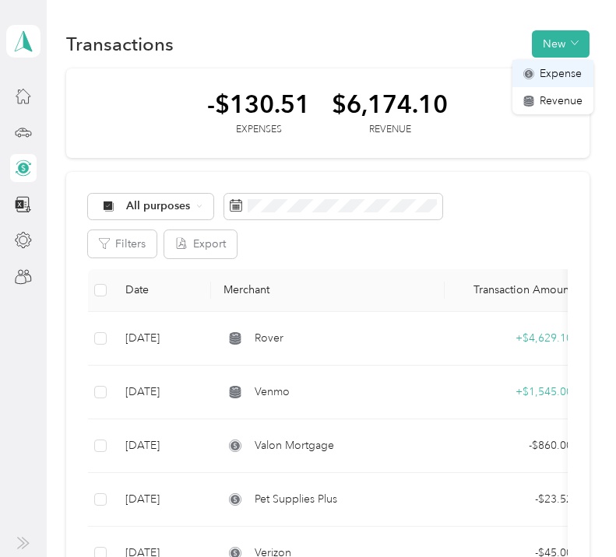
click at [560, 69] on span "Expense" at bounding box center [560, 73] width 42 height 16
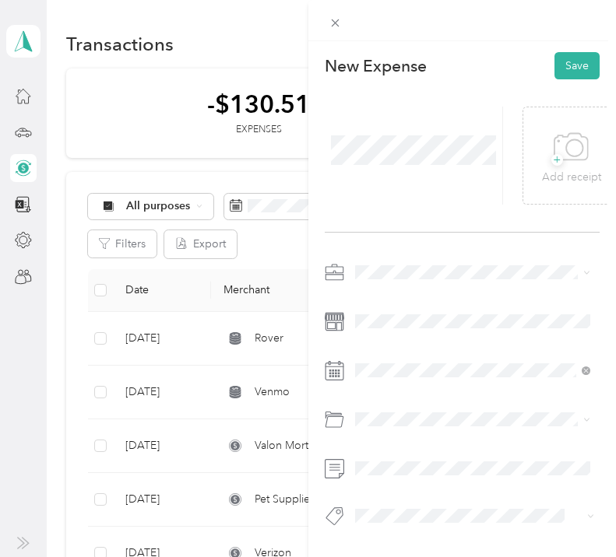
click at [389, 304] on div "Work" at bounding box center [472, 299] width 225 height 16
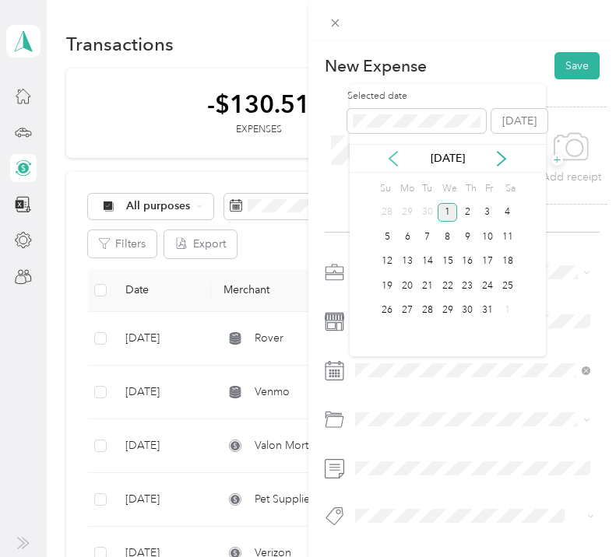
click at [395, 155] on icon at bounding box center [393, 159] width 16 height 16
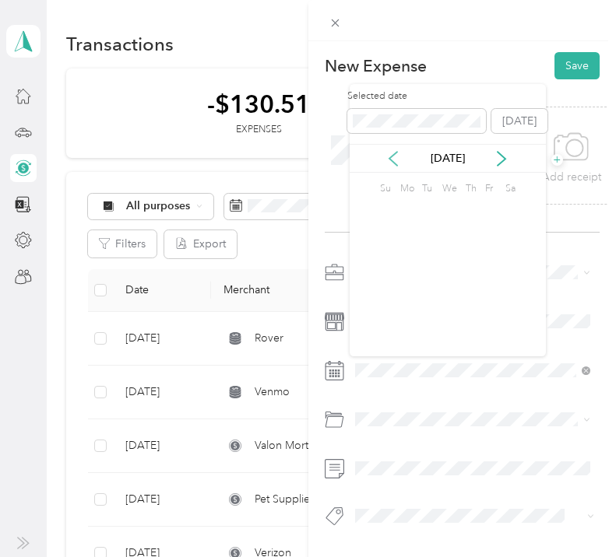
click at [395, 155] on icon at bounding box center [393, 159] width 16 height 16
click at [404, 285] on div "21" at bounding box center [407, 285] width 20 height 19
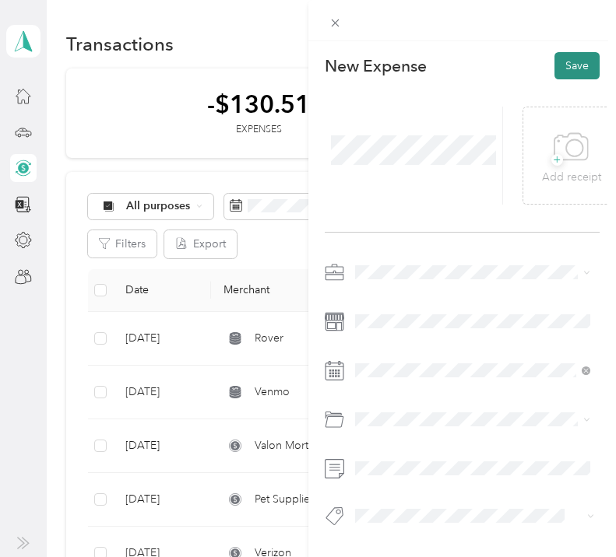
click at [576, 62] on button "Save" at bounding box center [576, 65] width 45 height 27
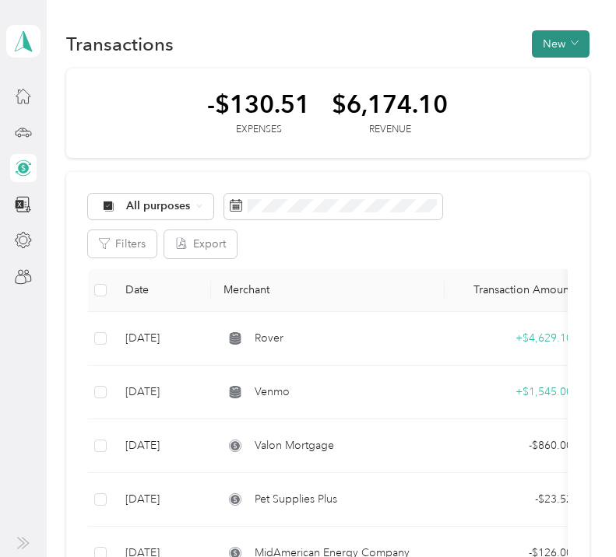
click at [559, 47] on button "New" at bounding box center [561, 43] width 58 height 27
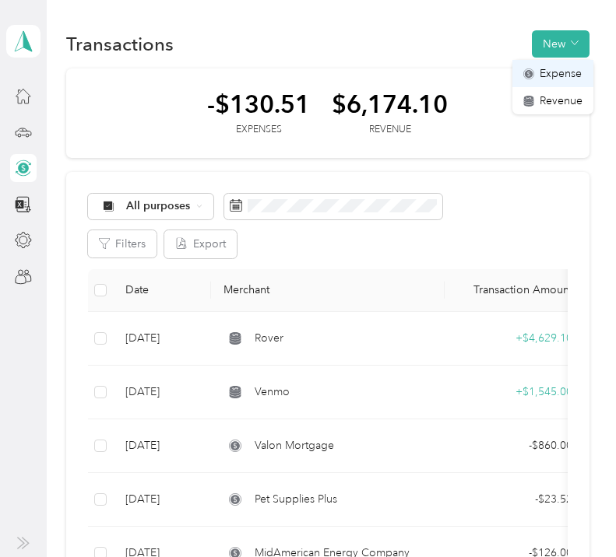
click at [553, 69] on span "Expense" at bounding box center [560, 73] width 42 height 16
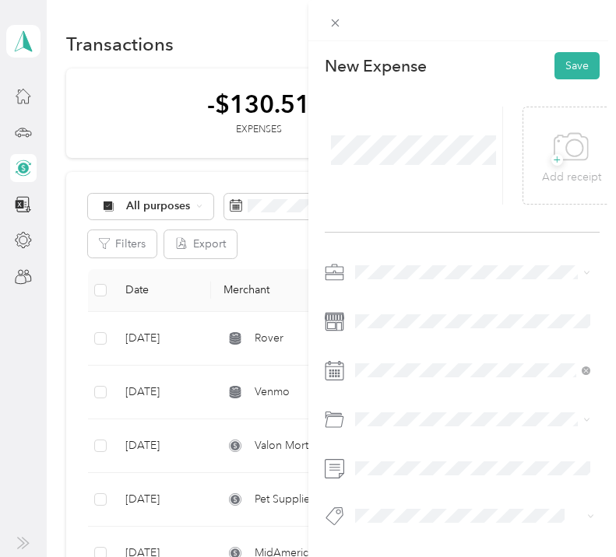
click at [373, 304] on span "Work" at bounding box center [373, 299] width 26 height 13
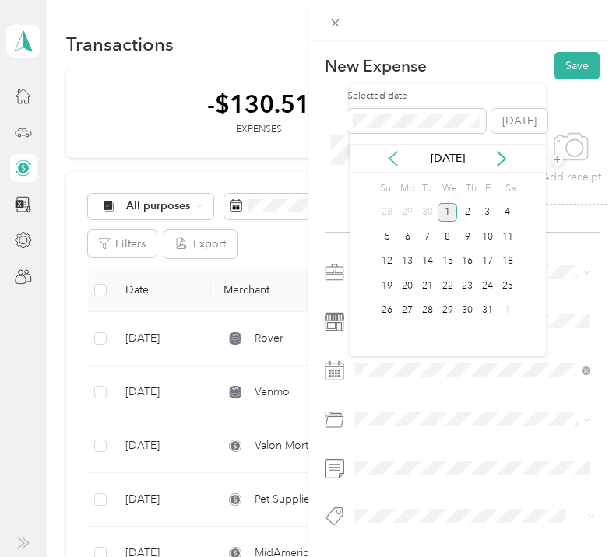
click at [395, 157] on icon at bounding box center [393, 159] width 16 height 16
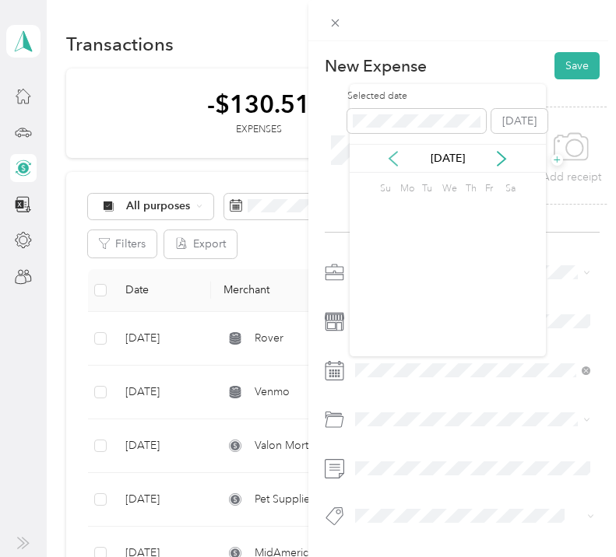
click at [395, 157] on icon at bounding box center [393, 159] width 16 height 16
click at [470, 261] on div "17" at bounding box center [467, 261] width 20 height 19
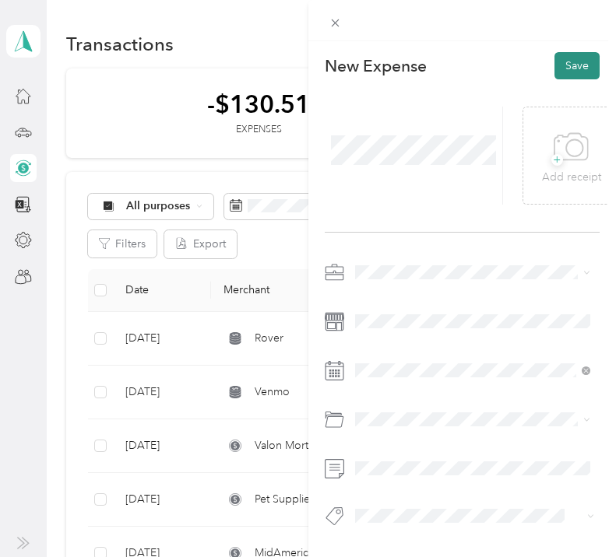
click at [577, 61] on button "Save" at bounding box center [576, 65] width 45 height 27
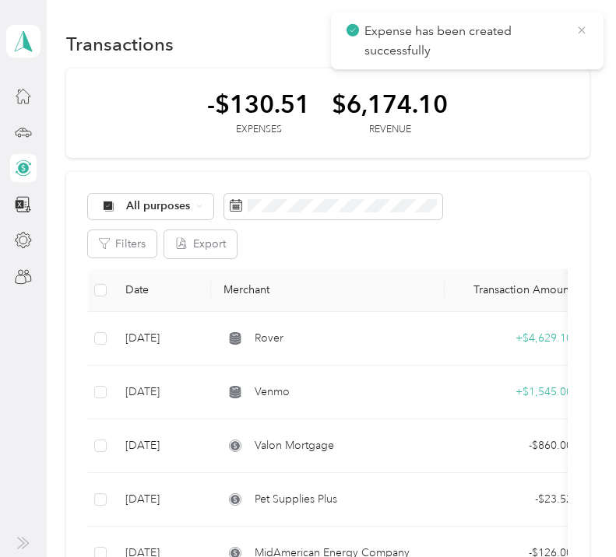
click at [586, 23] on icon at bounding box center [581, 30] width 12 height 14
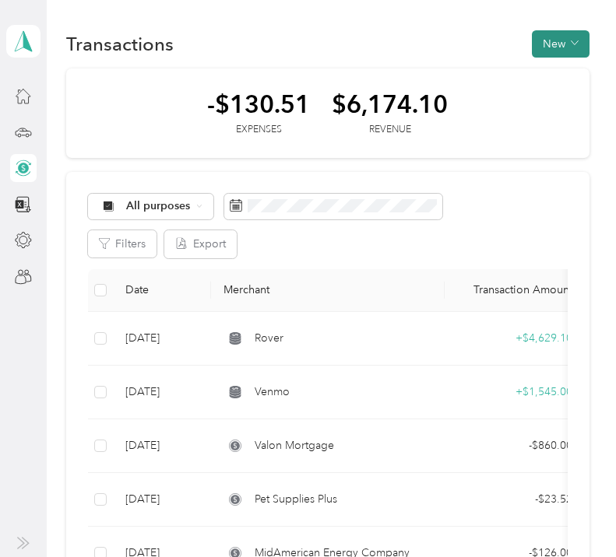
click at [564, 42] on button "New" at bounding box center [561, 43] width 58 height 27
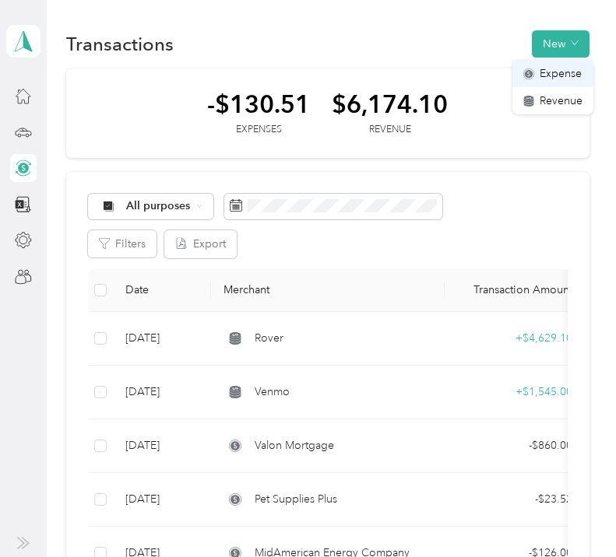
click at [557, 65] on span "Expense" at bounding box center [560, 73] width 42 height 16
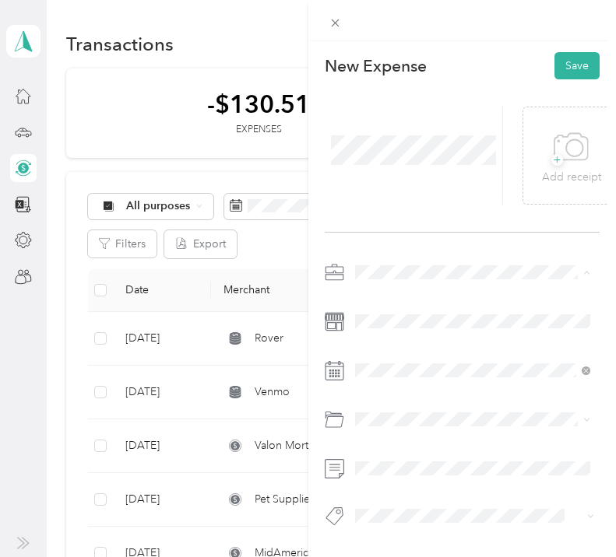
click at [388, 300] on div "Work" at bounding box center [472, 300] width 225 height 16
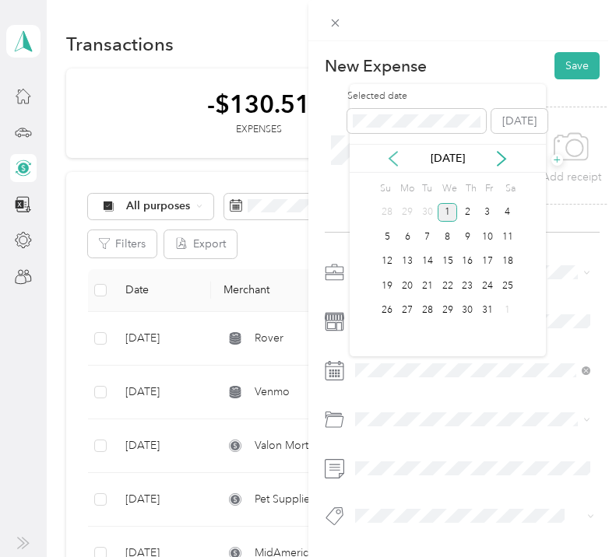
click at [391, 160] on icon at bounding box center [393, 159] width 8 height 14
click at [464, 262] on div "17" at bounding box center [467, 261] width 20 height 19
click at [489, 240] on div "11" at bounding box center [487, 236] width 20 height 19
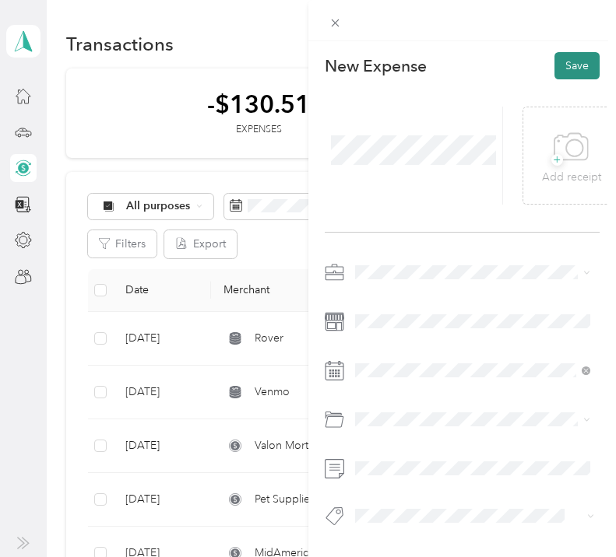
click at [582, 63] on button "Save" at bounding box center [576, 65] width 45 height 27
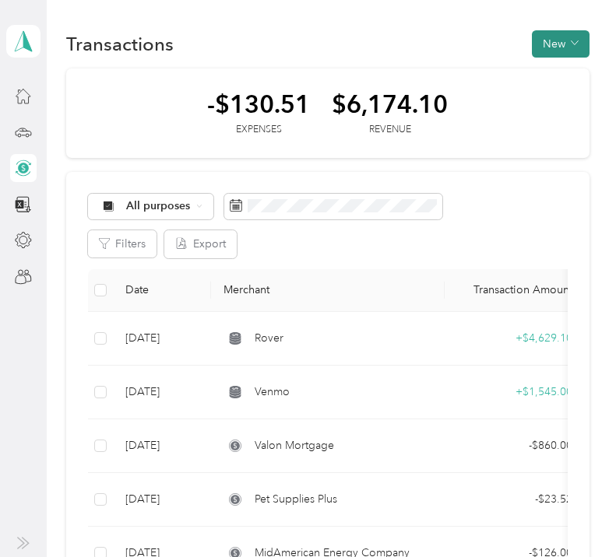
click at [560, 47] on button "New" at bounding box center [561, 43] width 58 height 27
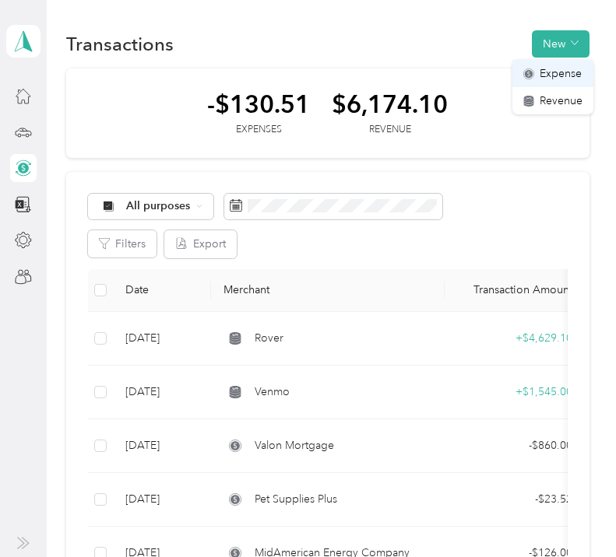
click at [555, 69] on span "Expense" at bounding box center [560, 73] width 42 height 16
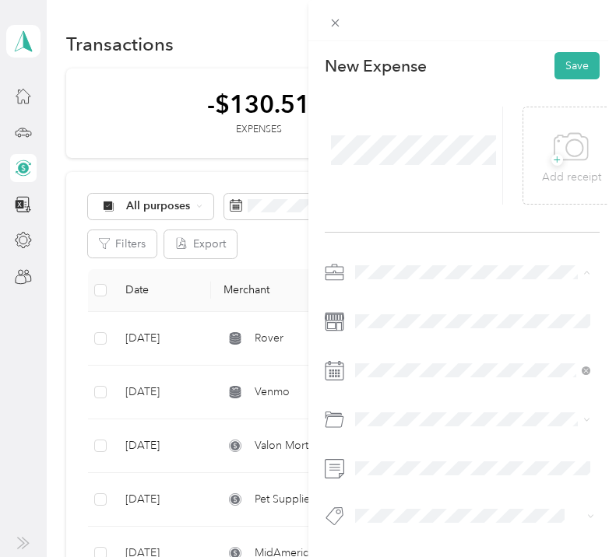
click at [367, 300] on span "Work" at bounding box center [373, 299] width 26 height 13
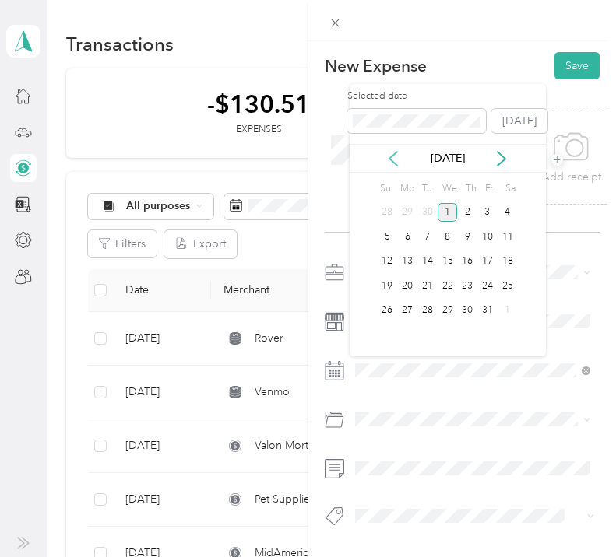
click at [388, 156] on icon at bounding box center [393, 159] width 16 height 16
click at [391, 159] on icon at bounding box center [393, 159] width 8 height 14
click at [448, 241] on div "9" at bounding box center [447, 236] width 20 height 19
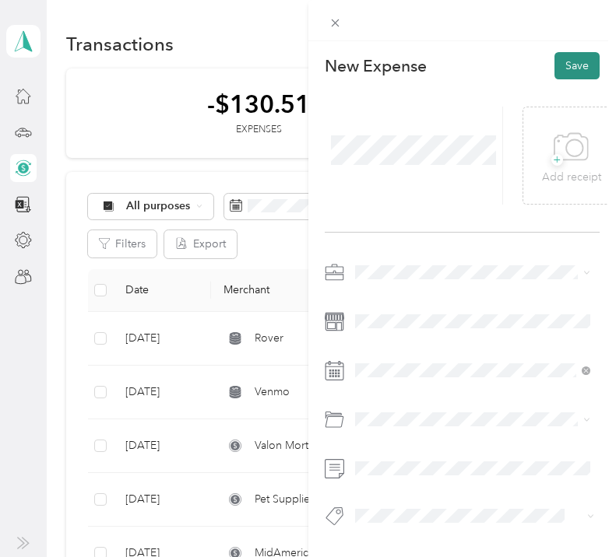
click at [575, 73] on button "Save" at bounding box center [576, 65] width 45 height 27
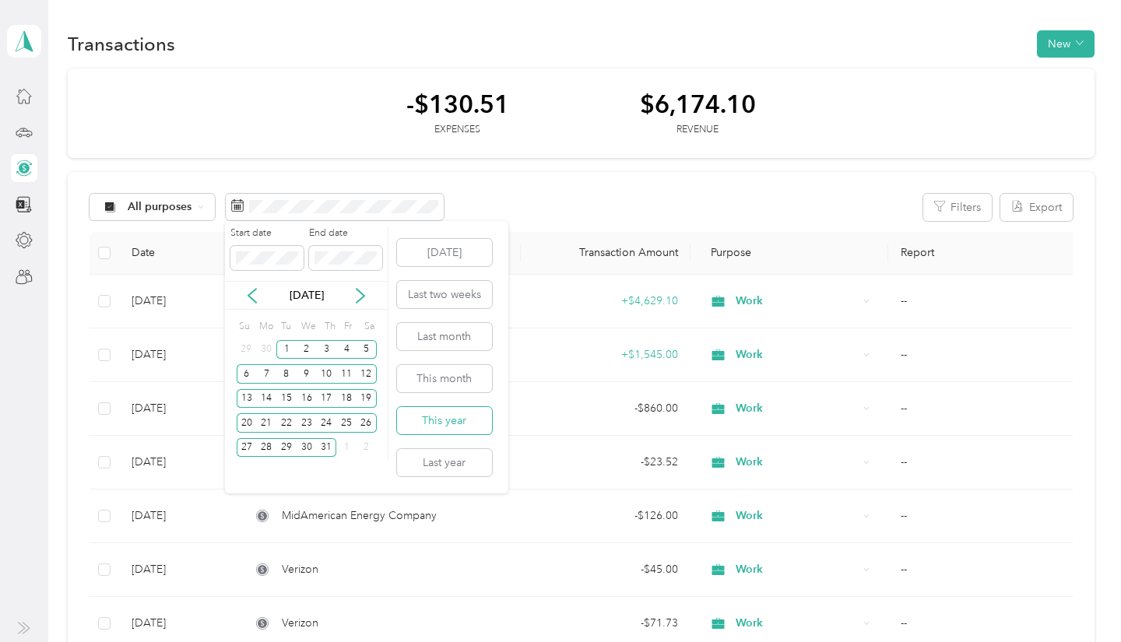
click at [448, 420] on button "This year" at bounding box center [444, 420] width 95 height 27
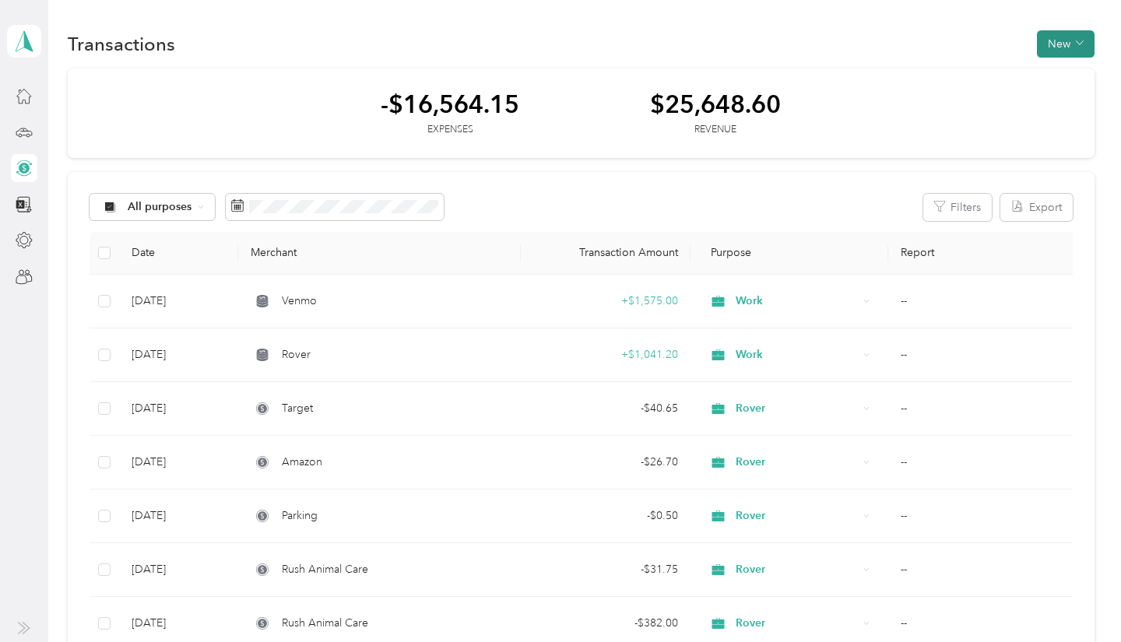
click at [1060, 41] on button "New" at bounding box center [1066, 43] width 58 height 27
click at [1063, 67] on span "Expense" at bounding box center [1066, 73] width 42 height 16
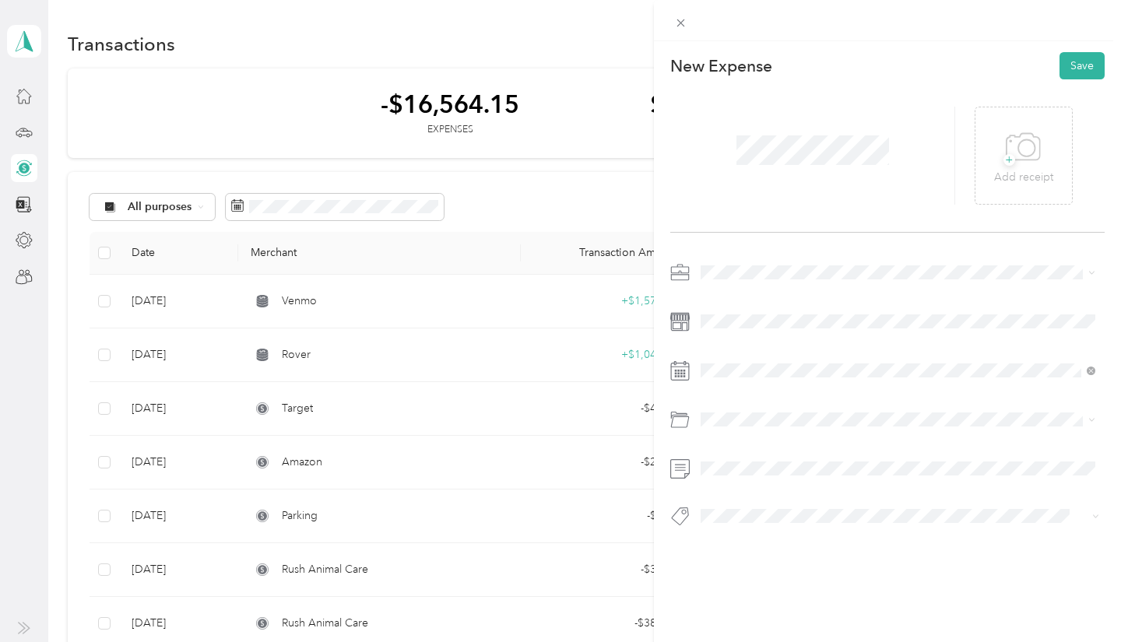
click at [716, 304] on div "Work" at bounding box center [898, 300] width 384 height 16
click at [718, 328] on span at bounding box center [899, 321] width 409 height 25
click at [744, 159] on icon at bounding box center [740, 159] width 16 height 16
click at [827, 290] on div "26" at bounding box center [834, 285] width 20 height 19
click at [1079, 62] on button "Save" at bounding box center [1081, 65] width 45 height 27
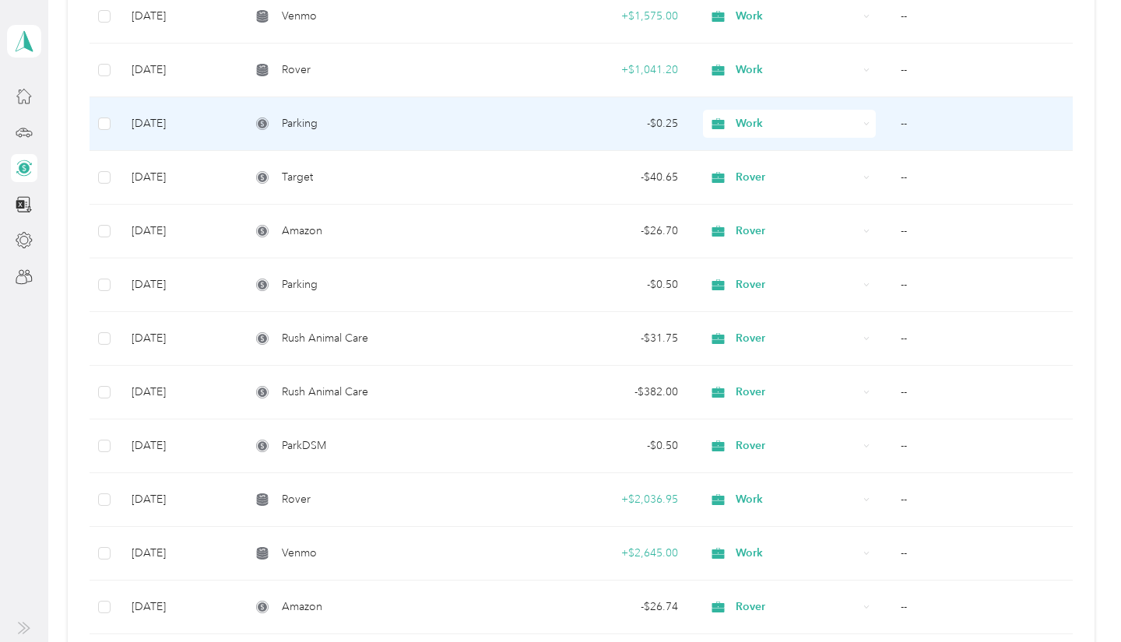
scroll to position [287, 0]
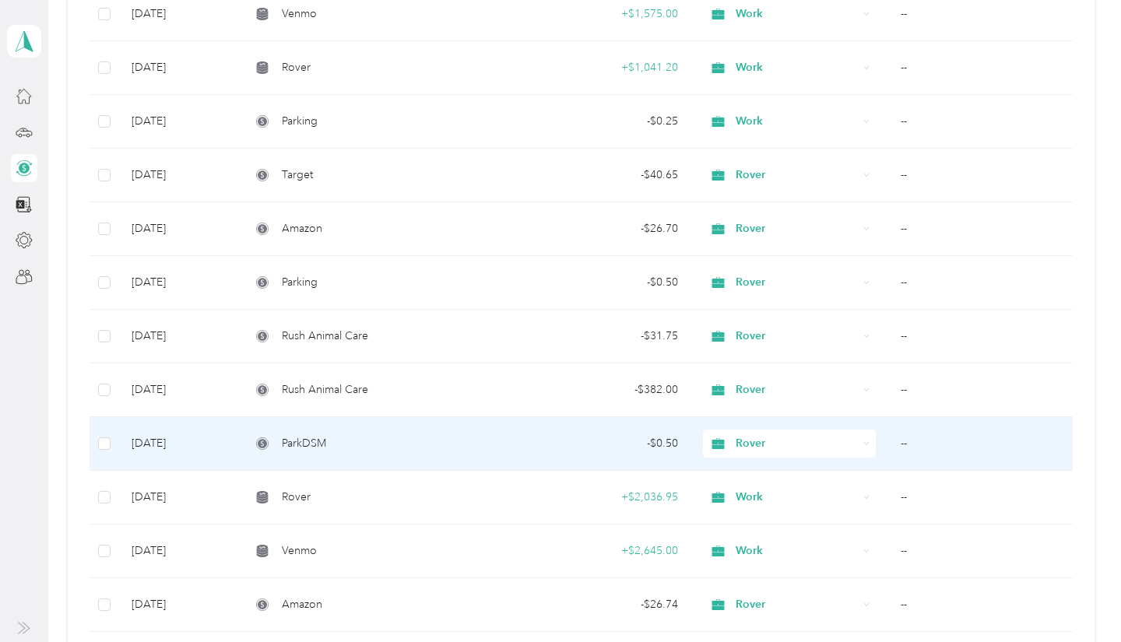
click at [512, 440] on td "ParkDSM" at bounding box center [379, 444] width 283 height 54
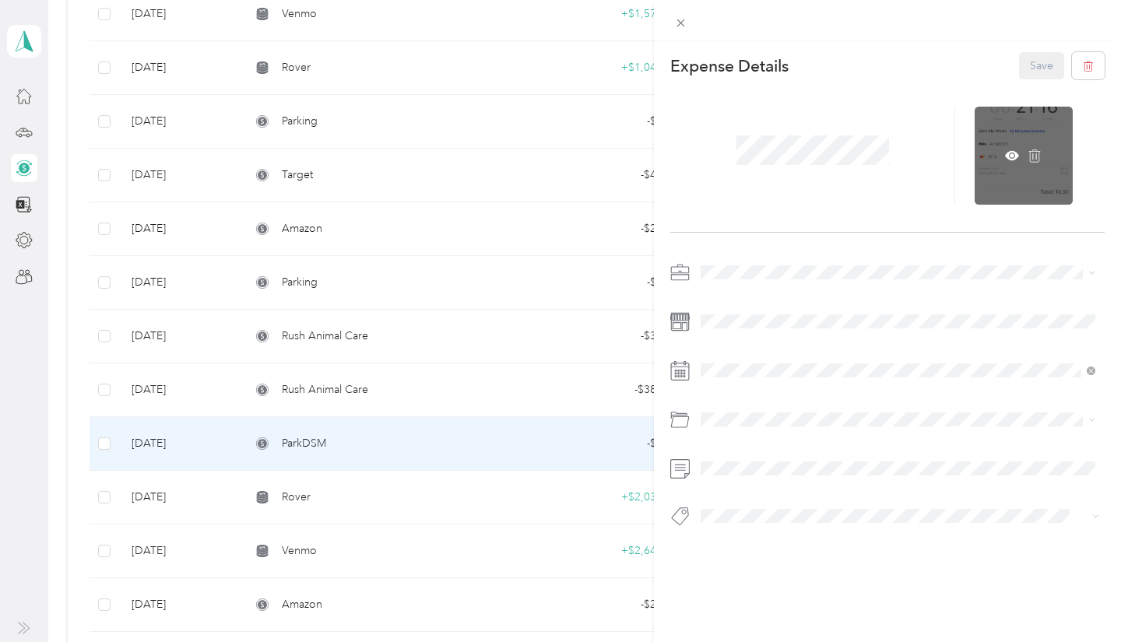
click at [1009, 148] on div at bounding box center [1024, 156] width 98 height 98
click at [1007, 160] on icon at bounding box center [1012, 156] width 14 height 14
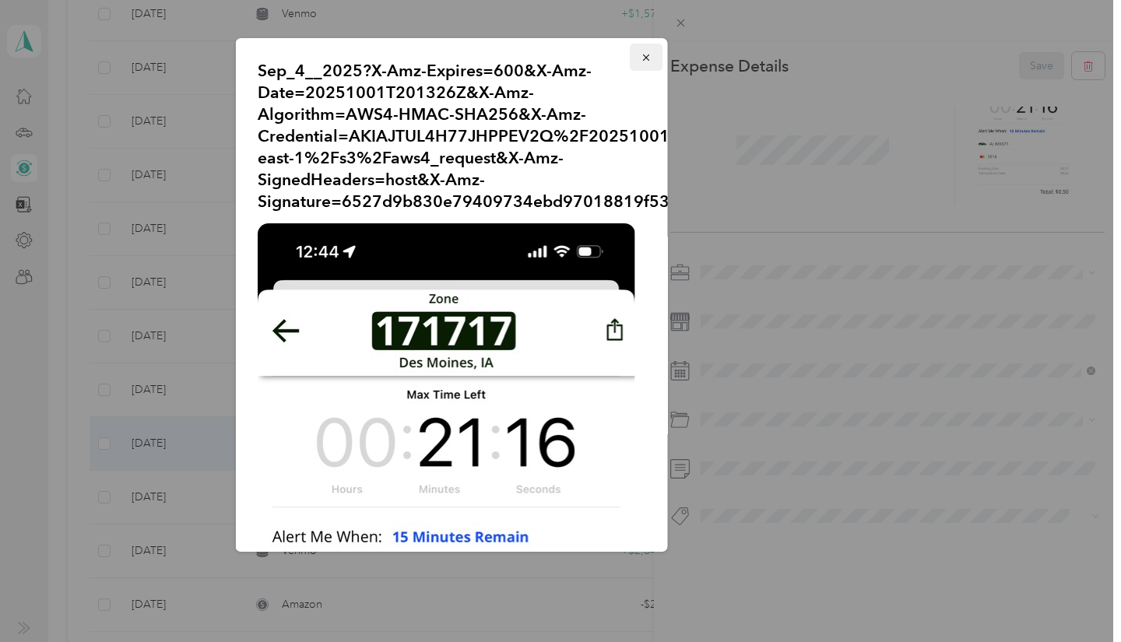
click at [641, 57] on icon "button" at bounding box center [646, 57] width 11 height 11
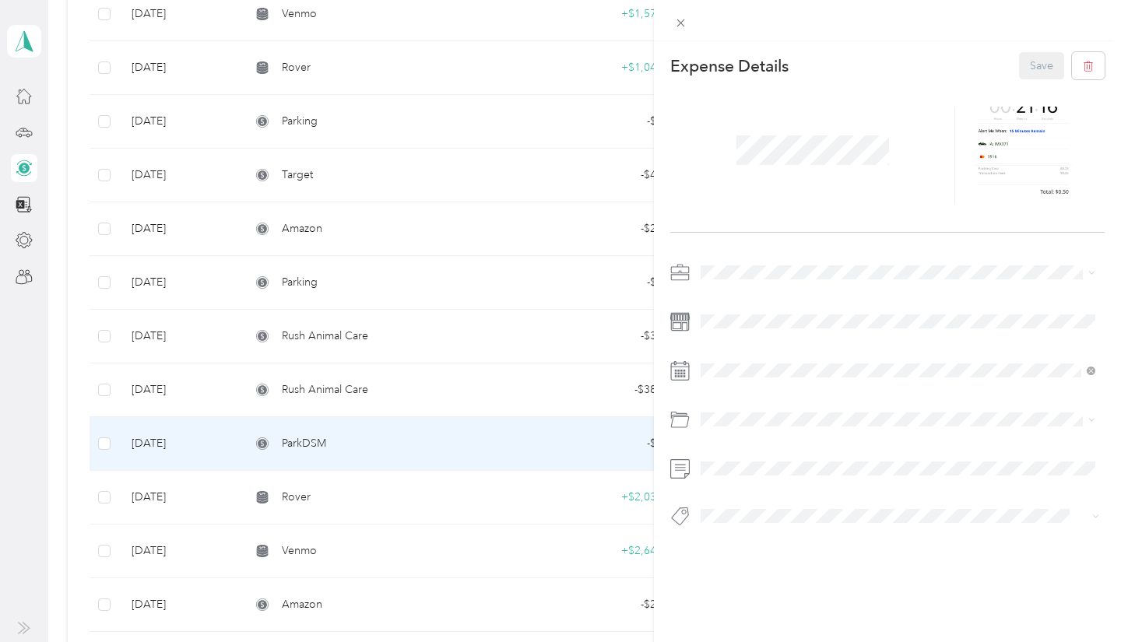
click at [457, 150] on div "This expense cannot be edited because it is either under review, approved, or p…" at bounding box center [560, 321] width 1121 height 642
